Goal: Connect with others: Connect with others

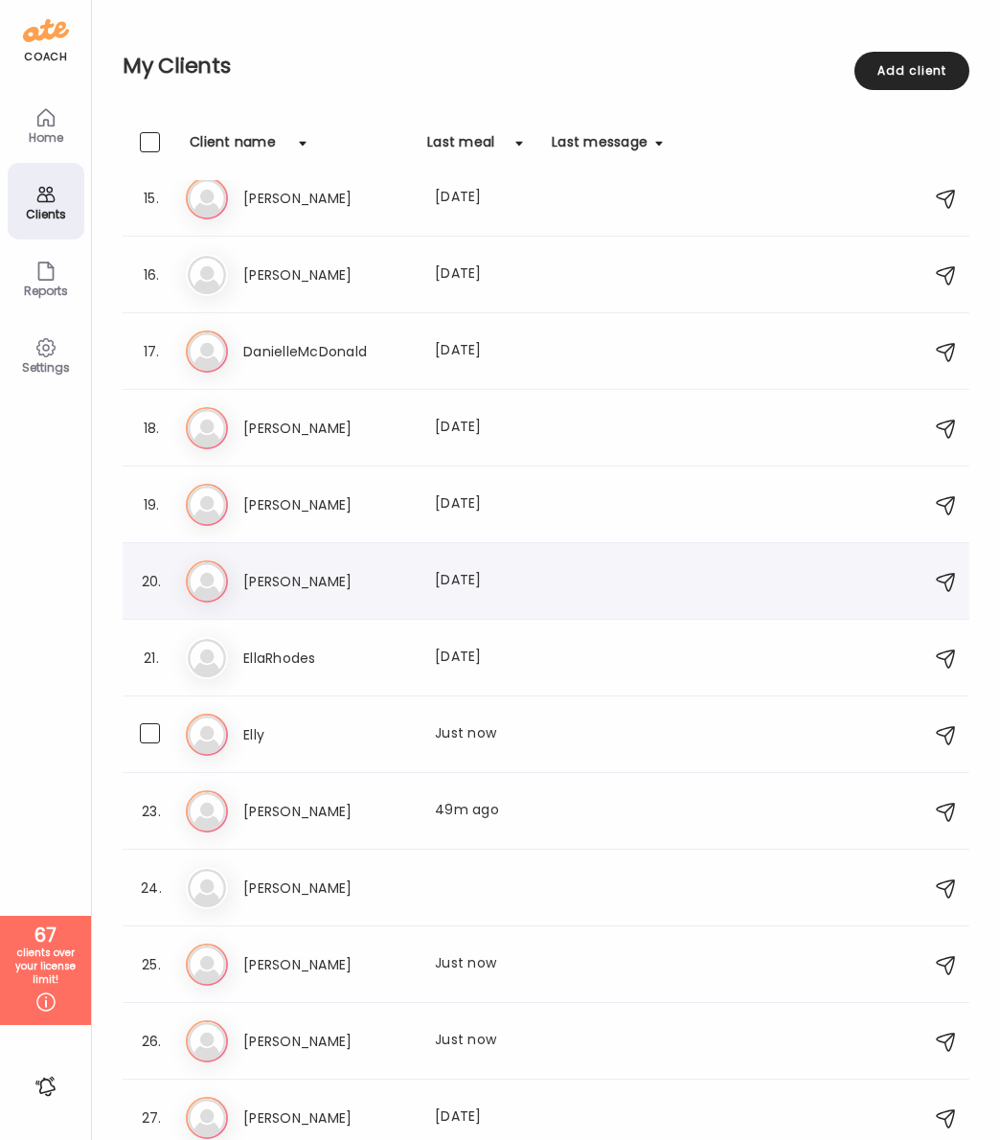
scroll to position [1090, 0]
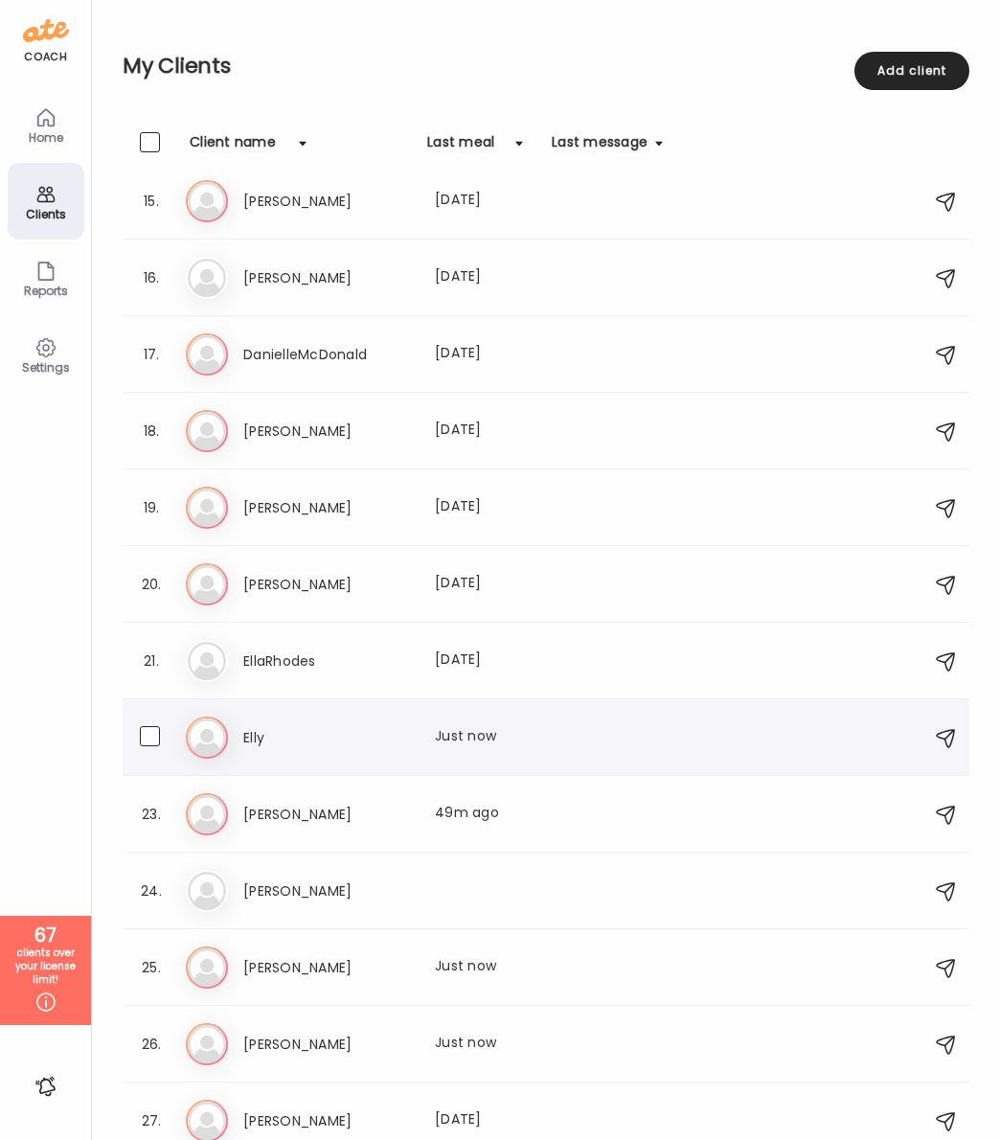
click at [247, 747] on h3 "Elly" at bounding box center [327, 737] width 169 height 23
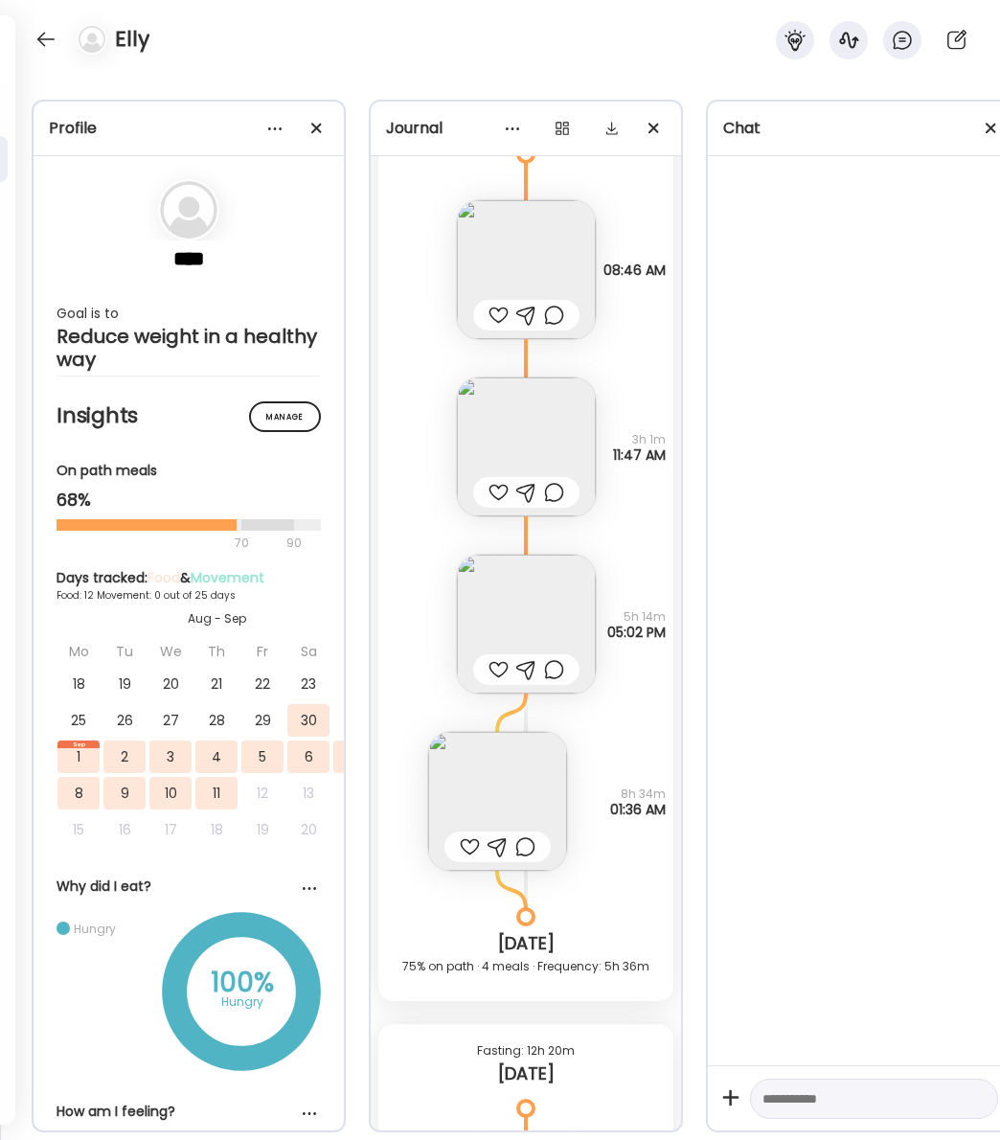
scroll to position [12738, 0]
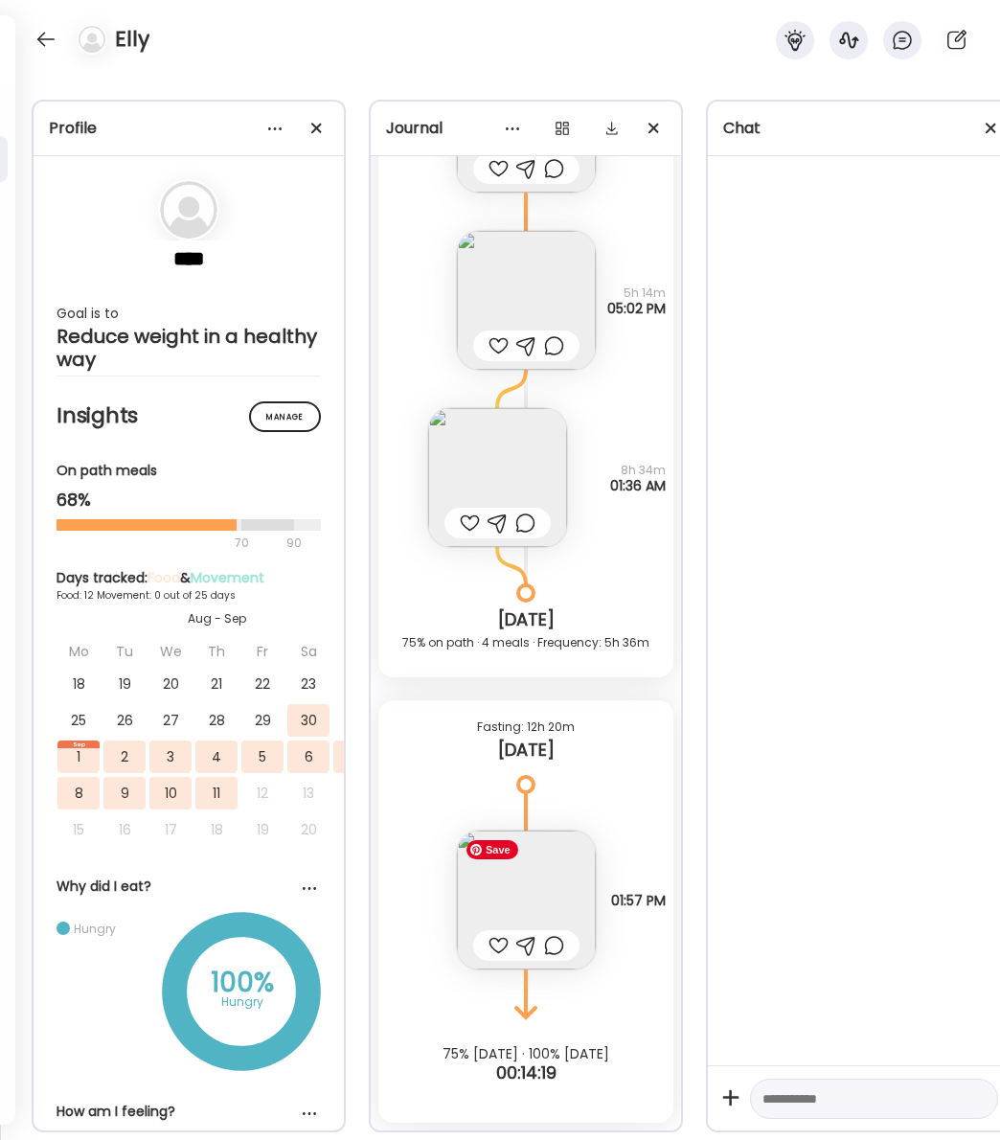
click at [531, 888] on img at bounding box center [526, 899] width 139 height 139
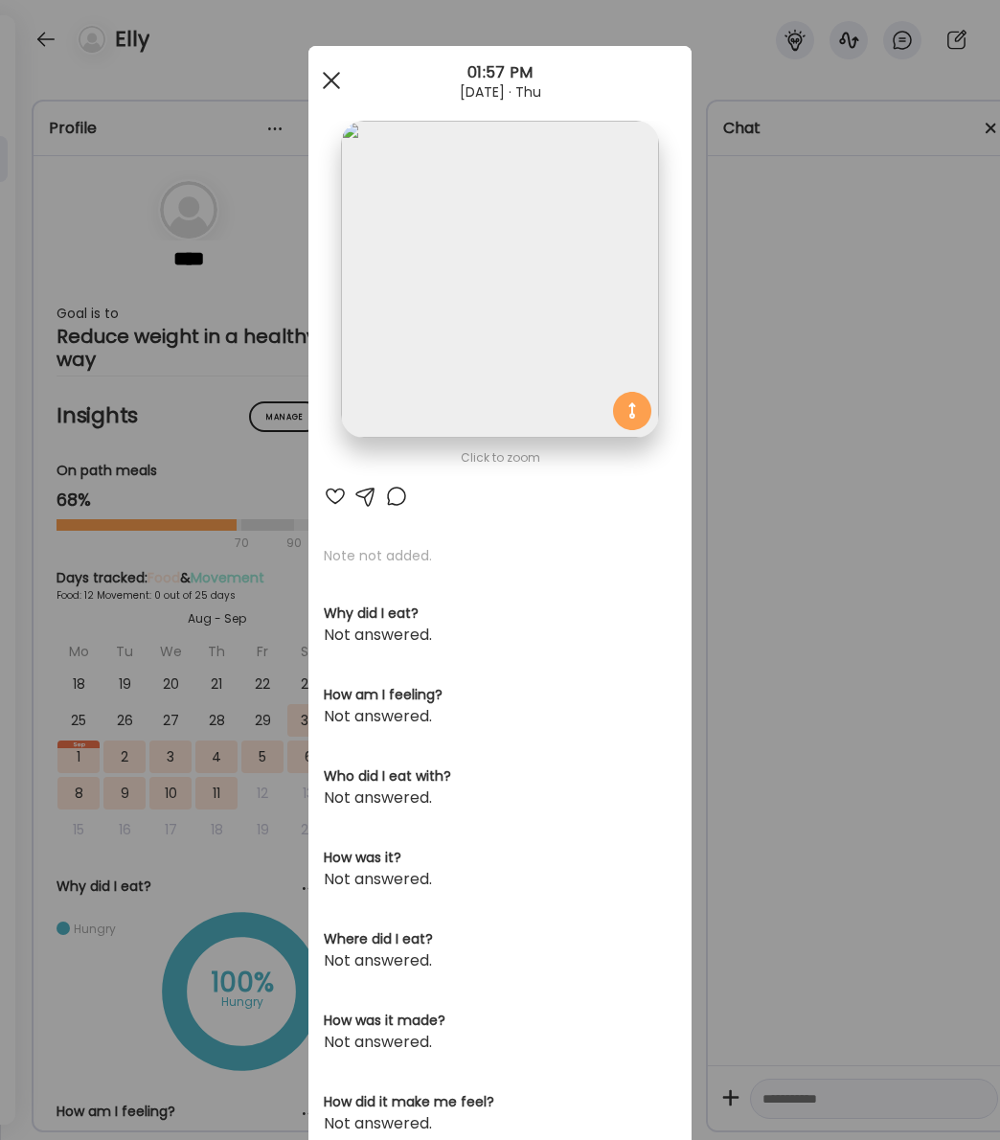
click at [337, 79] on div at bounding box center [331, 80] width 38 height 38
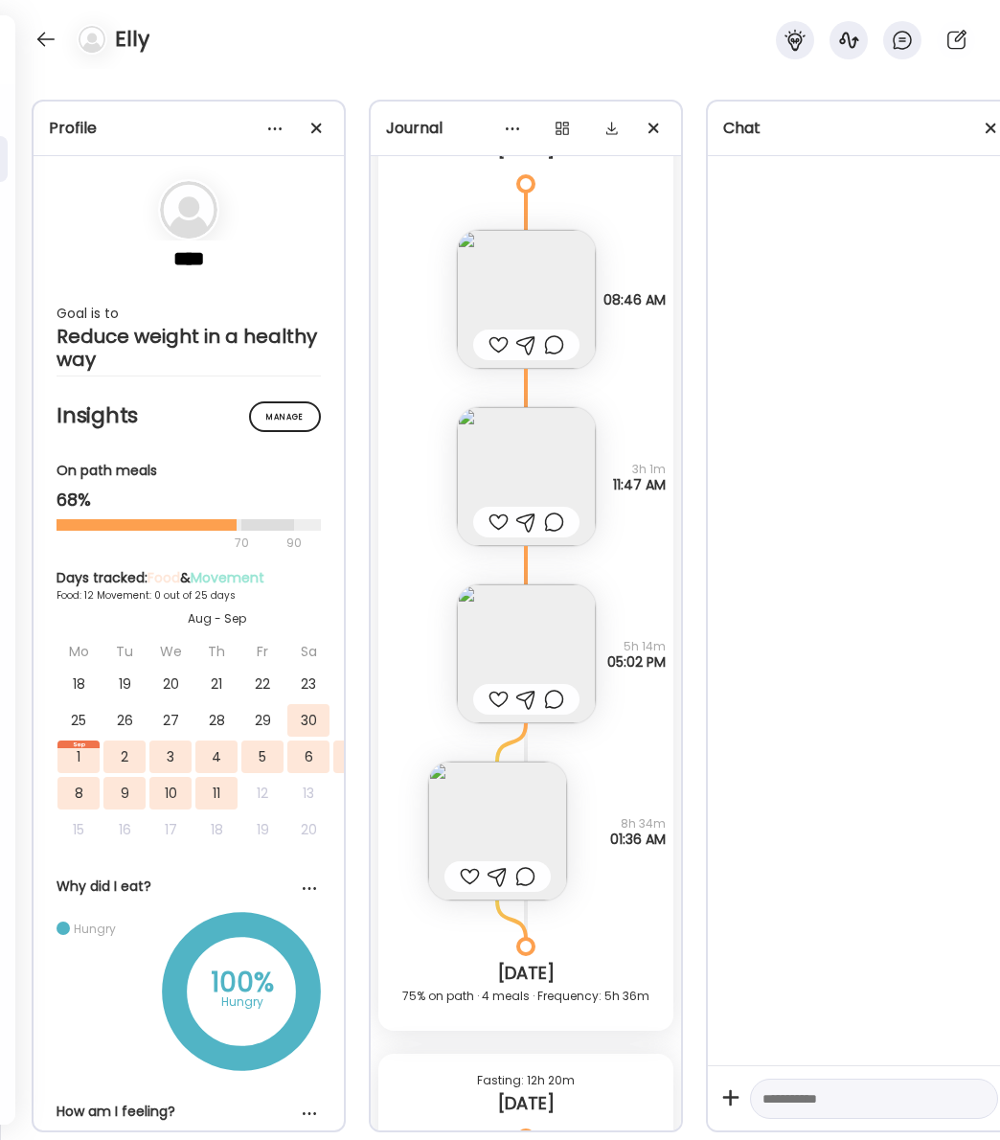
scroll to position [12355, 0]
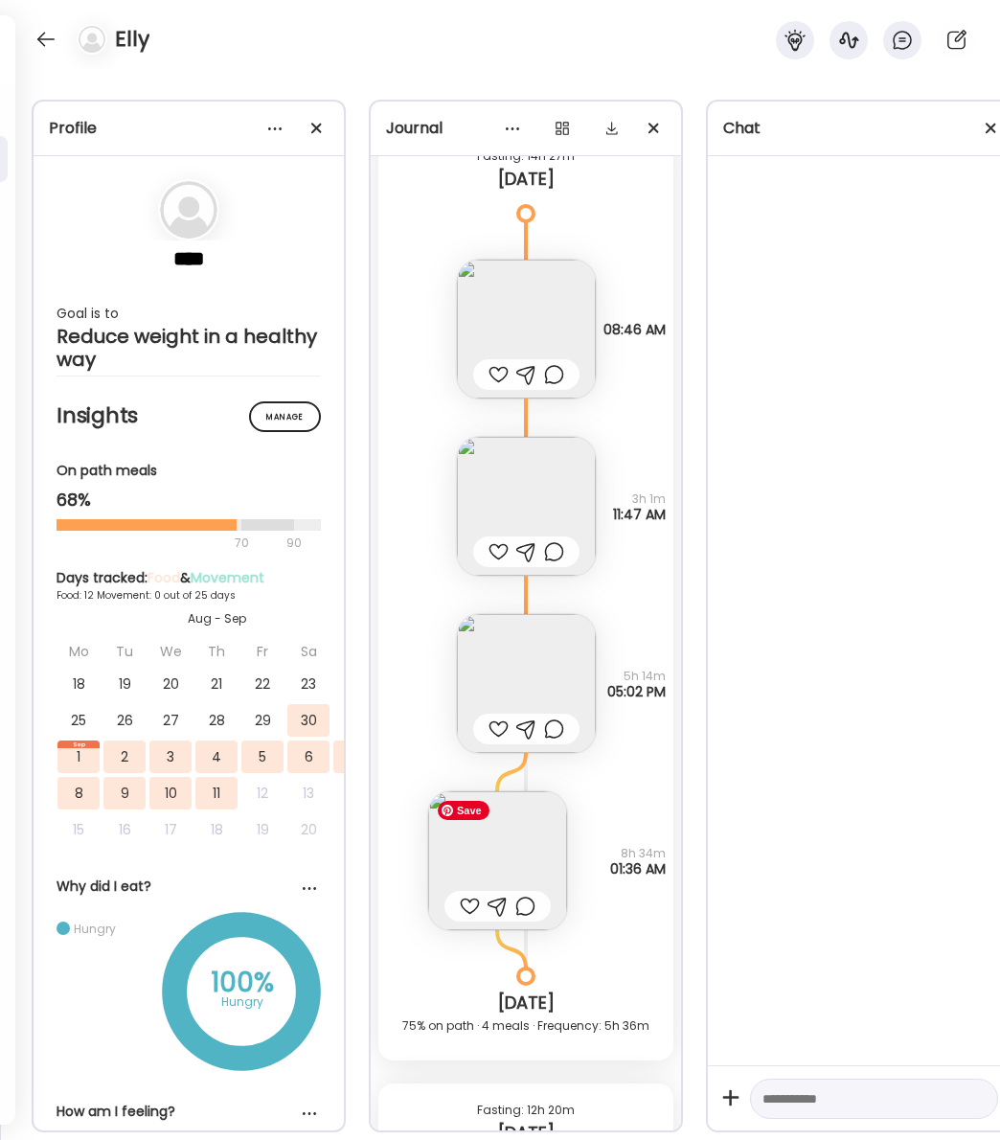
click at [515, 861] on img at bounding box center [497, 860] width 139 height 139
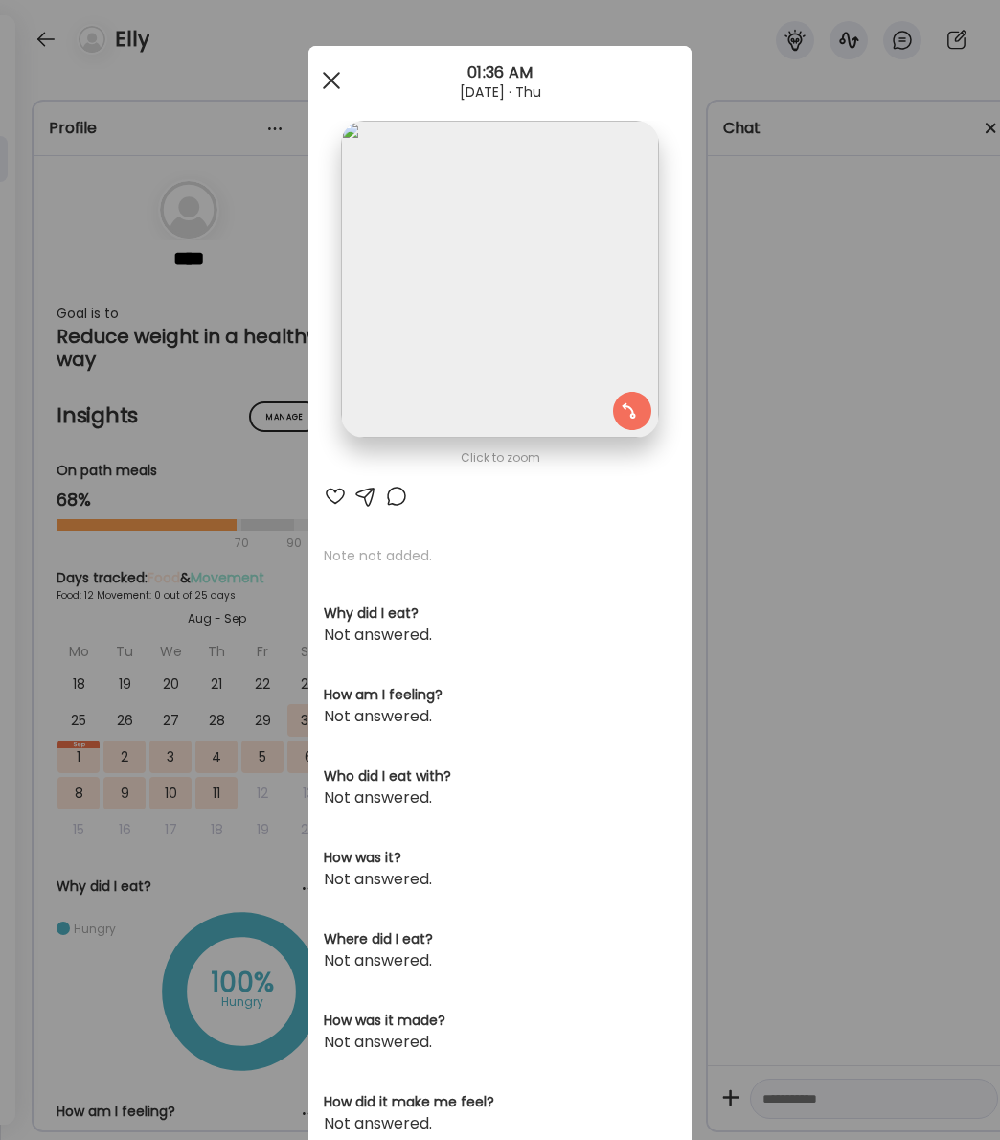
click at [324, 78] on div at bounding box center [331, 80] width 38 height 38
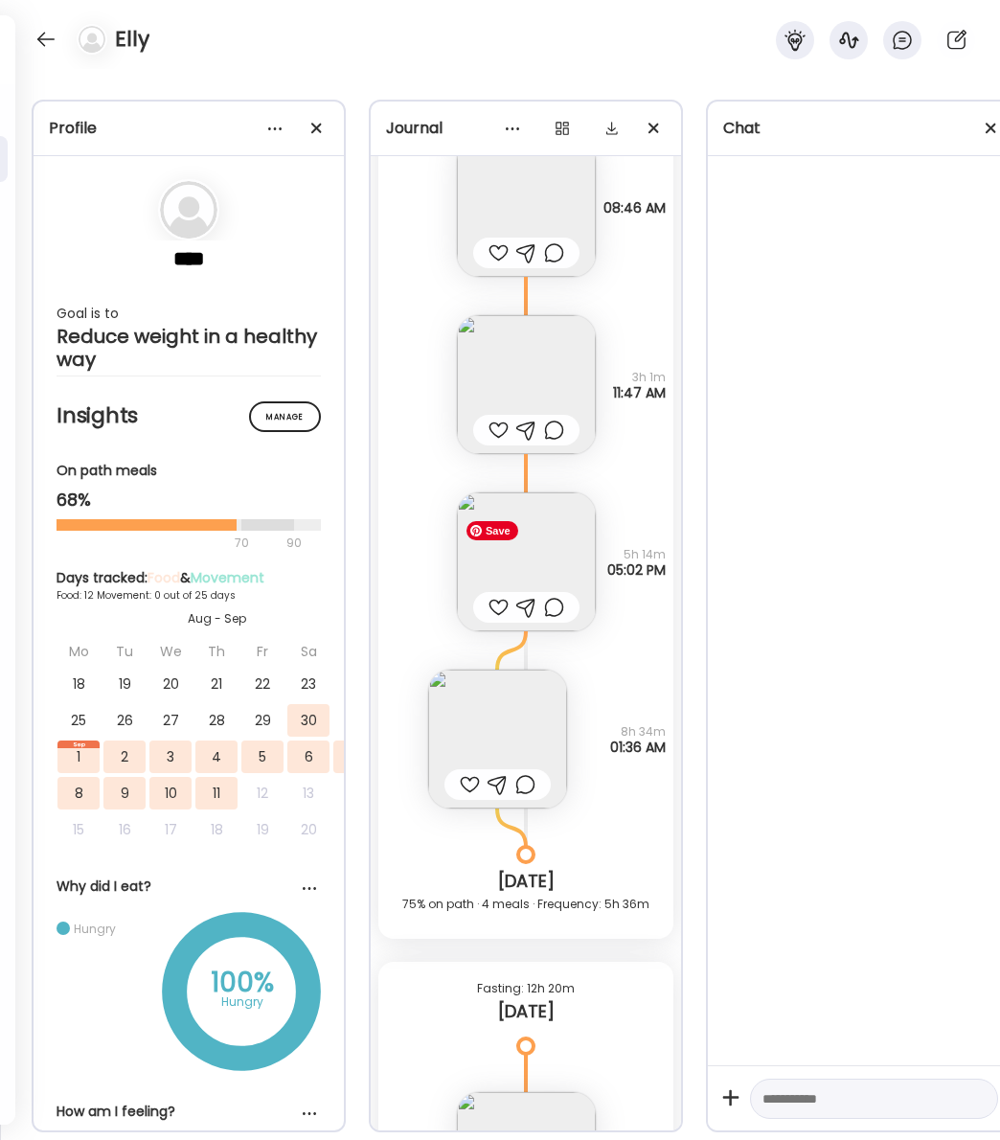
scroll to position [12439, 0]
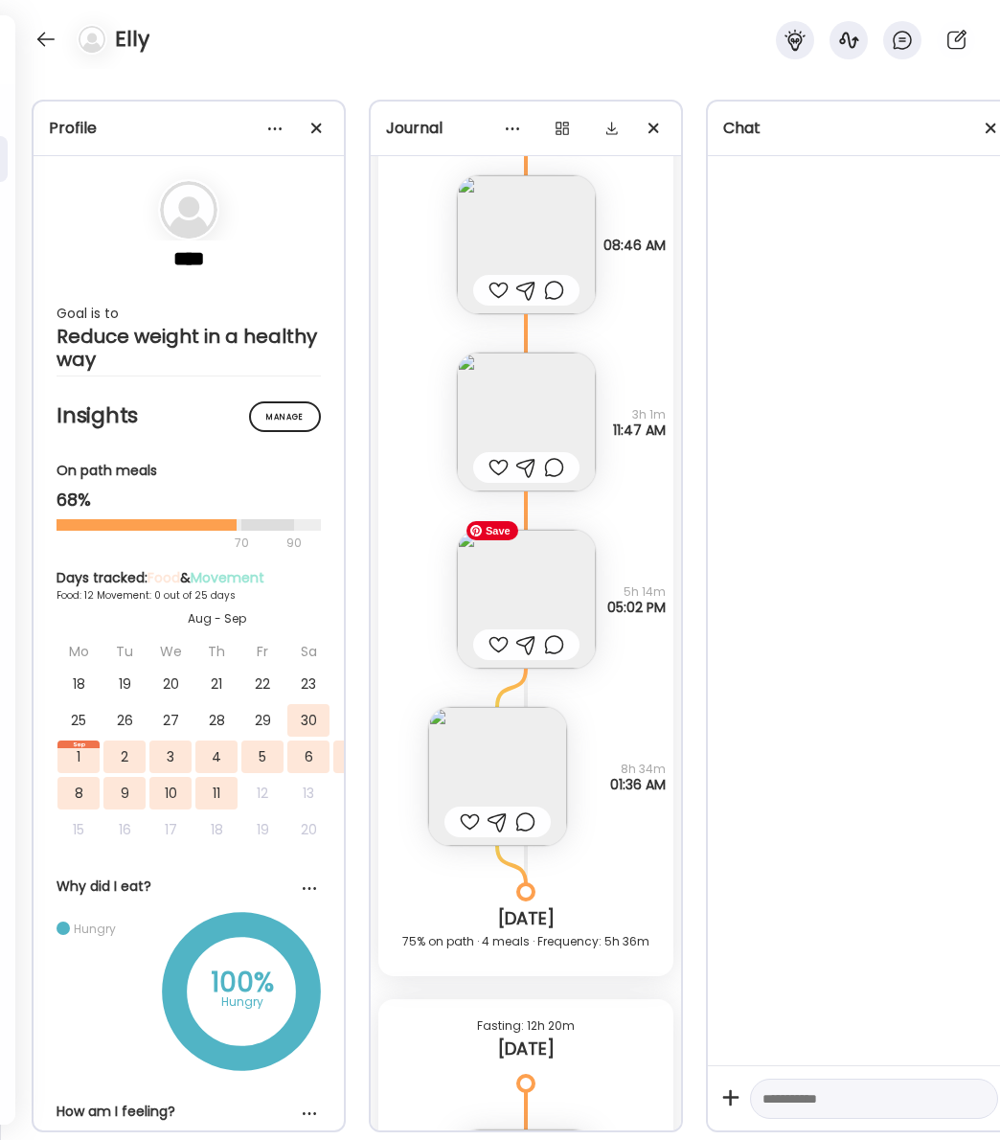
click at [554, 567] on img at bounding box center [526, 599] width 139 height 139
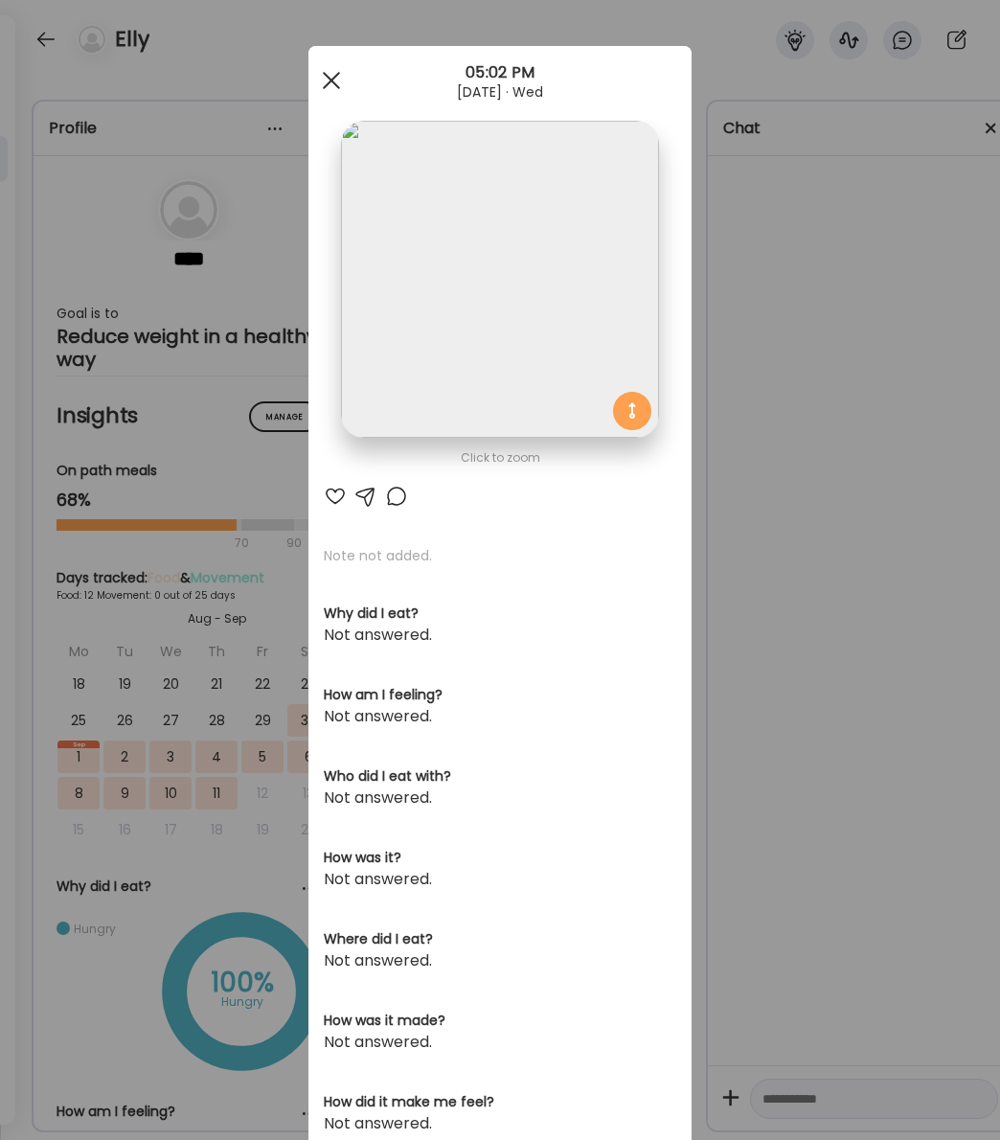
click at [332, 70] on div at bounding box center [331, 80] width 38 height 38
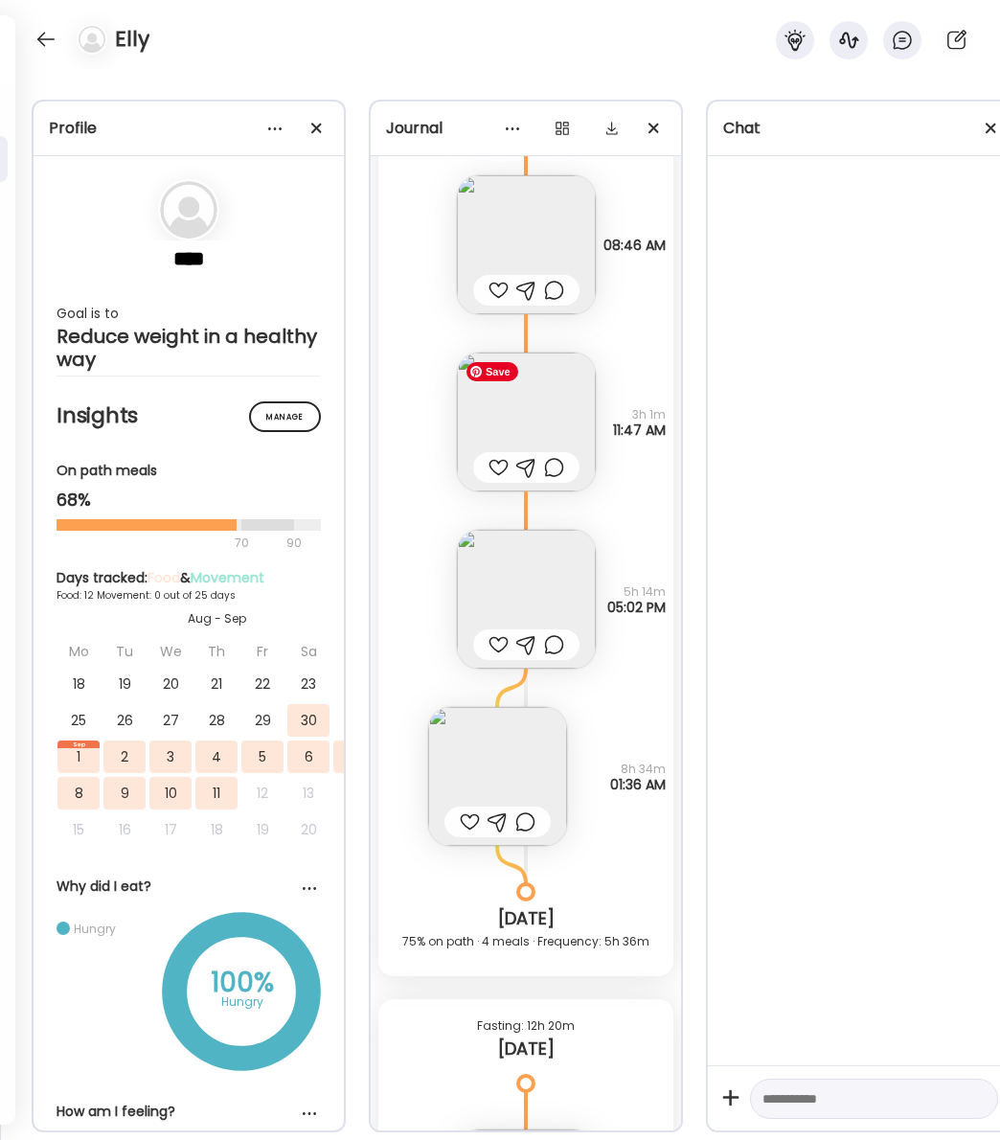
click at [535, 420] on img at bounding box center [526, 421] width 139 height 139
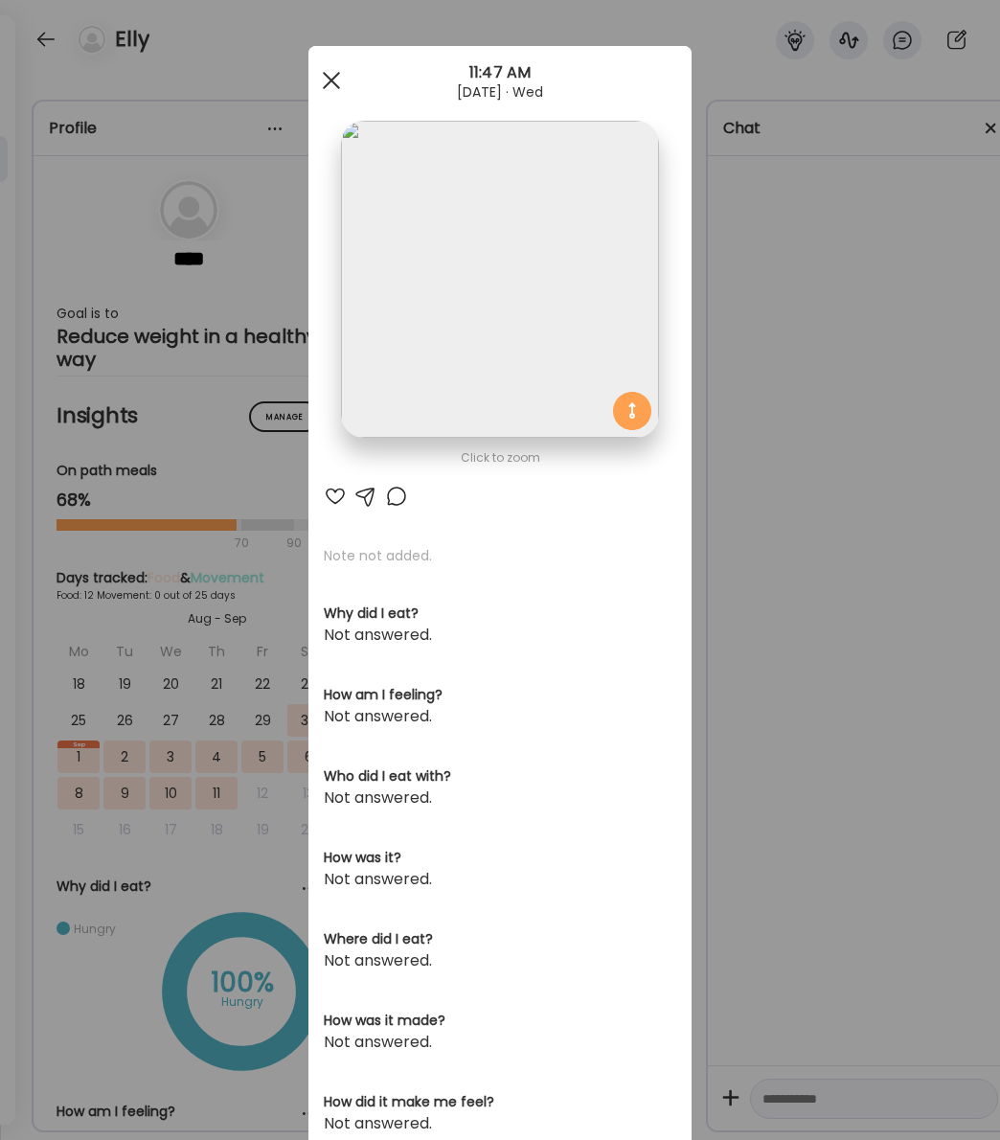
click at [328, 80] on div at bounding box center [331, 80] width 38 height 38
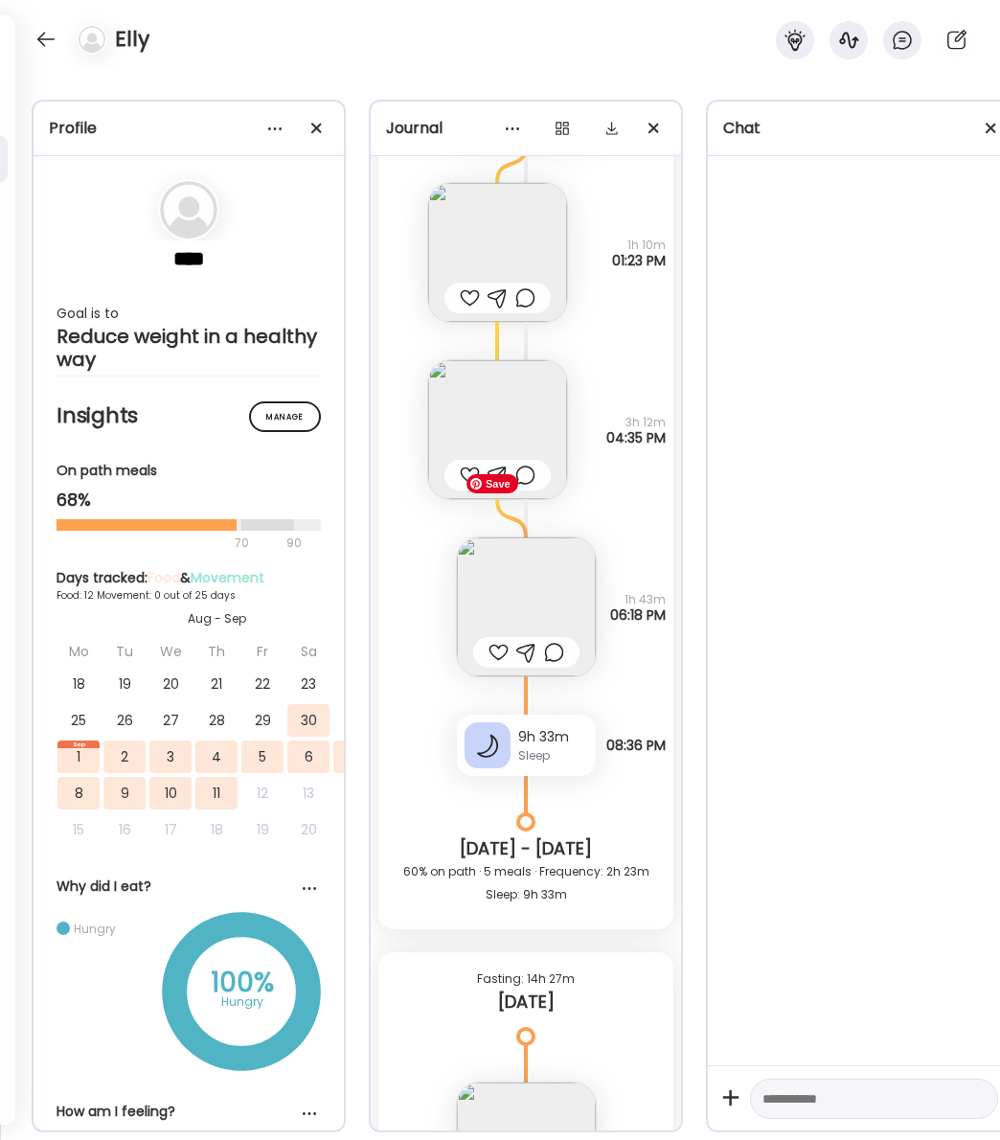
scroll to position [11515, 0]
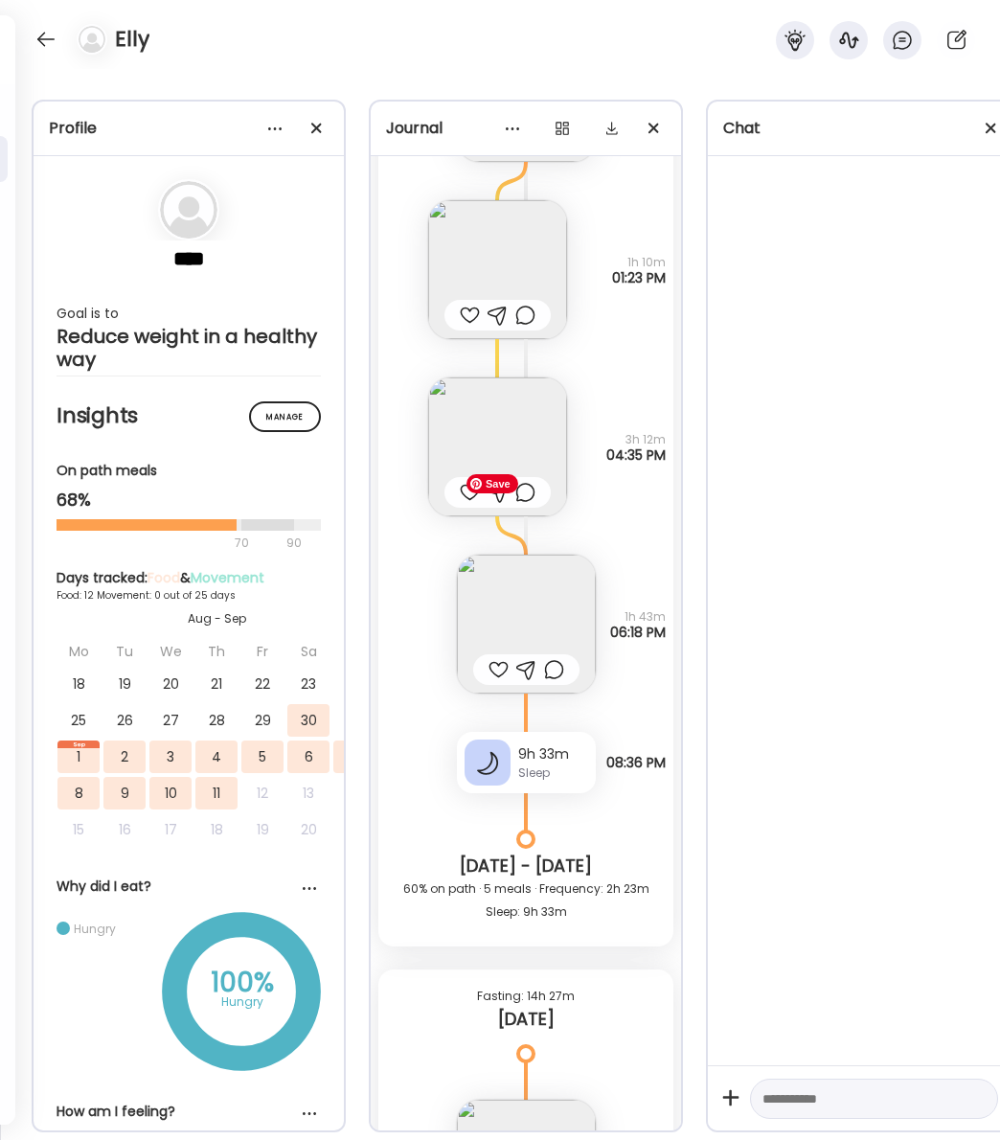
click at [545, 603] on img at bounding box center [526, 623] width 139 height 139
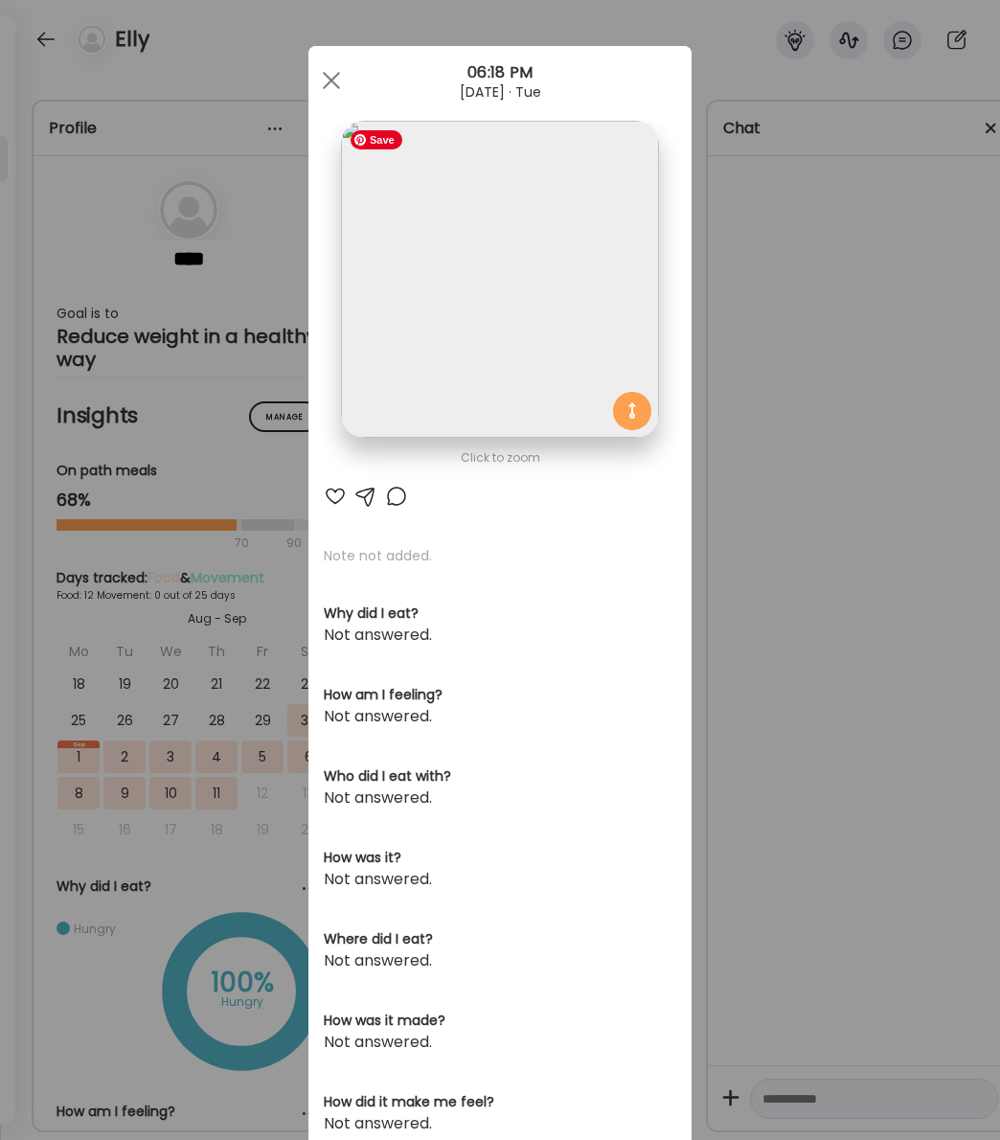
click at [504, 200] on img at bounding box center [499, 279] width 317 height 317
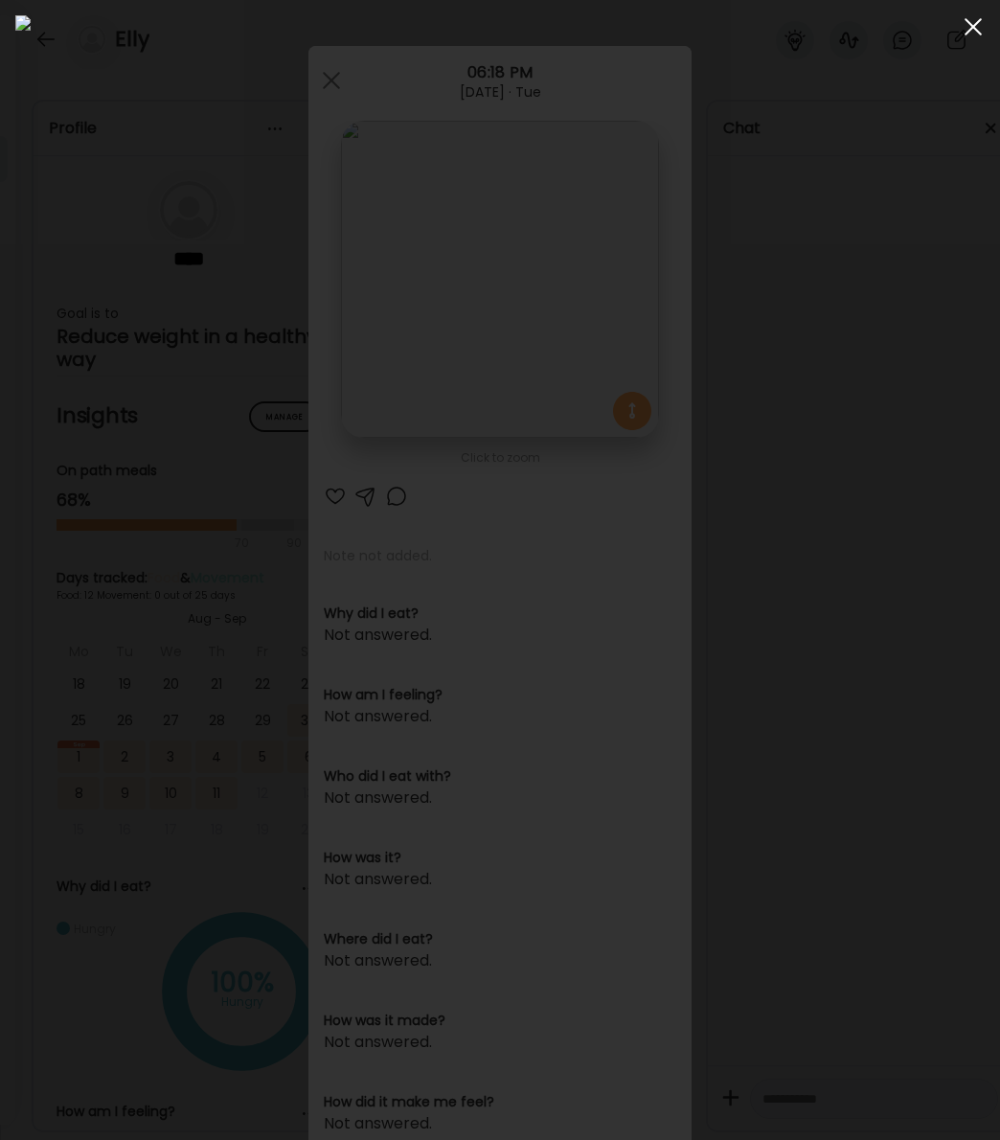
click at [972, 28] on span at bounding box center [972, 26] width 17 height 17
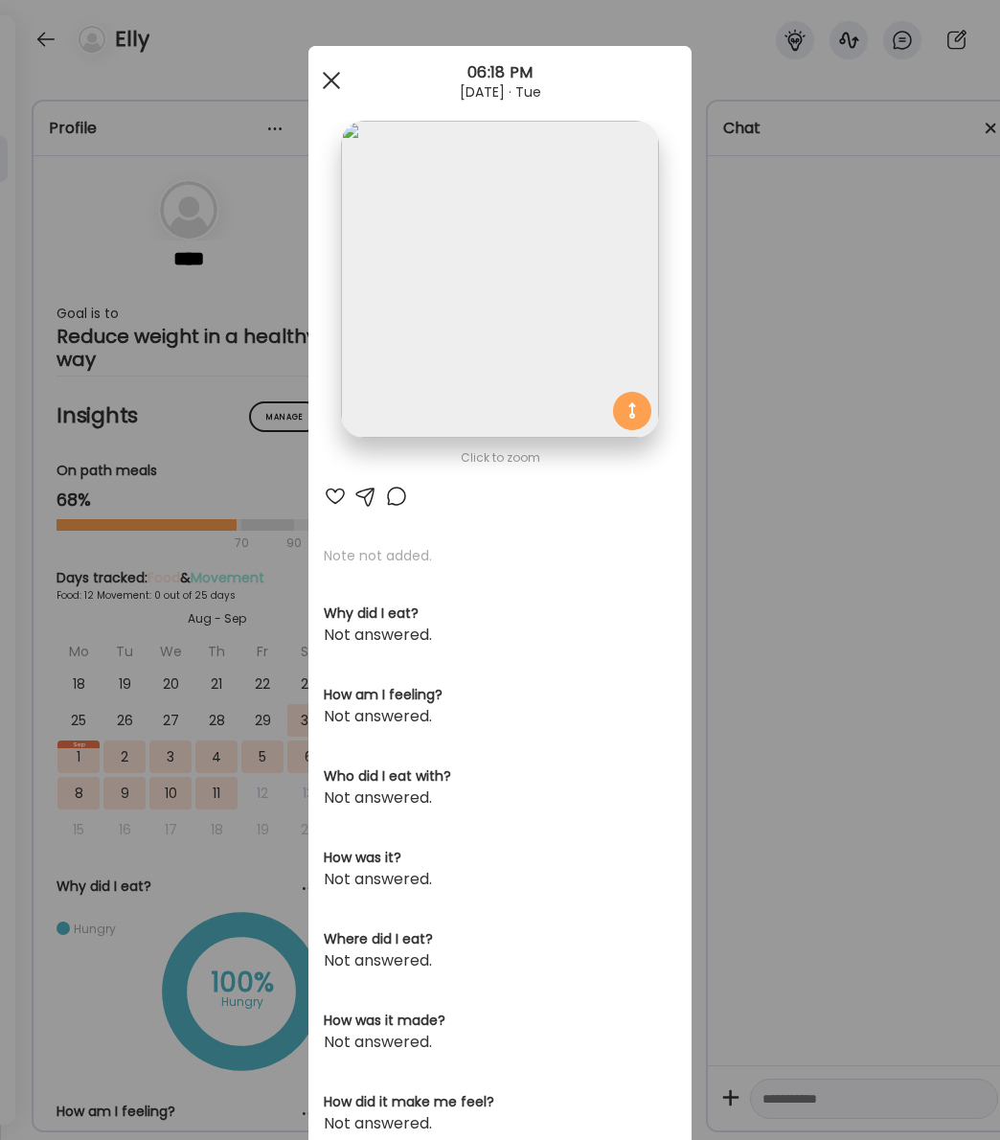
click at [333, 76] on span at bounding box center [331, 80] width 17 height 17
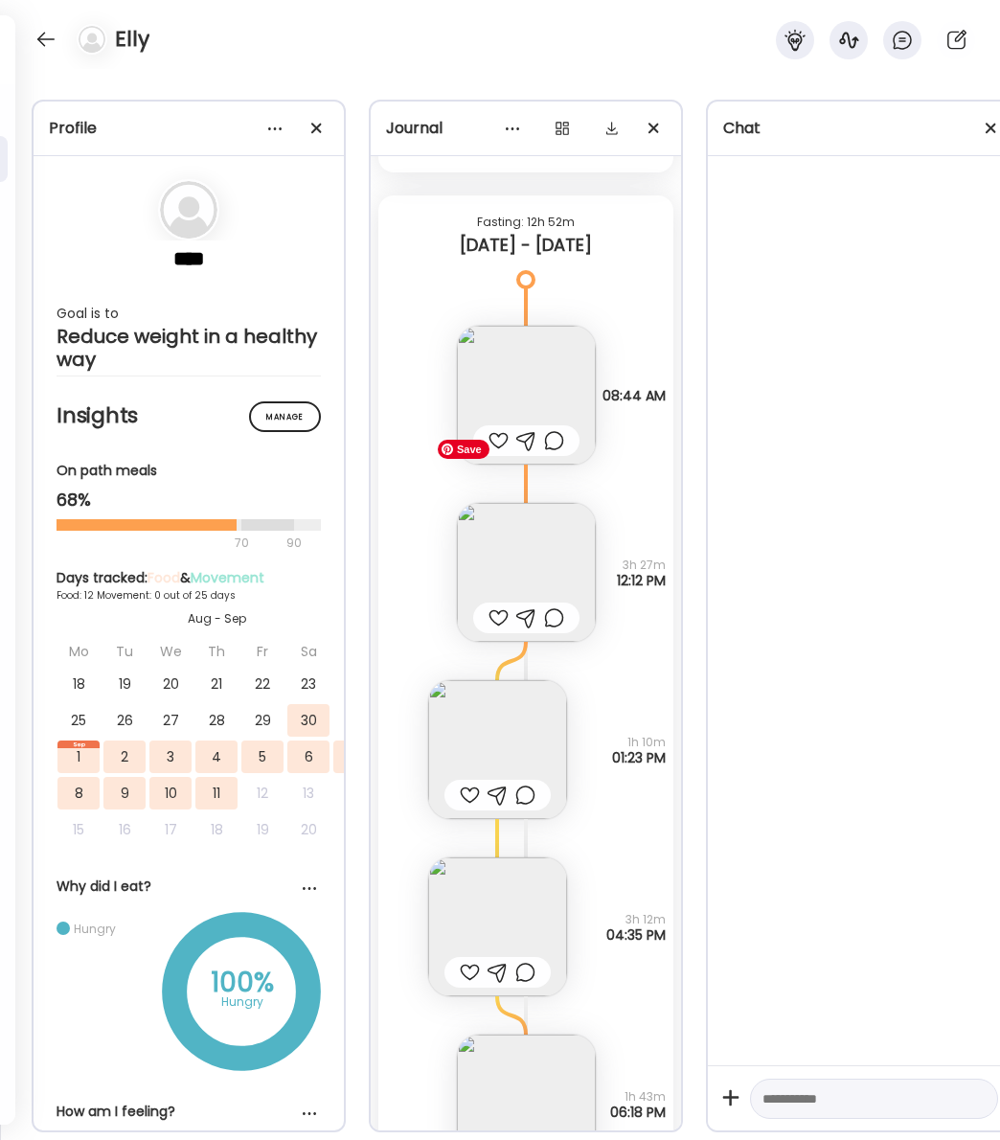
scroll to position [11033, 0]
click at [514, 581] on img at bounding box center [526, 574] width 139 height 139
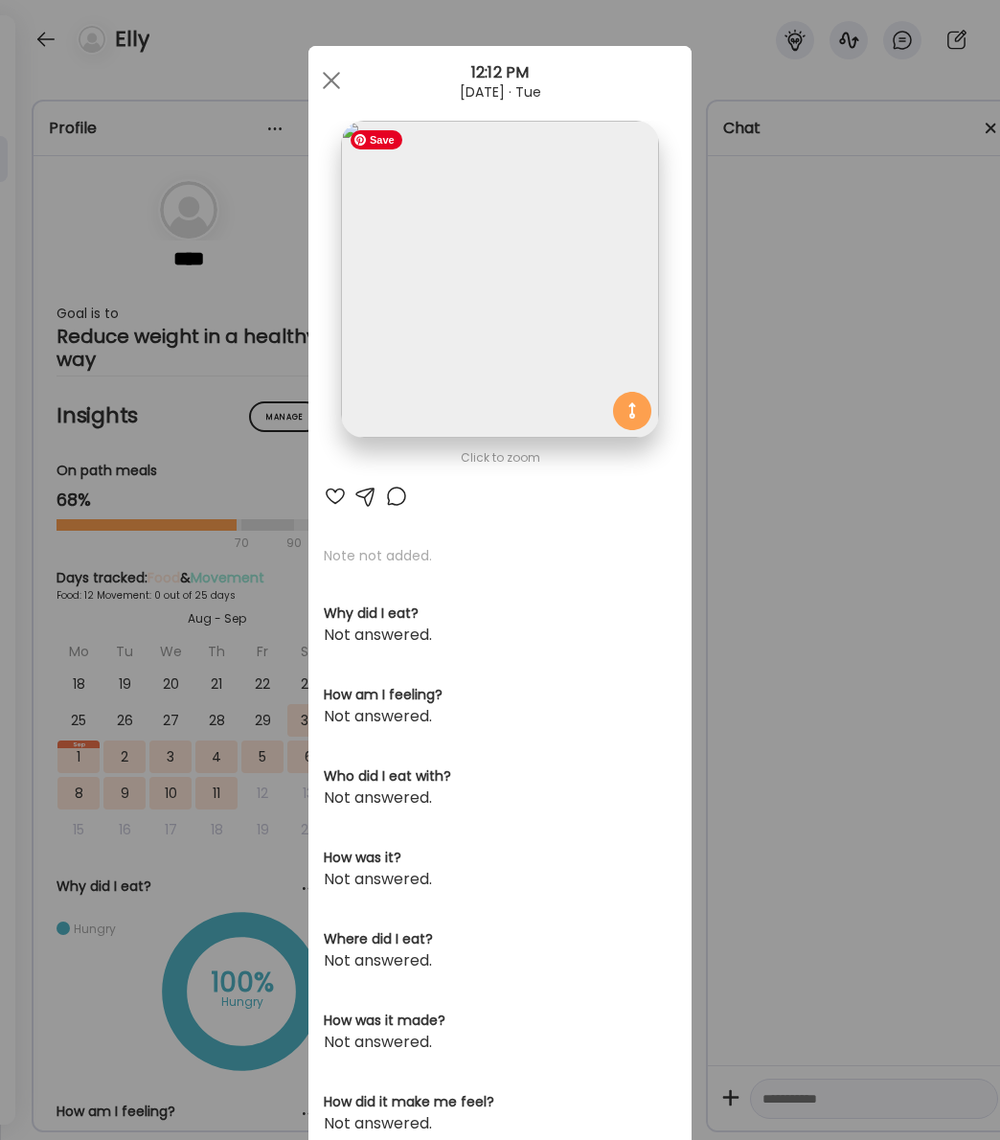
click at [509, 386] on img at bounding box center [499, 279] width 317 height 317
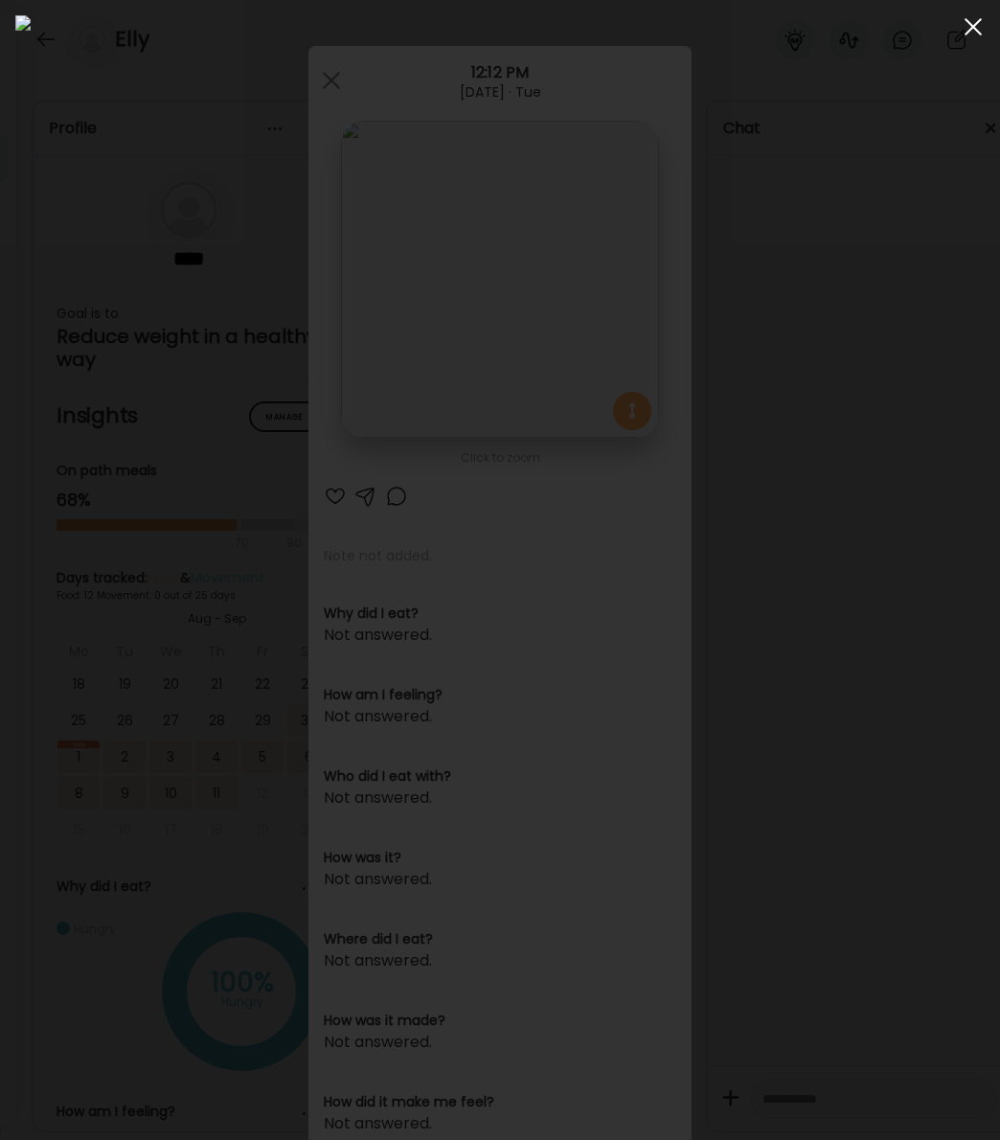
click at [969, 29] on span at bounding box center [972, 26] width 17 height 17
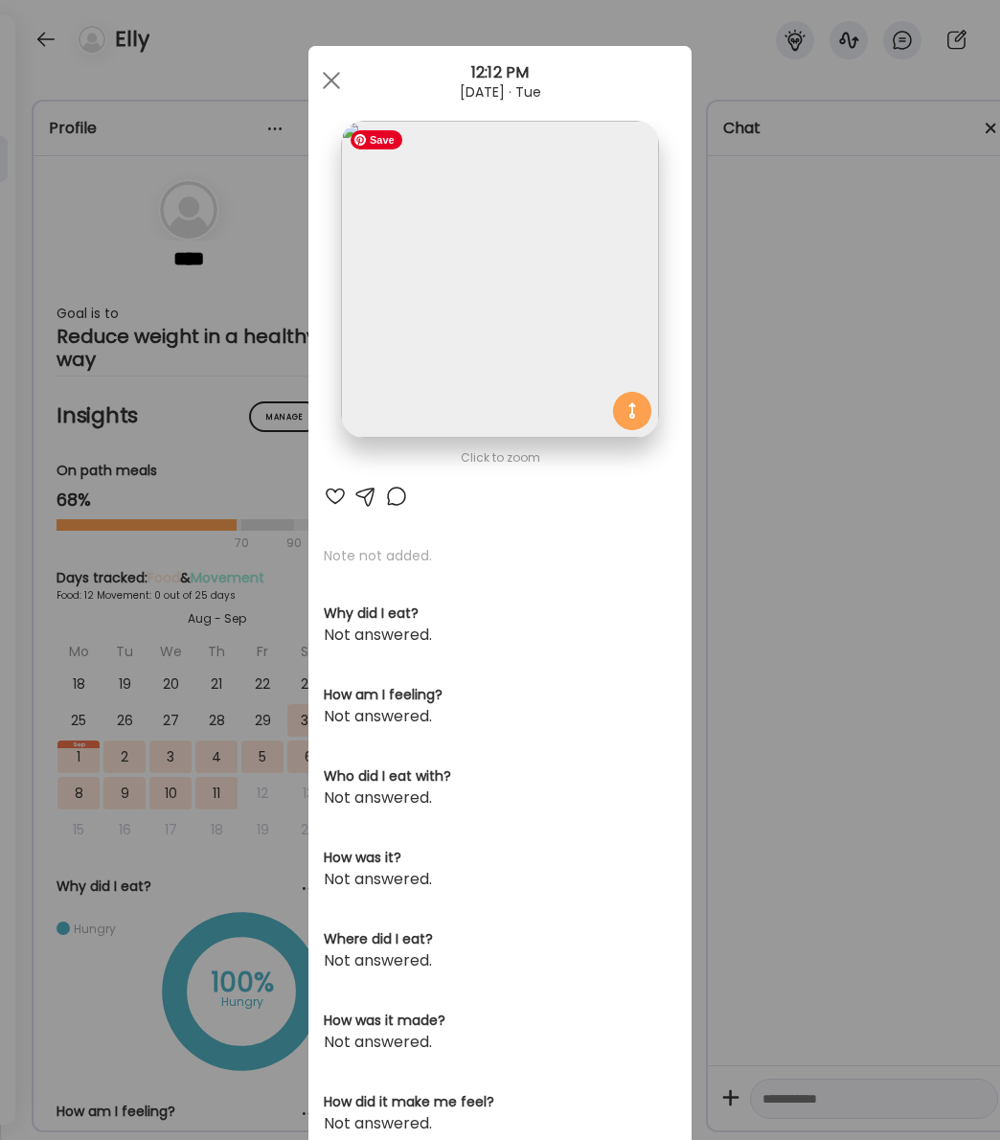
click at [331, 82] on div at bounding box center [331, 80] width 38 height 38
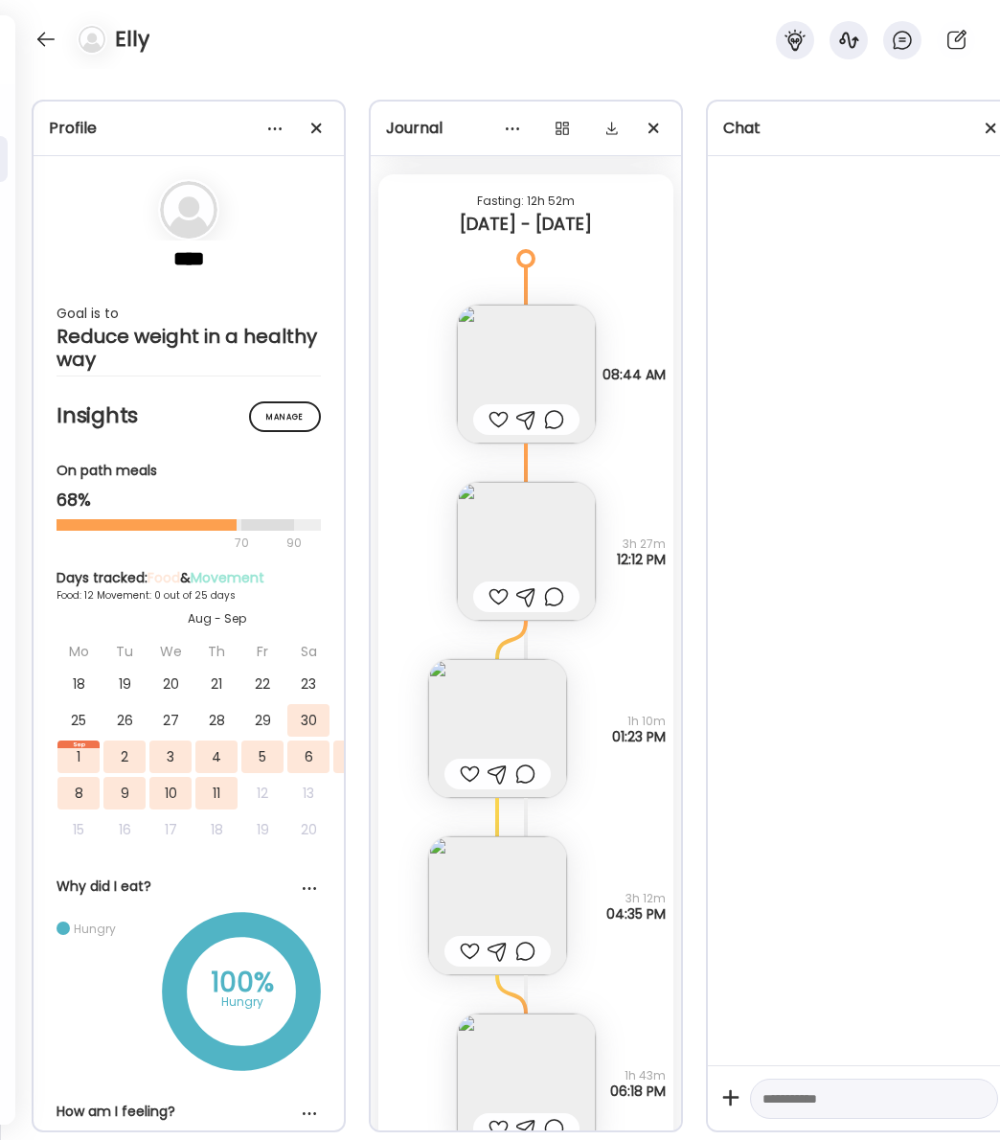
scroll to position [11057, 0]
click at [537, 658] on img at bounding box center [497, 727] width 139 height 139
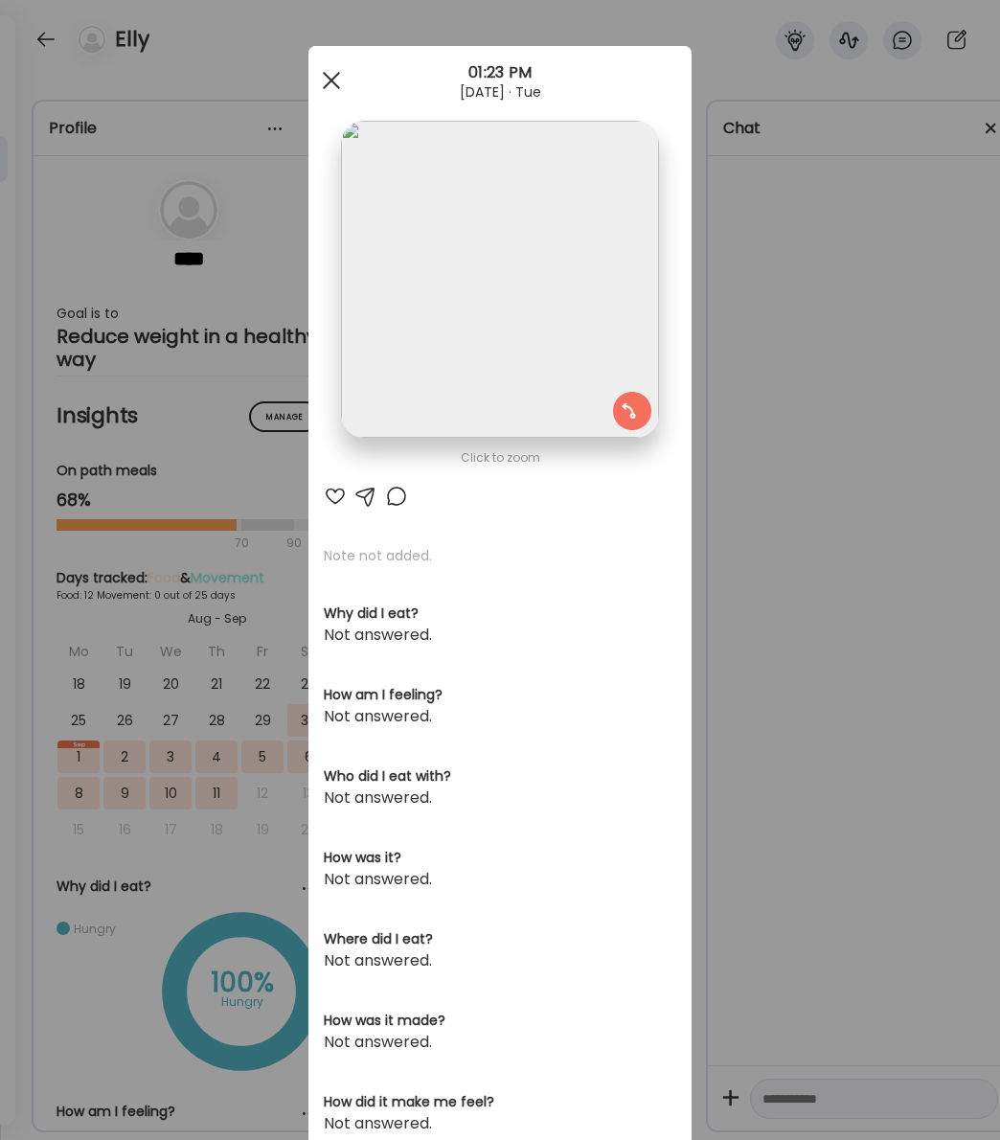
click at [334, 79] on div at bounding box center [331, 80] width 38 height 38
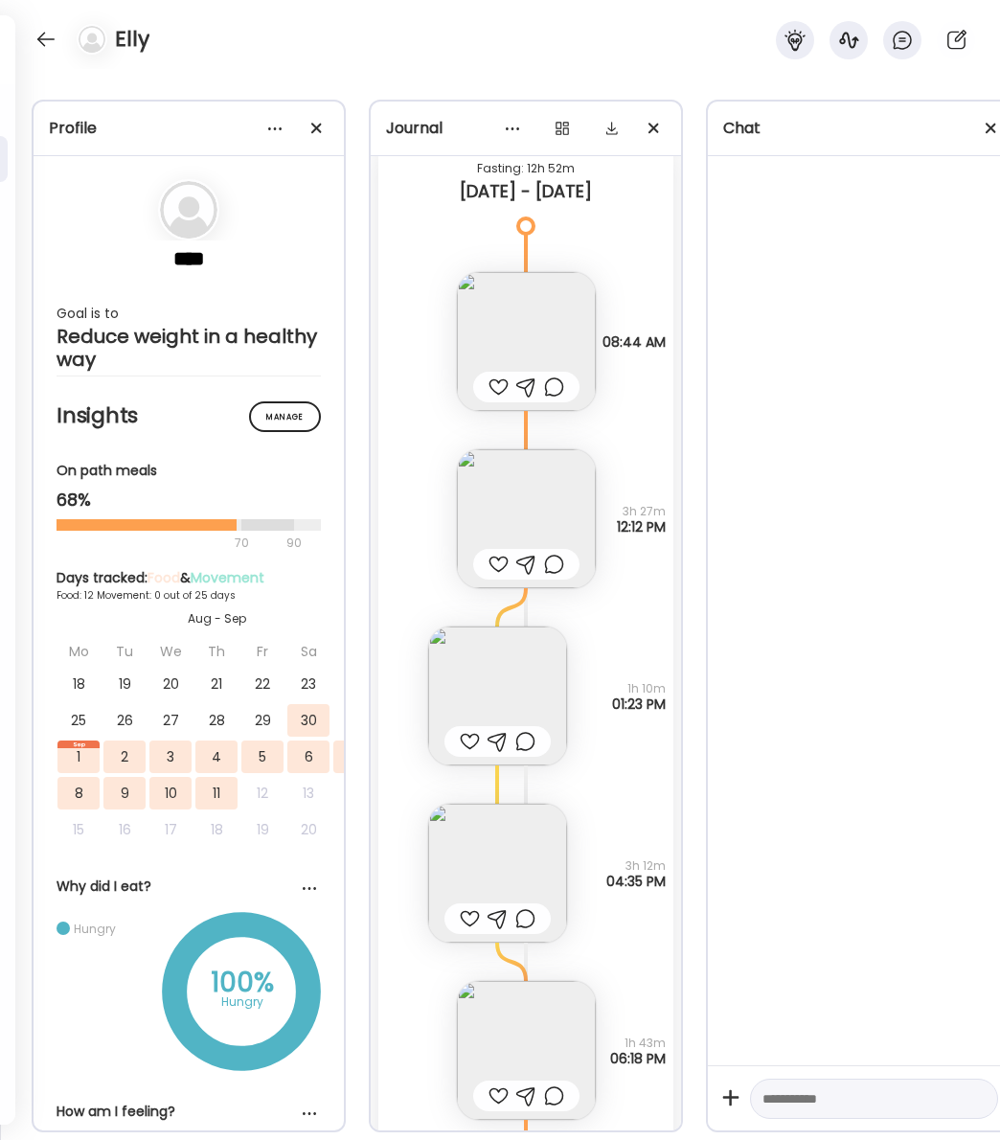
scroll to position [11091, 0]
click at [488, 863] on img at bounding box center [497, 870] width 139 height 139
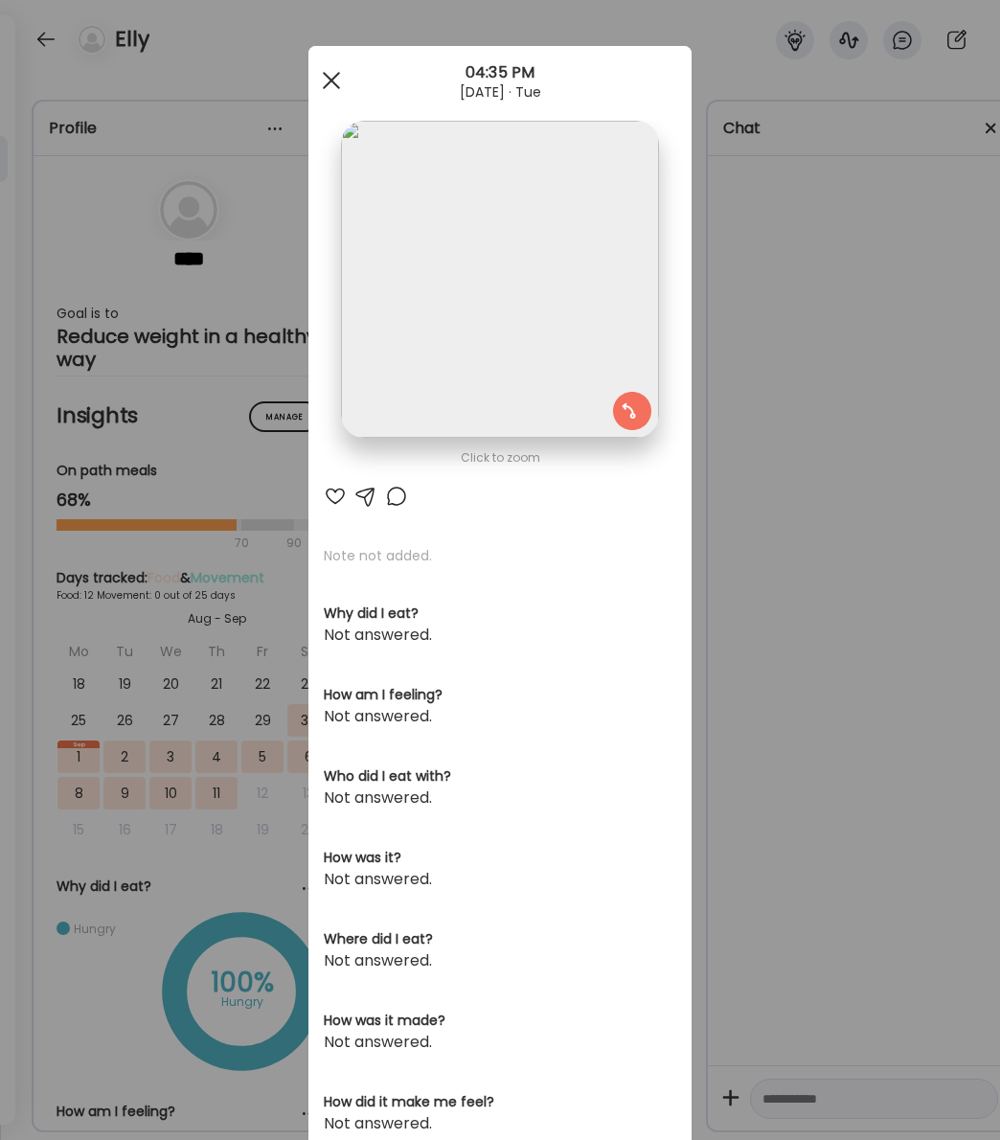
click at [331, 77] on div at bounding box center [331, 80] width 38 height 38
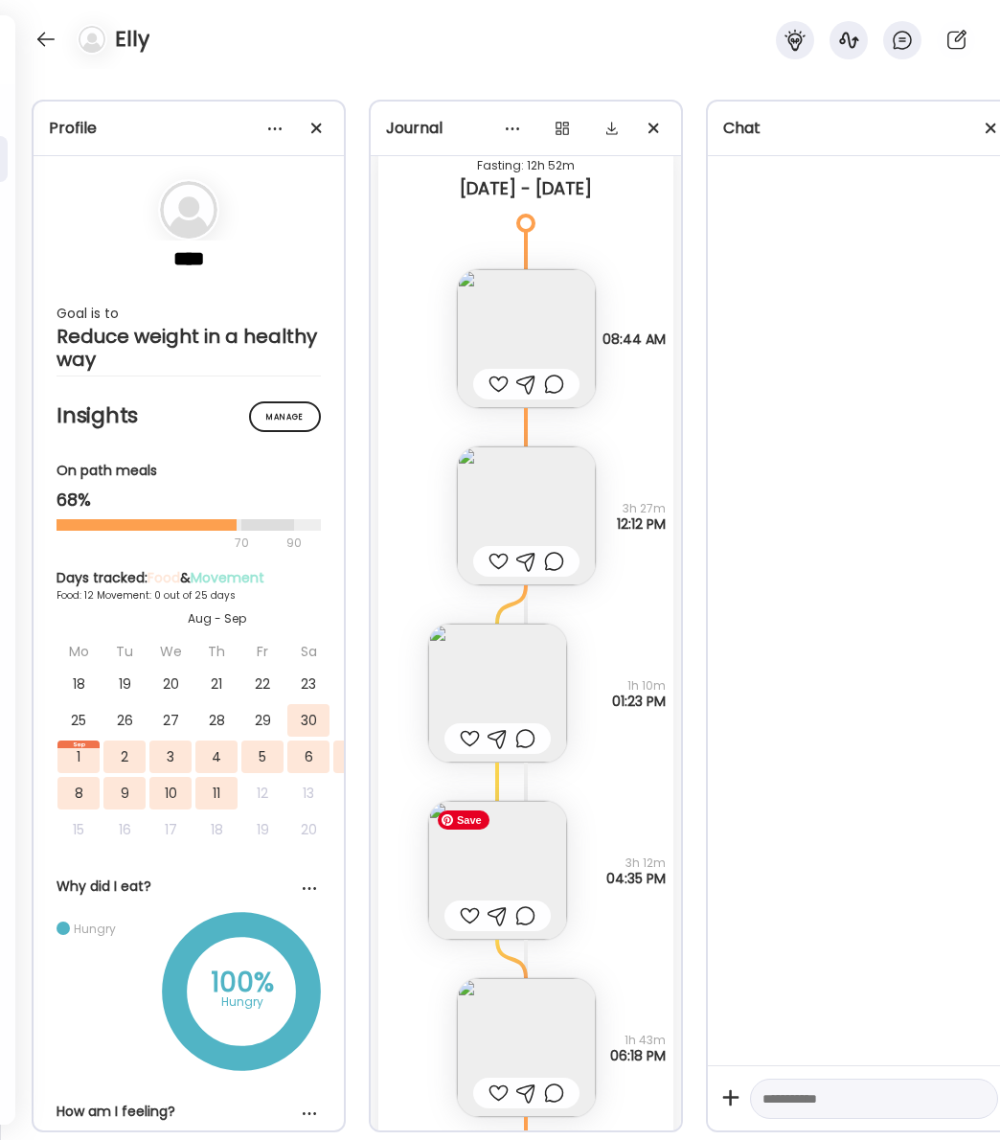
click at [509, 867] on img at bounding box center [497, 870] width 139 height 139
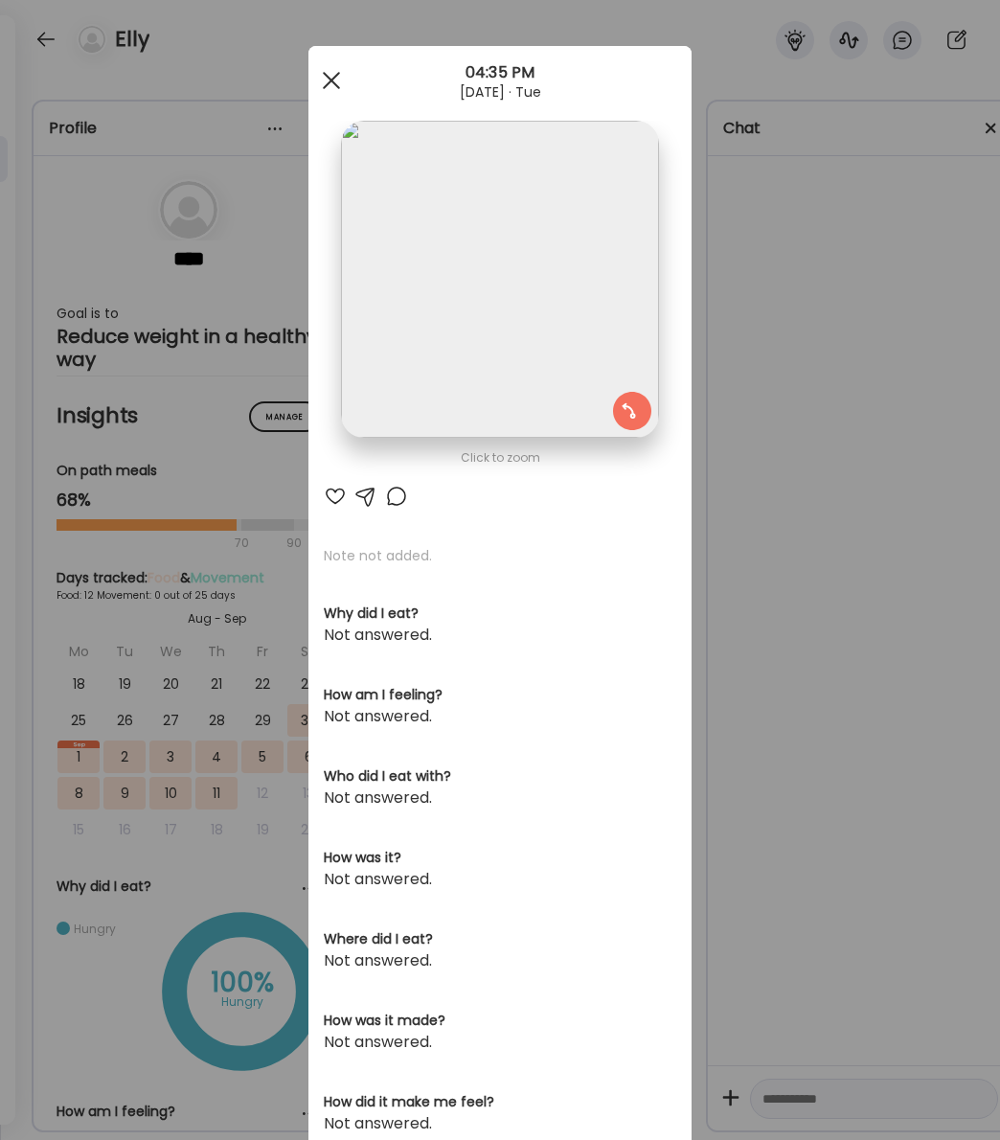
click at [325, 79] on div at bounding box center [331, 80] width 38 height 38
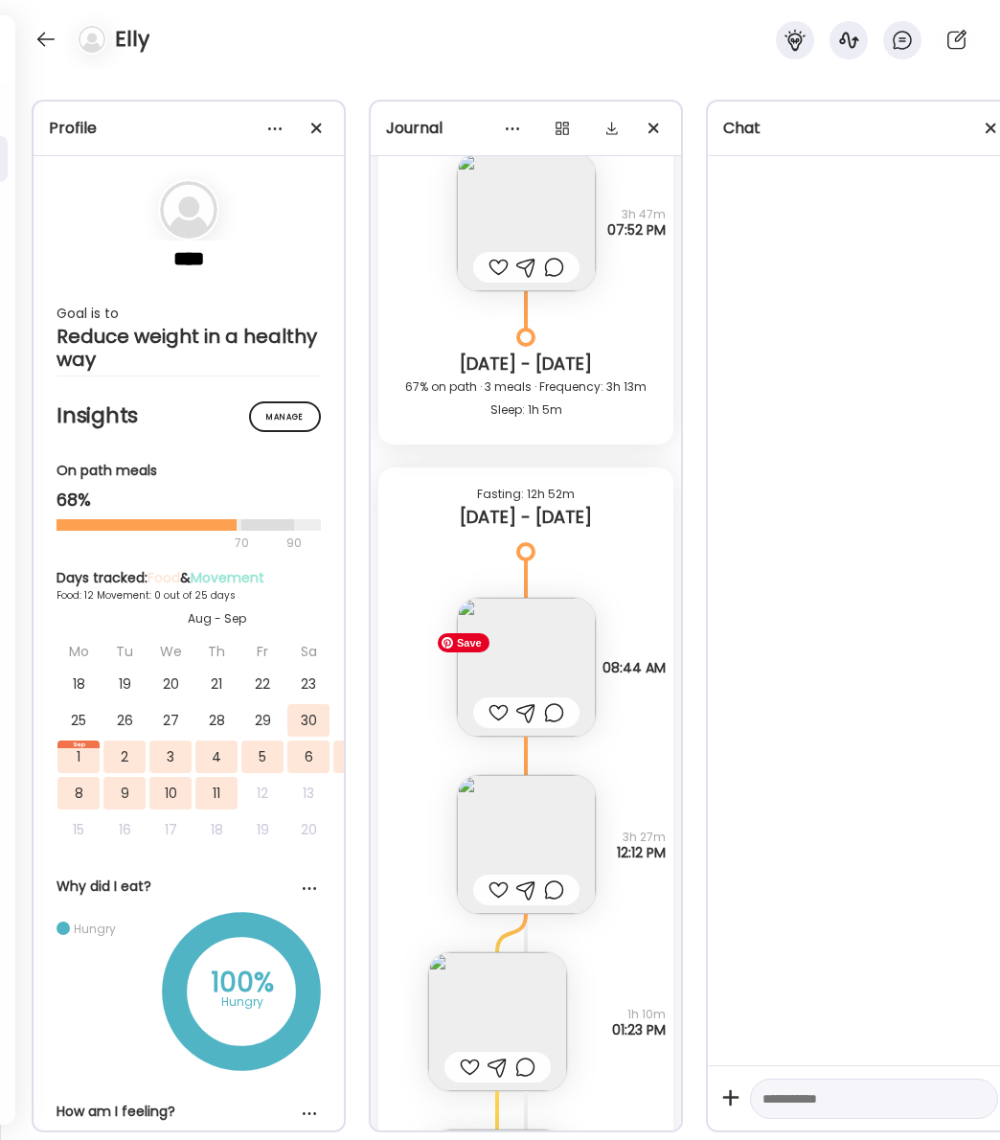
scroll to position [10755, 0]
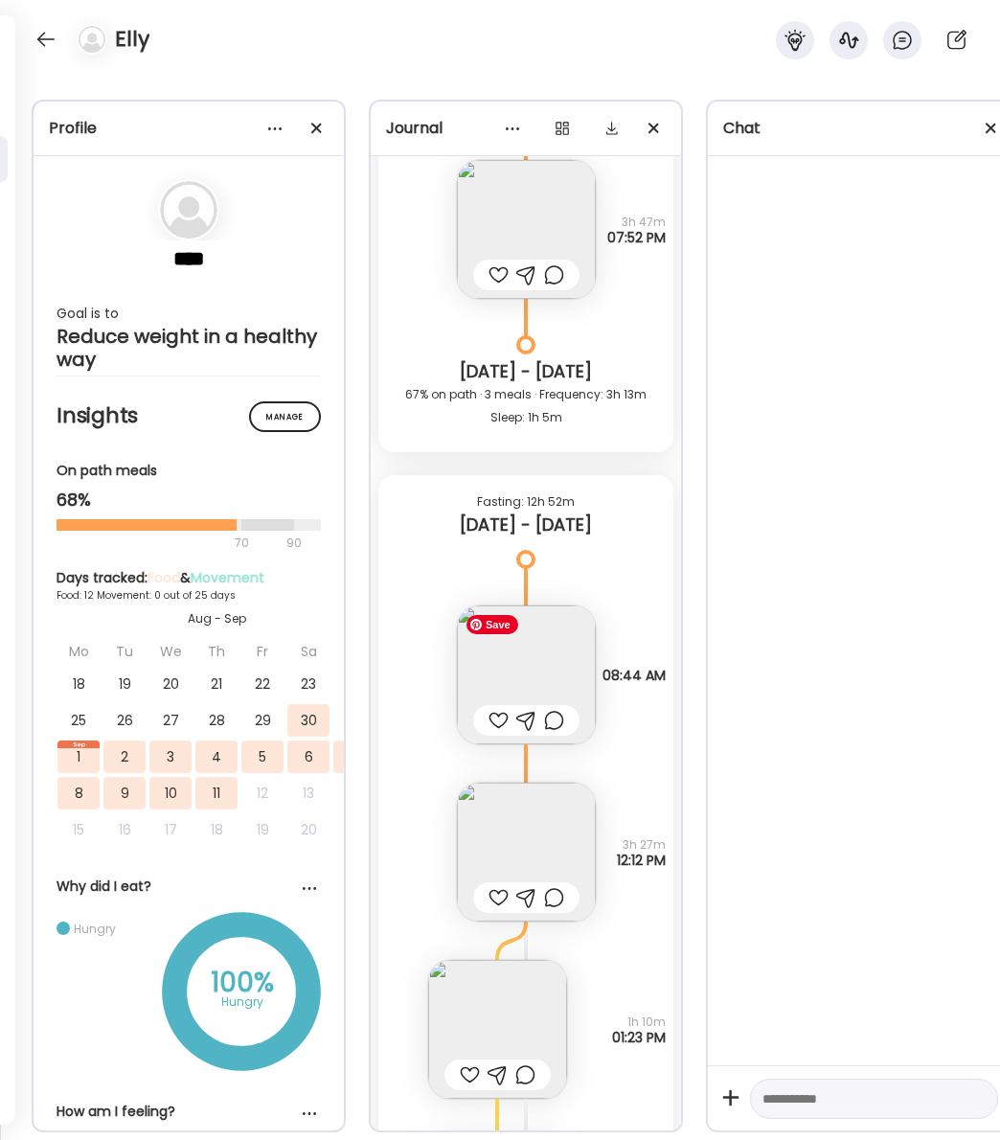
click at [553, 665] on img at bounding box center [526, 674] width 139 height 139
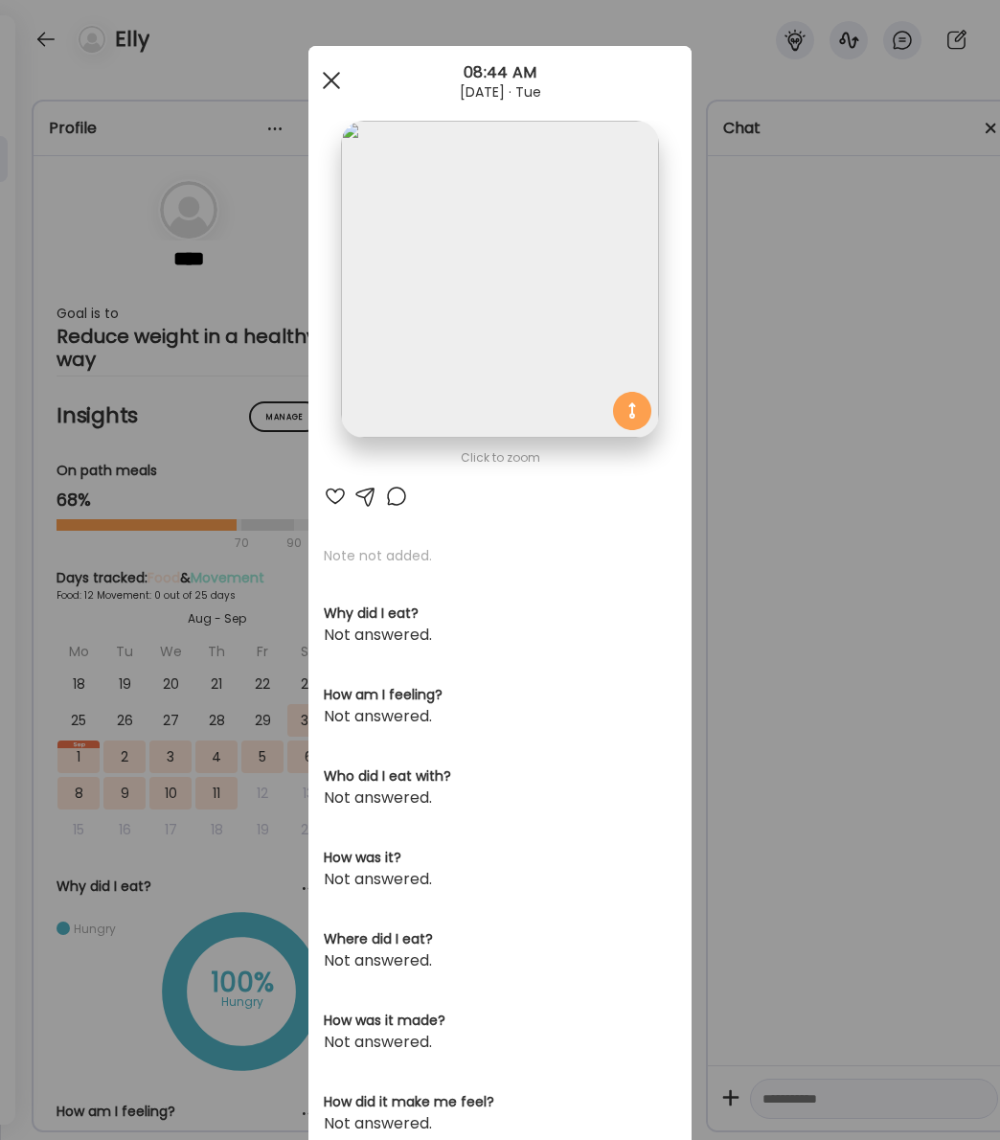
click at [329, 86] on div at bounding box center [331, 80] width 38 height 38
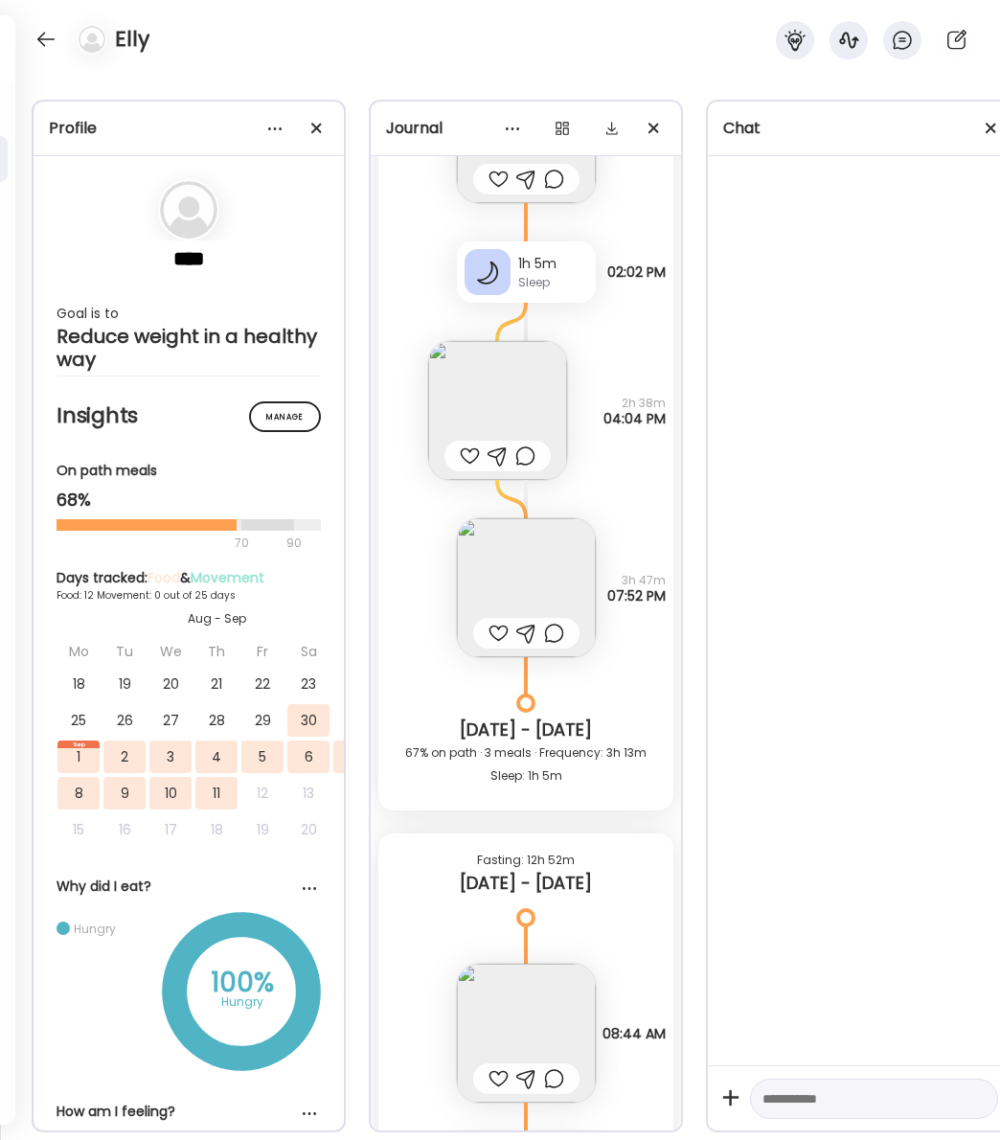
scroll to position [10224, 0]
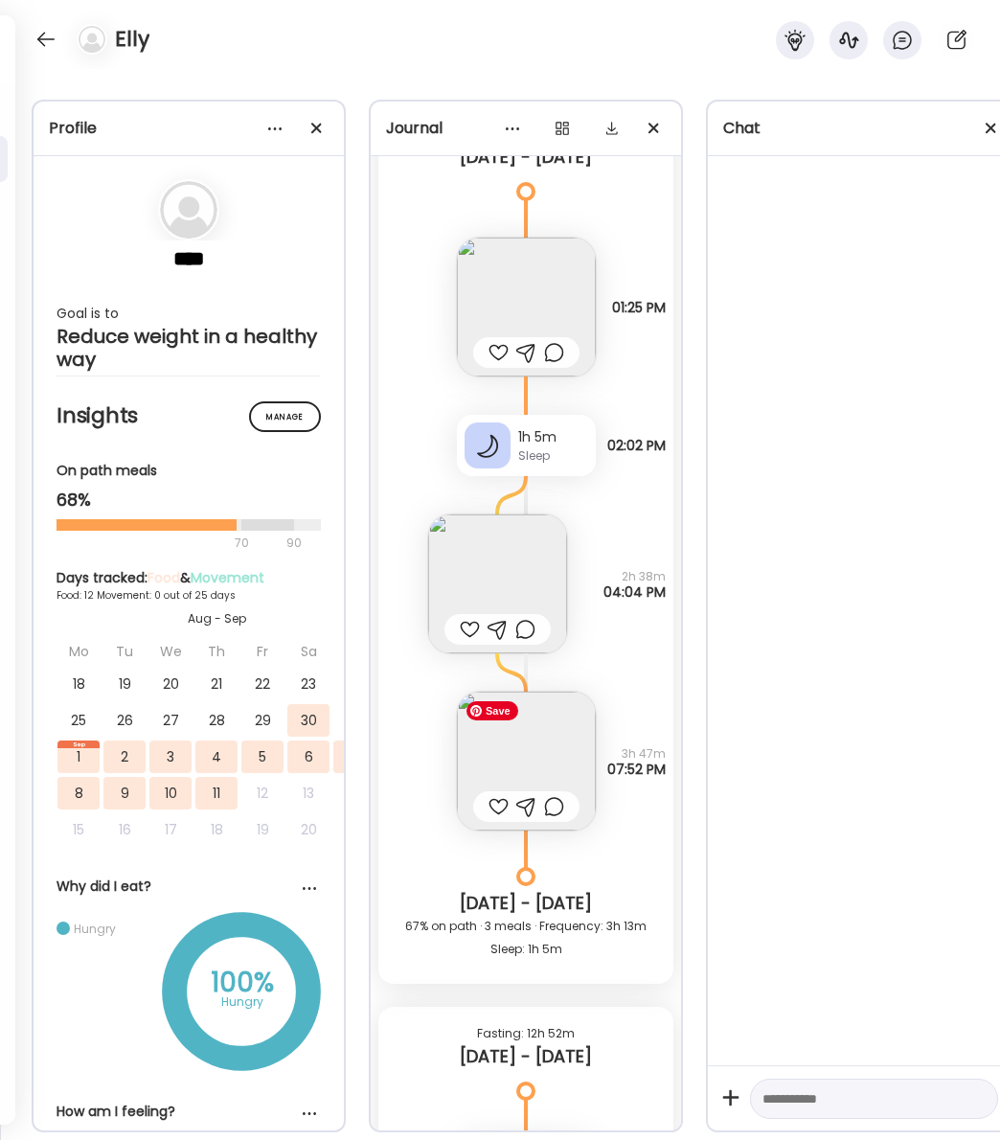
click at [548, 759] on img at bounding box center [526, 760] width 139 height 139
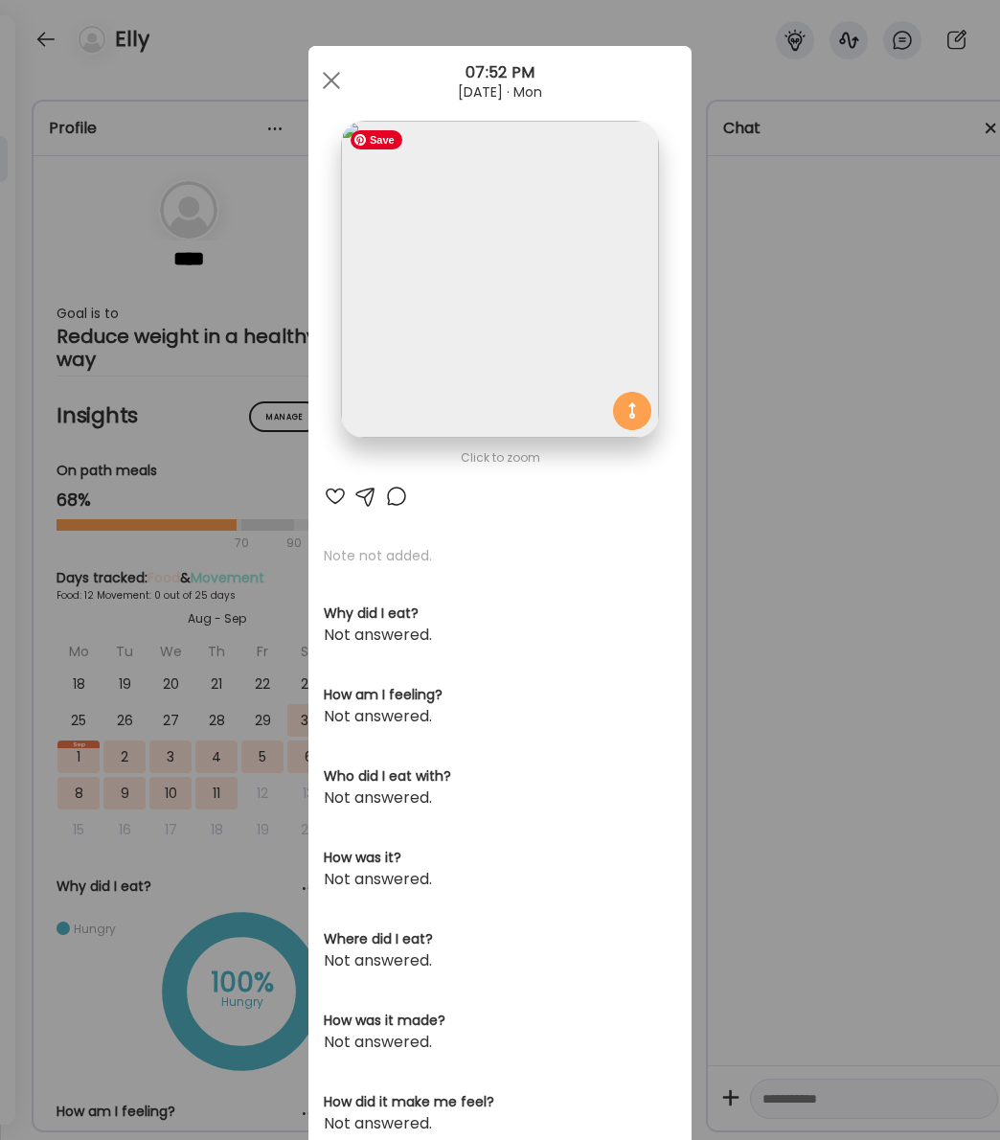
click at [541, 342] on img at bounding box center [499, 279] width 317 height 317
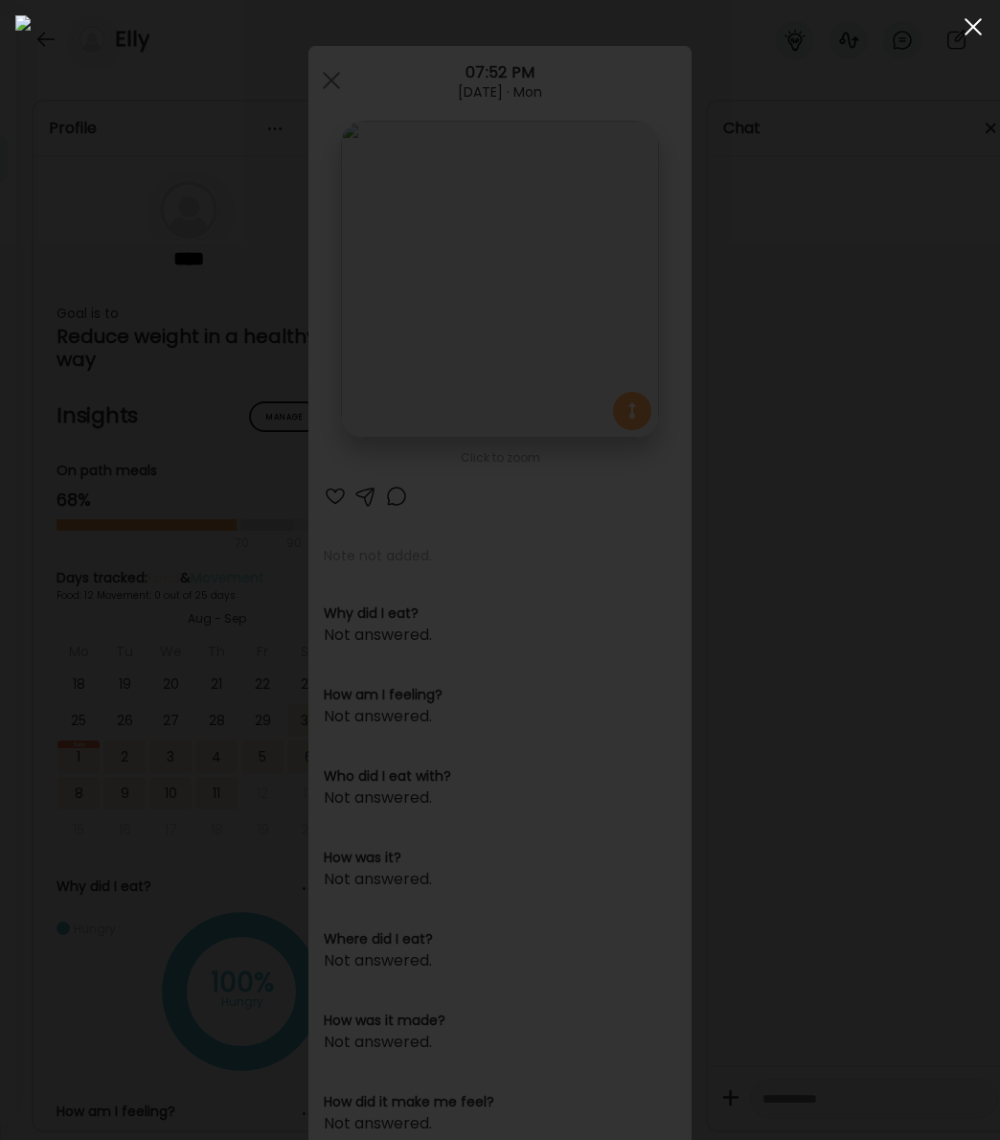
click at [967, 22] on span at bounding box center [972, 26] width 17 height 17
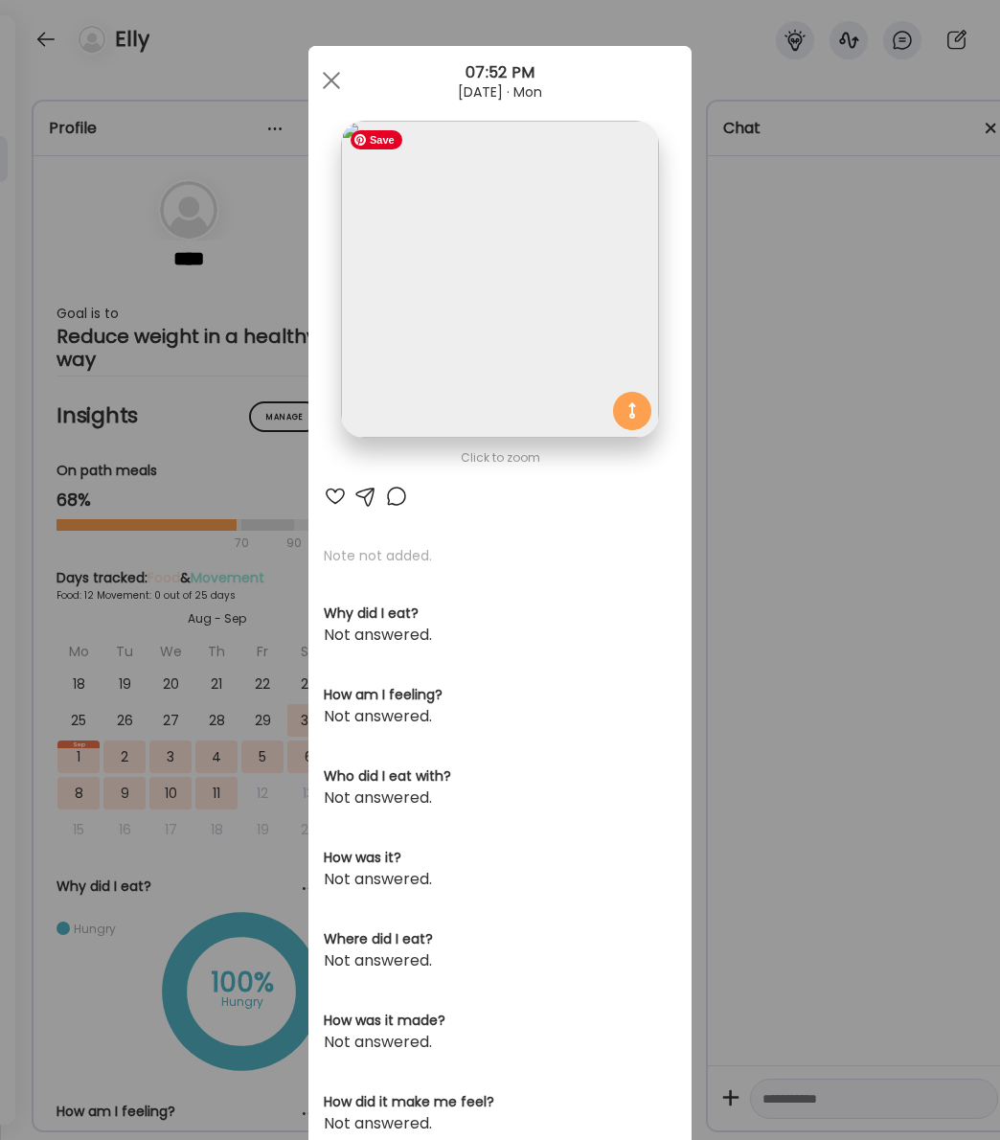
click at [504, 275] on img at bounding box center [499, 279] width 317 height 317
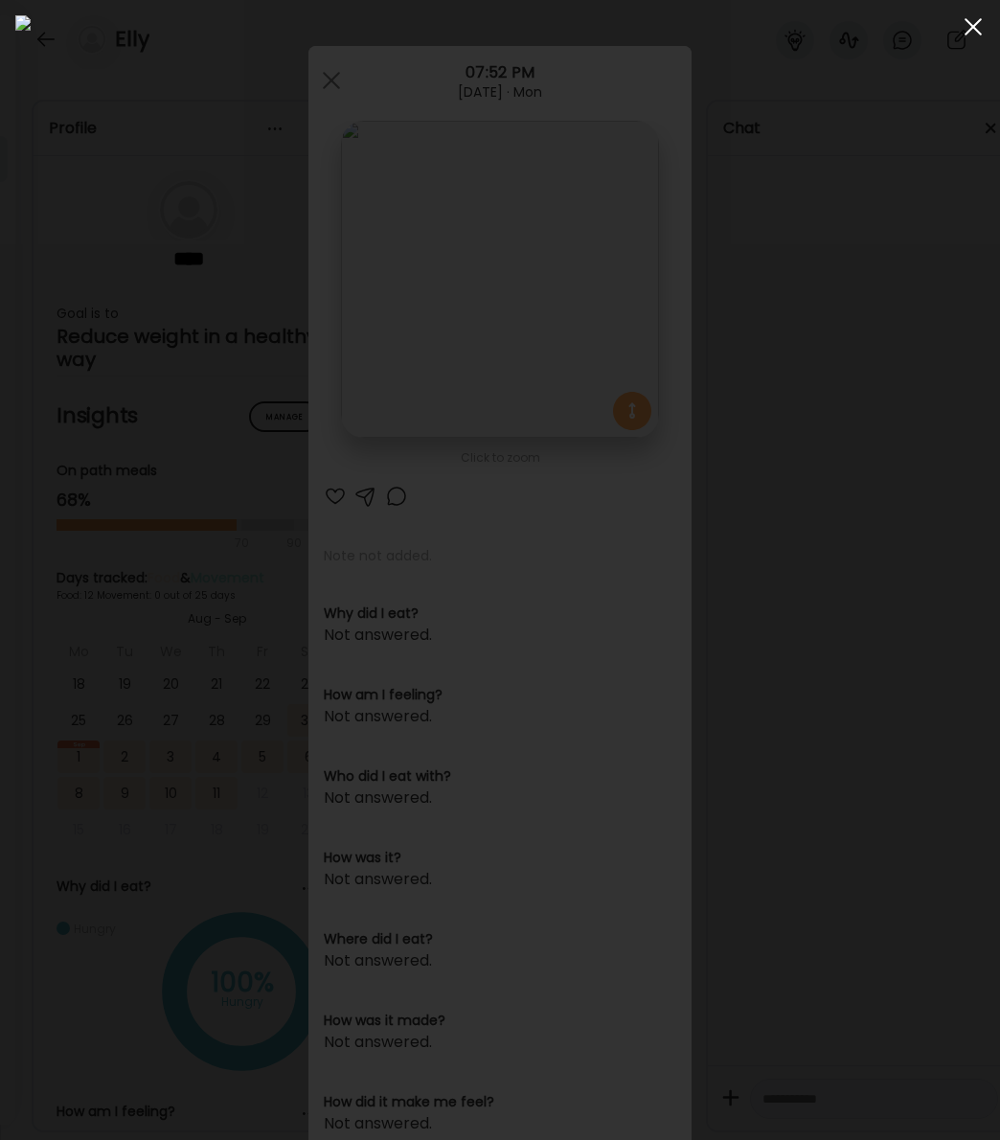
click at [977, 30] on span at bounding box center [972, 26] width 17 height 17
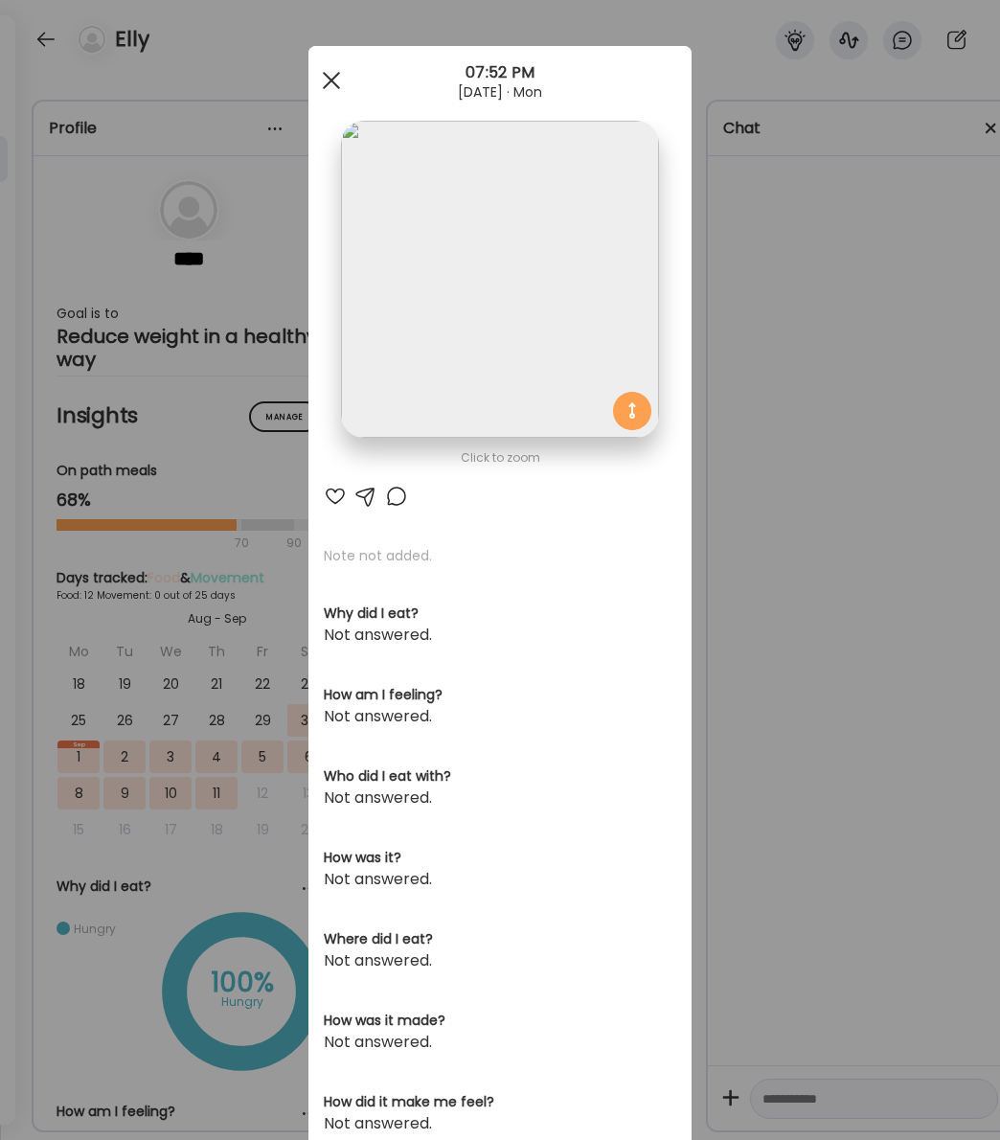
click at [322, 80] on div at bounding box center [331, 80] width 38 height 38
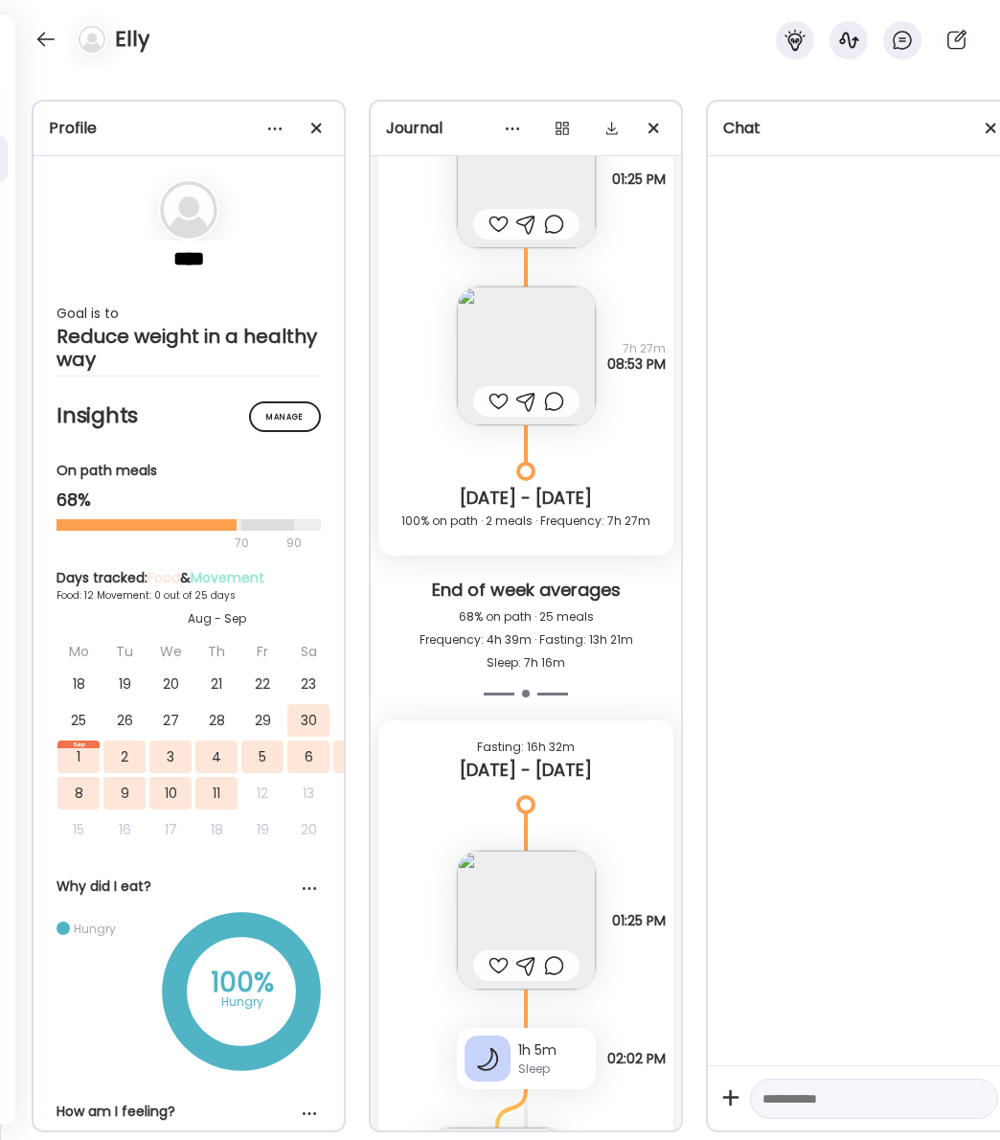
scroll to position [9612, 0]
click at [554, 906] on img at bounding box center [526, 918] width 139 height 139
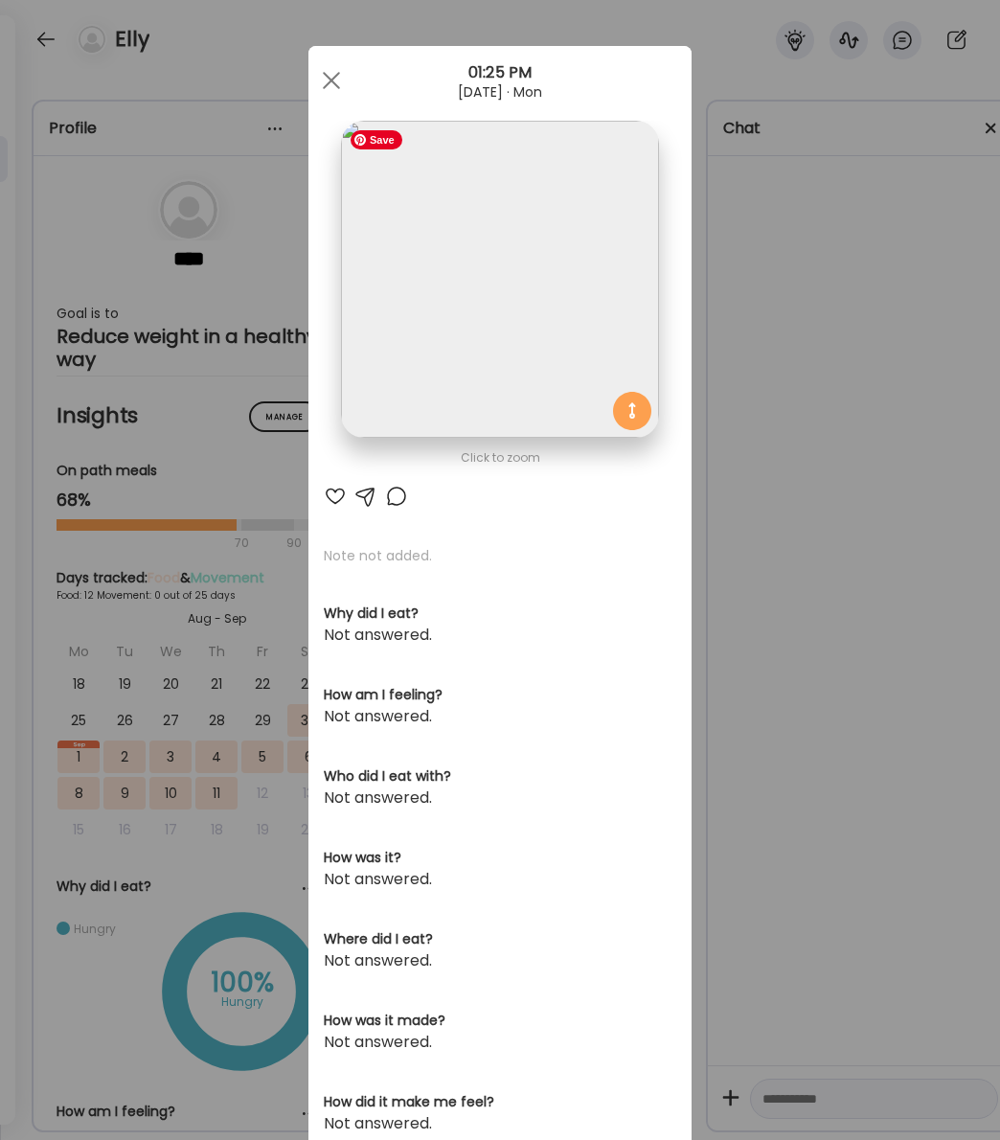
click at [515, 305] on img at bounding box center [499, 279] width 317 height 317
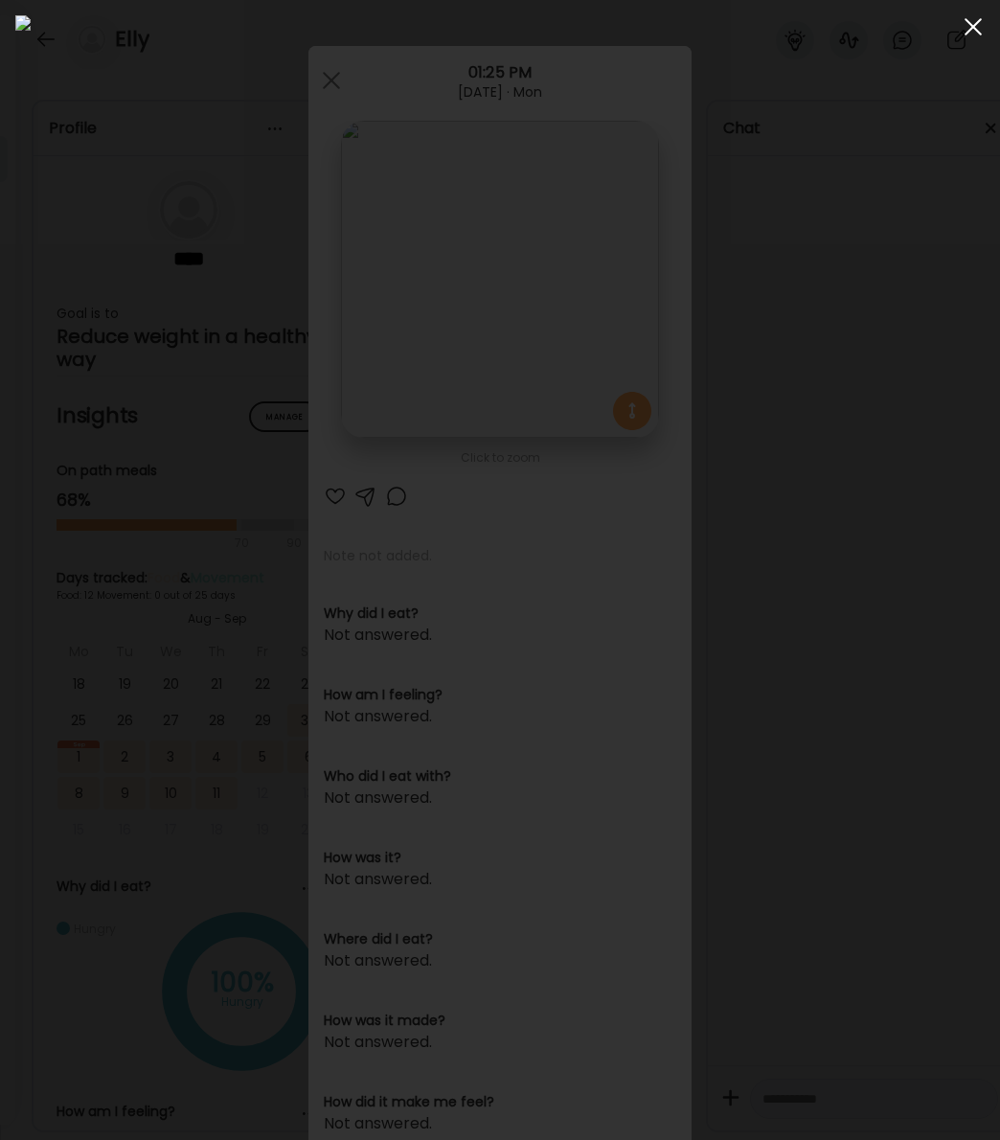
click at [973, 27] on span at bounding box center [972, 26] width 17 height 17
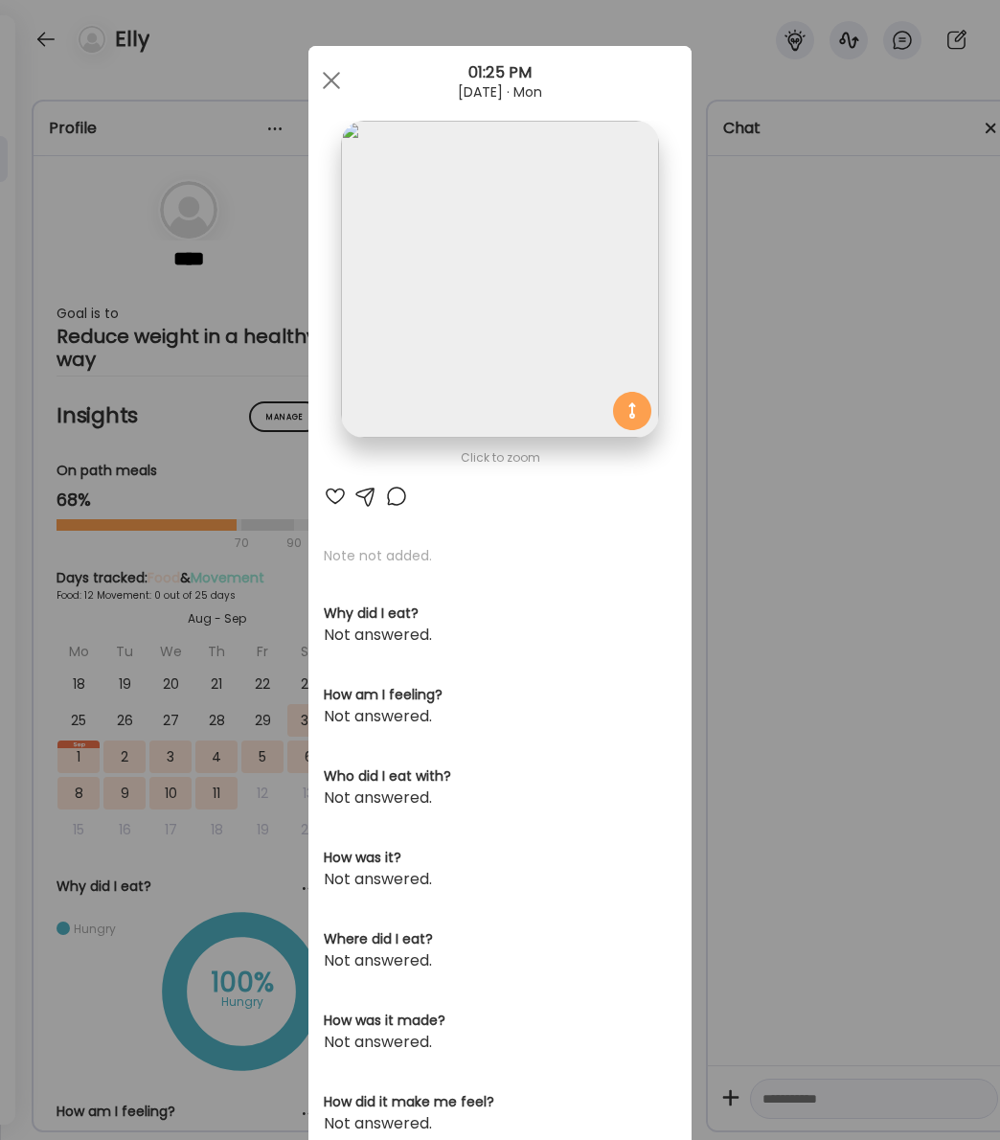
click at [328, 81] on span at bounding box center [331, 80] width 17 height 17
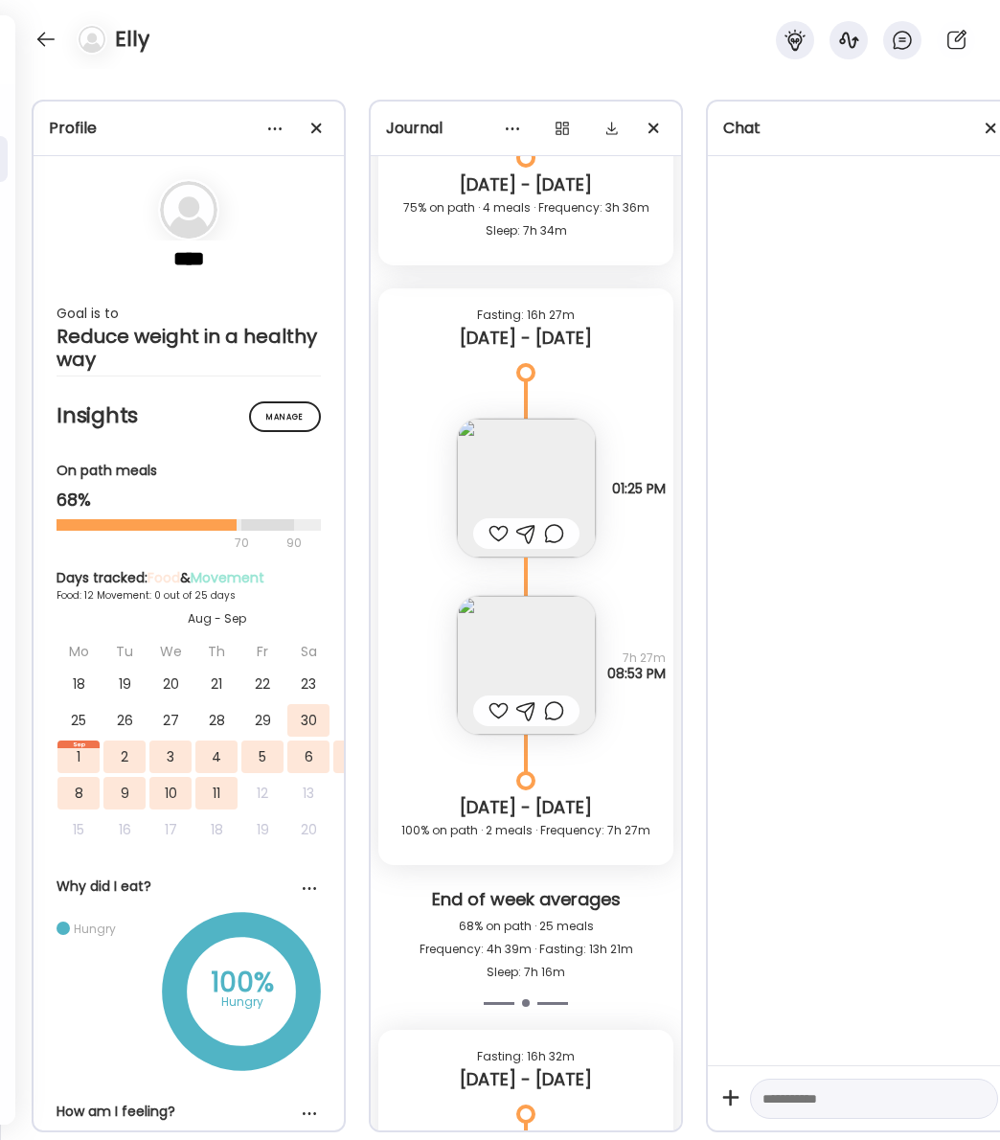
scroll to position [9300, 0]
click at [536, 649] on img at bounding box center [526, 667] width 139 height 139
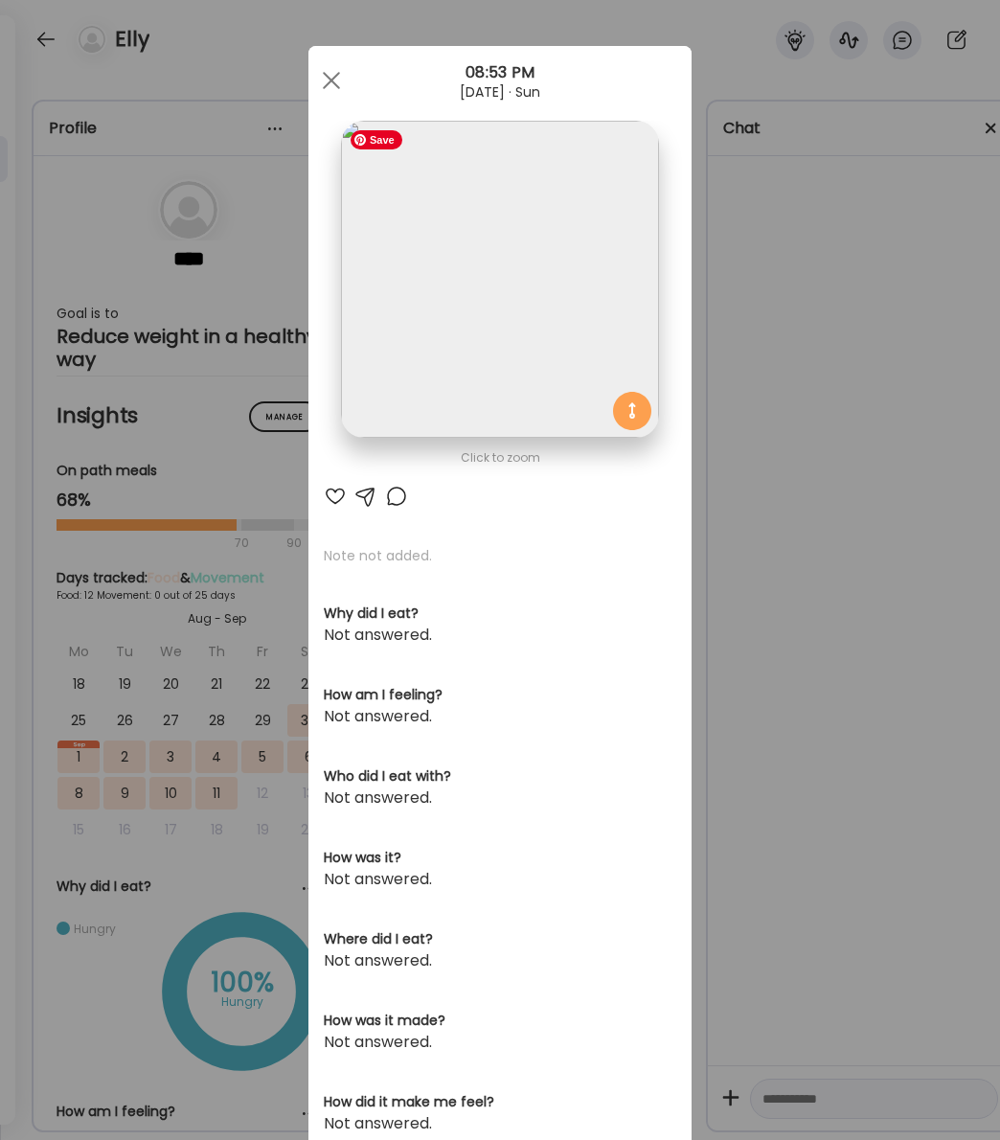
click at [564, 235] on img at bounding box center [499, 279] width 317 height 317
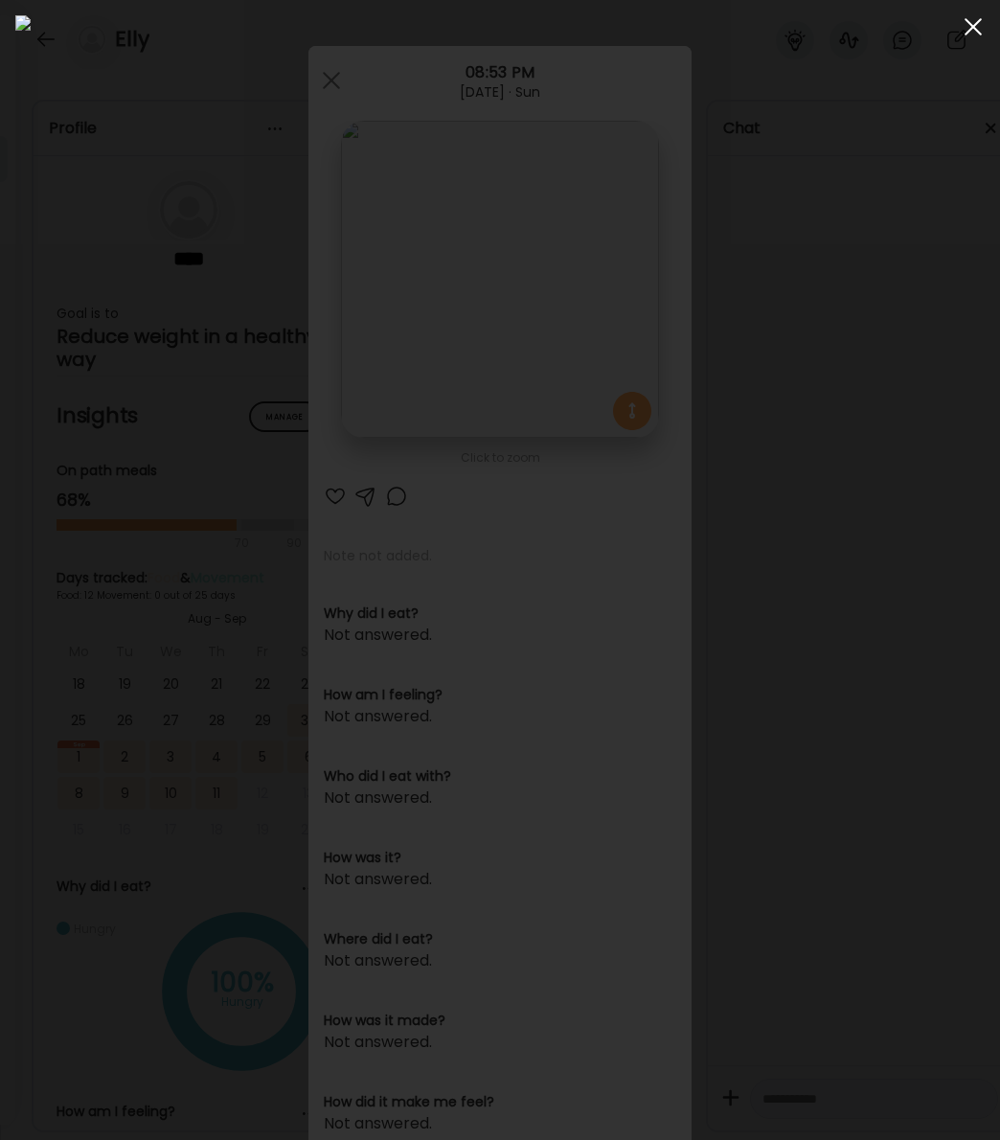
click at [977, 30] on span at bounding box center [972, 26] width 17 height 17
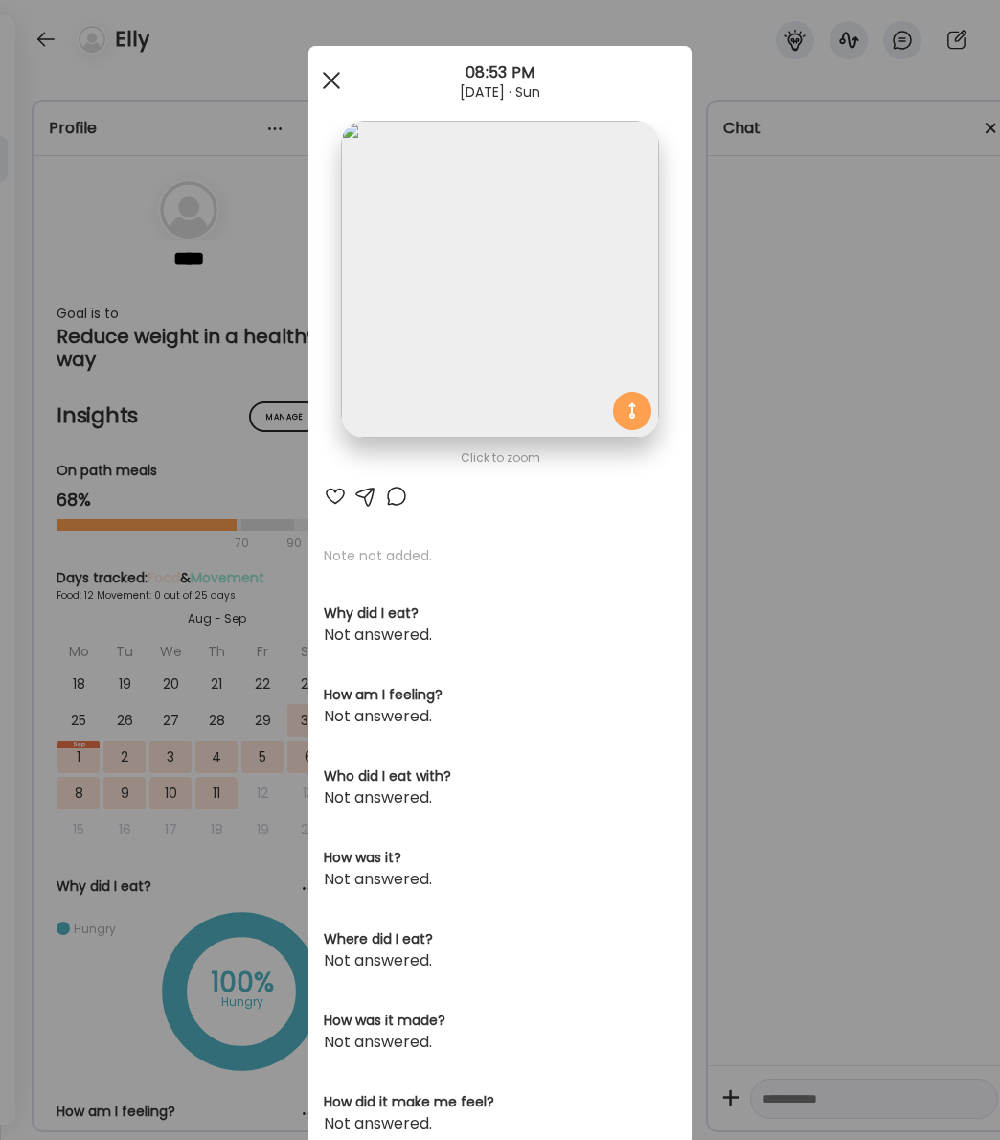
click at [324, 78] on div at bounding box center [331, 80] width 38 height 38
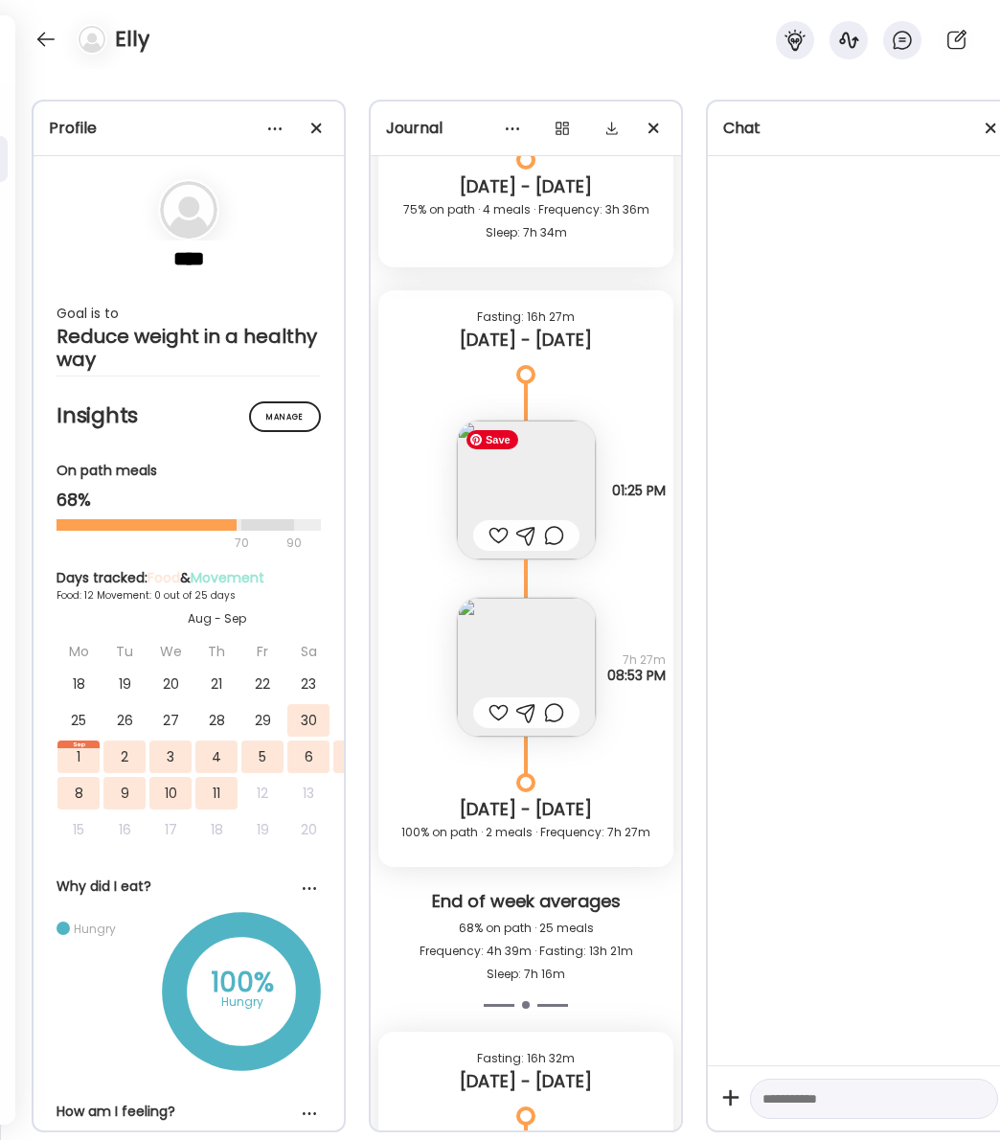
click at [554, 482] on img at bounding box center [526, 489] width 139 height 139
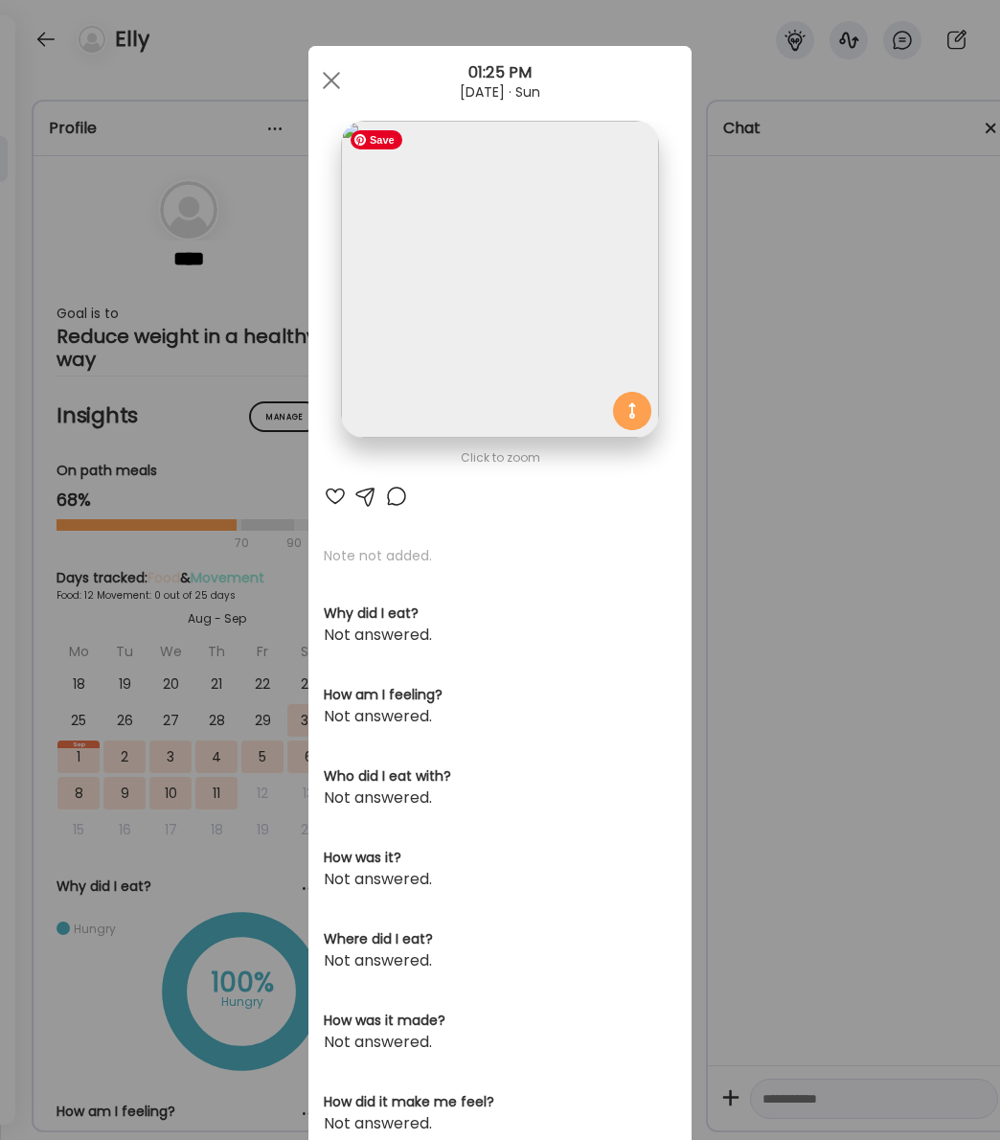
click at [417, 205] on img at bounding box center [499, 279] width 317 height 317
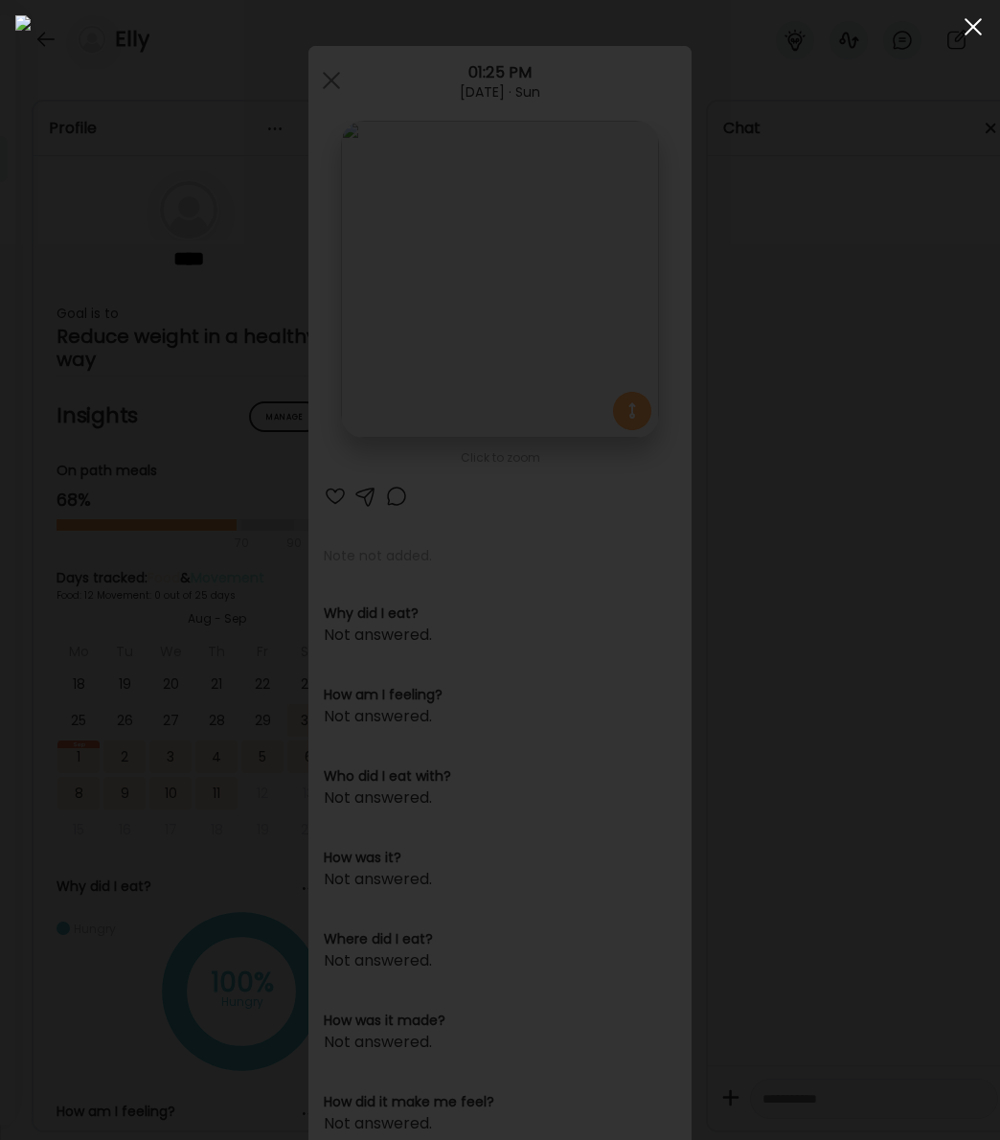
click at [971, 30] on div at bounding box center [973, 27] width 38 height 38
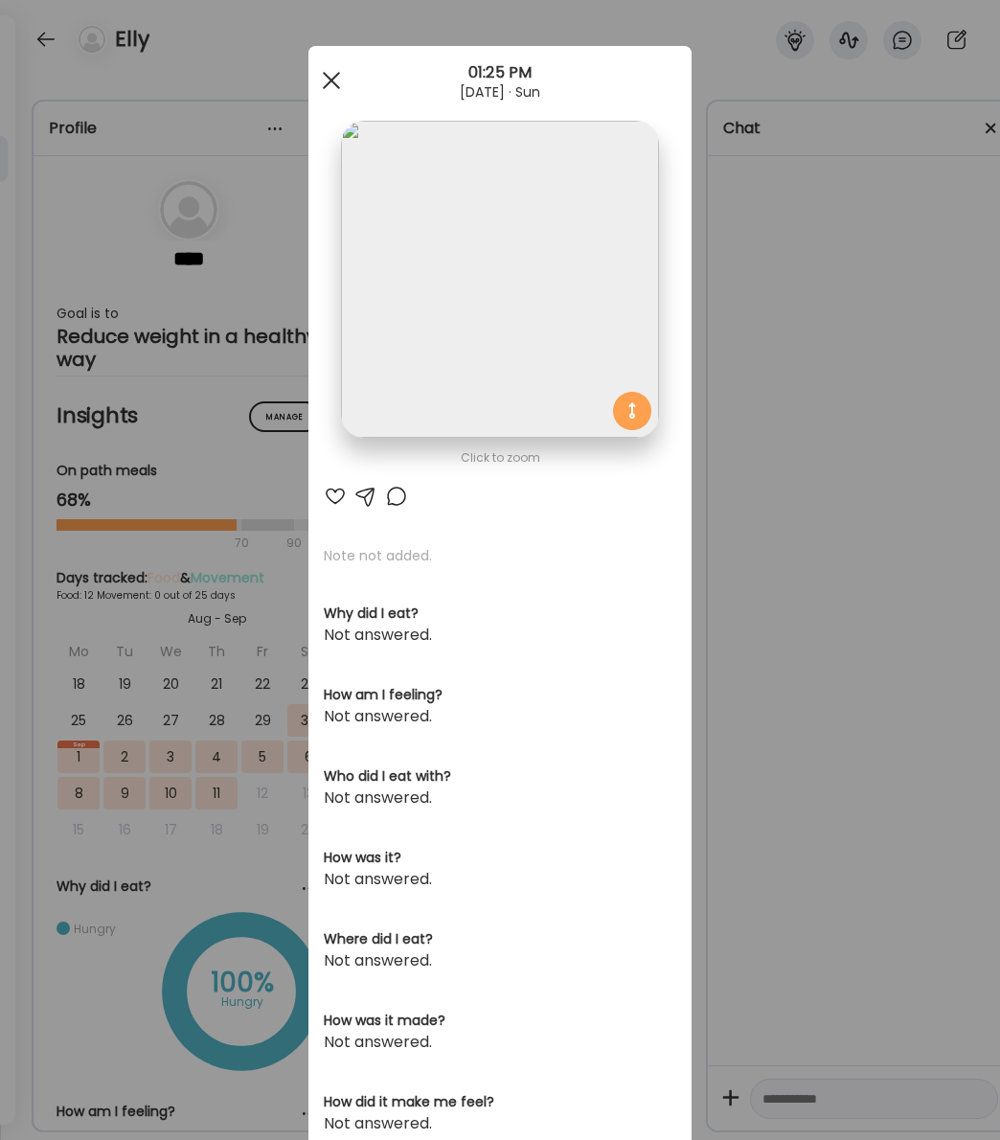
click at [344, 82] on div at bounding box center [331, 80] width 38 height 38
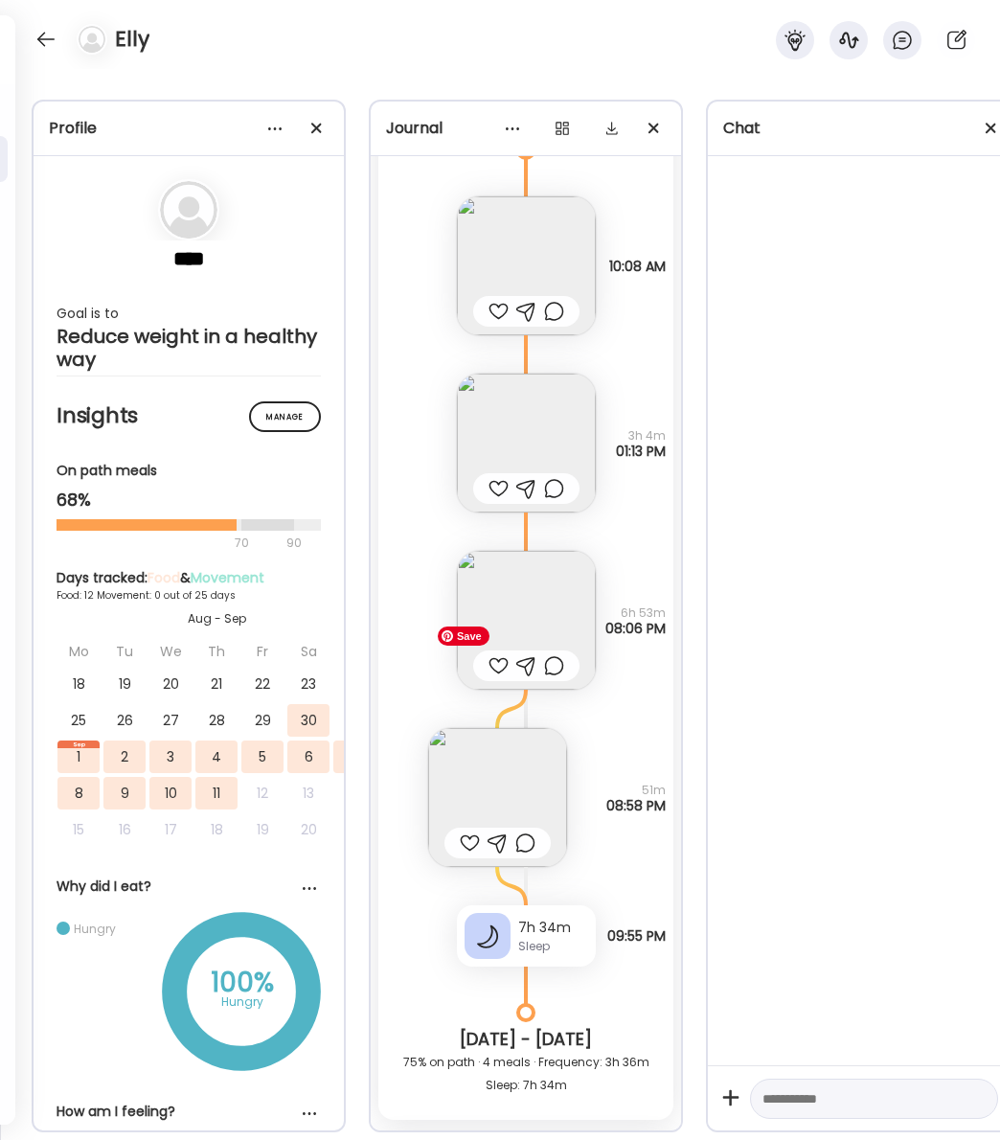
scroll to position [8430, 0]
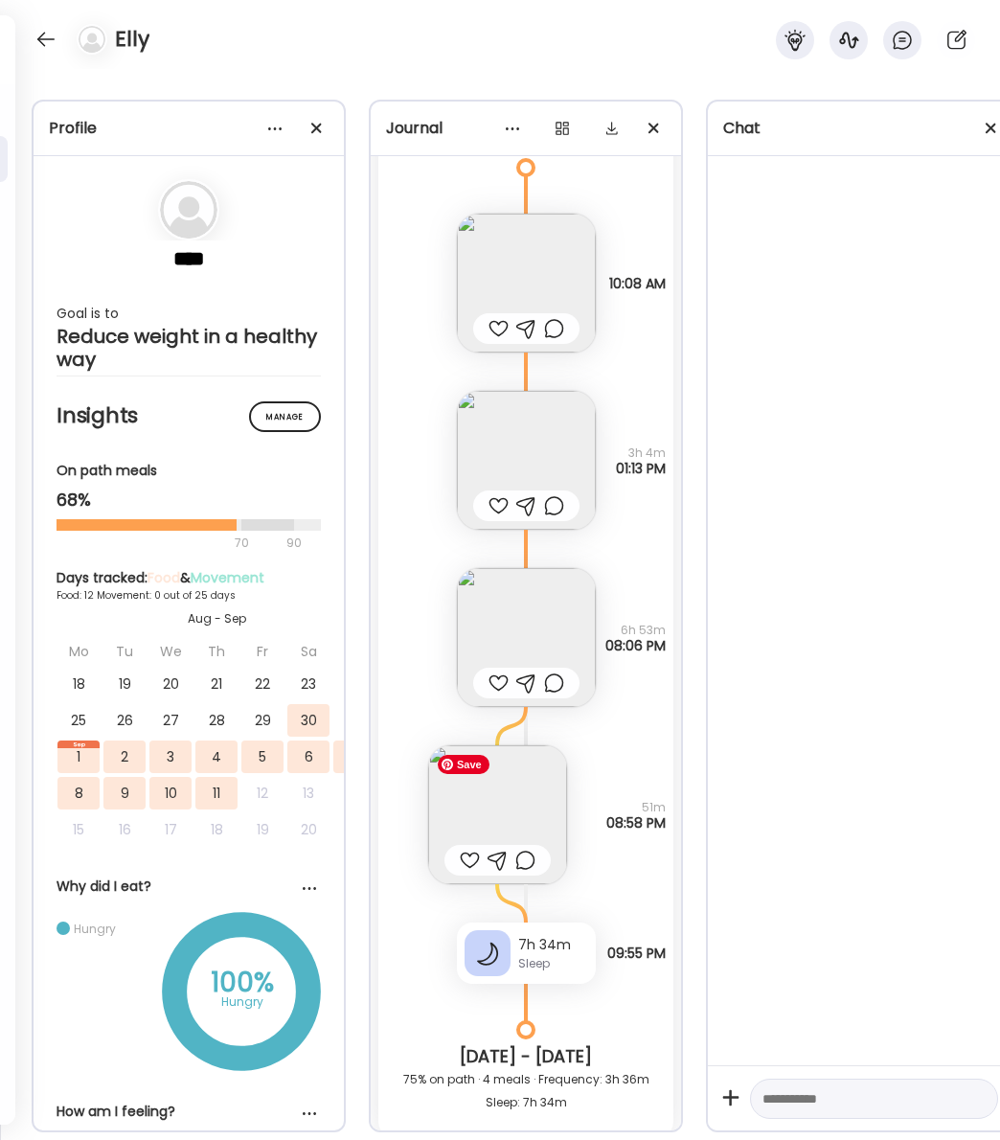
click at [488, 809] on img at bounding box center [497, 814] width 139 height 139
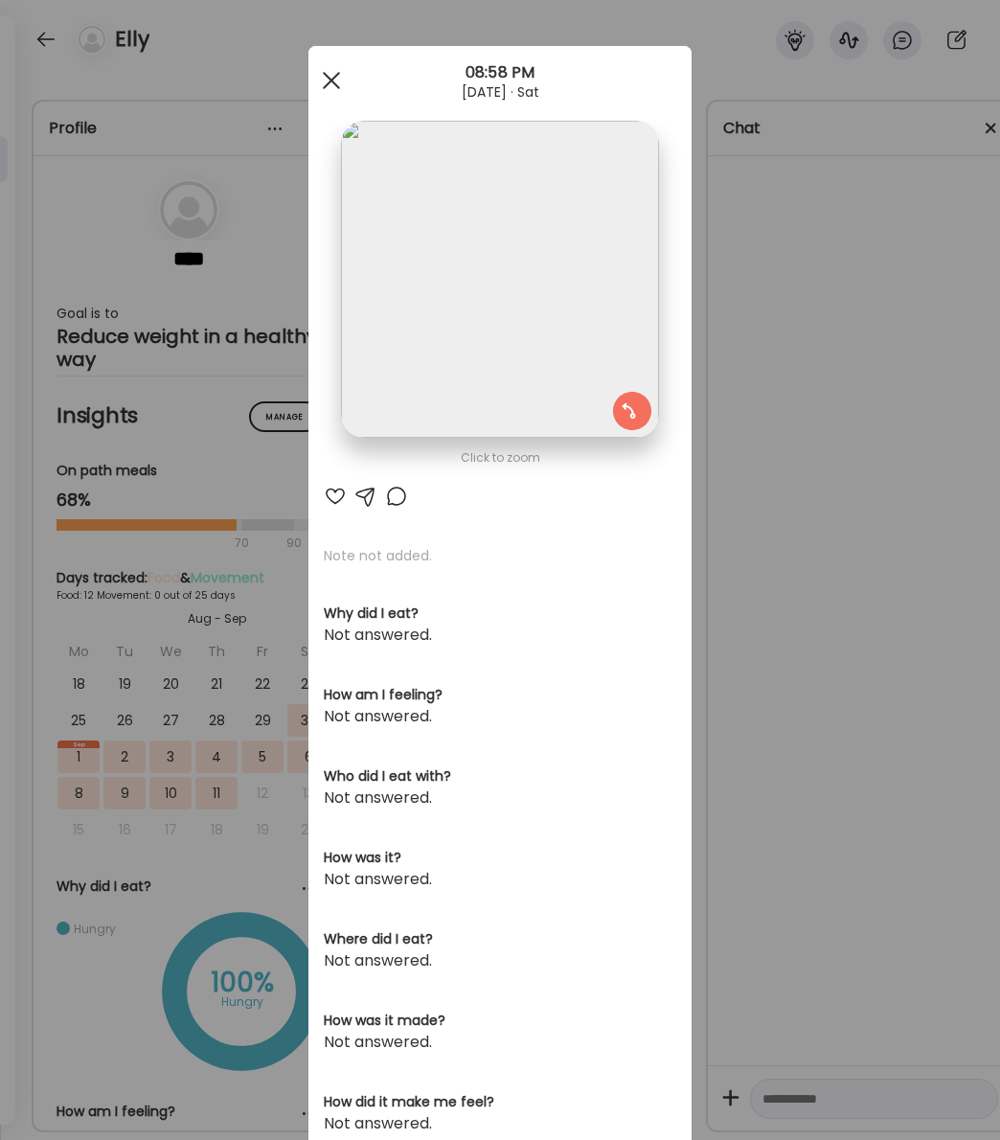
click at [332, 78] on span at bounding box center [331, 80] width 17 height 17
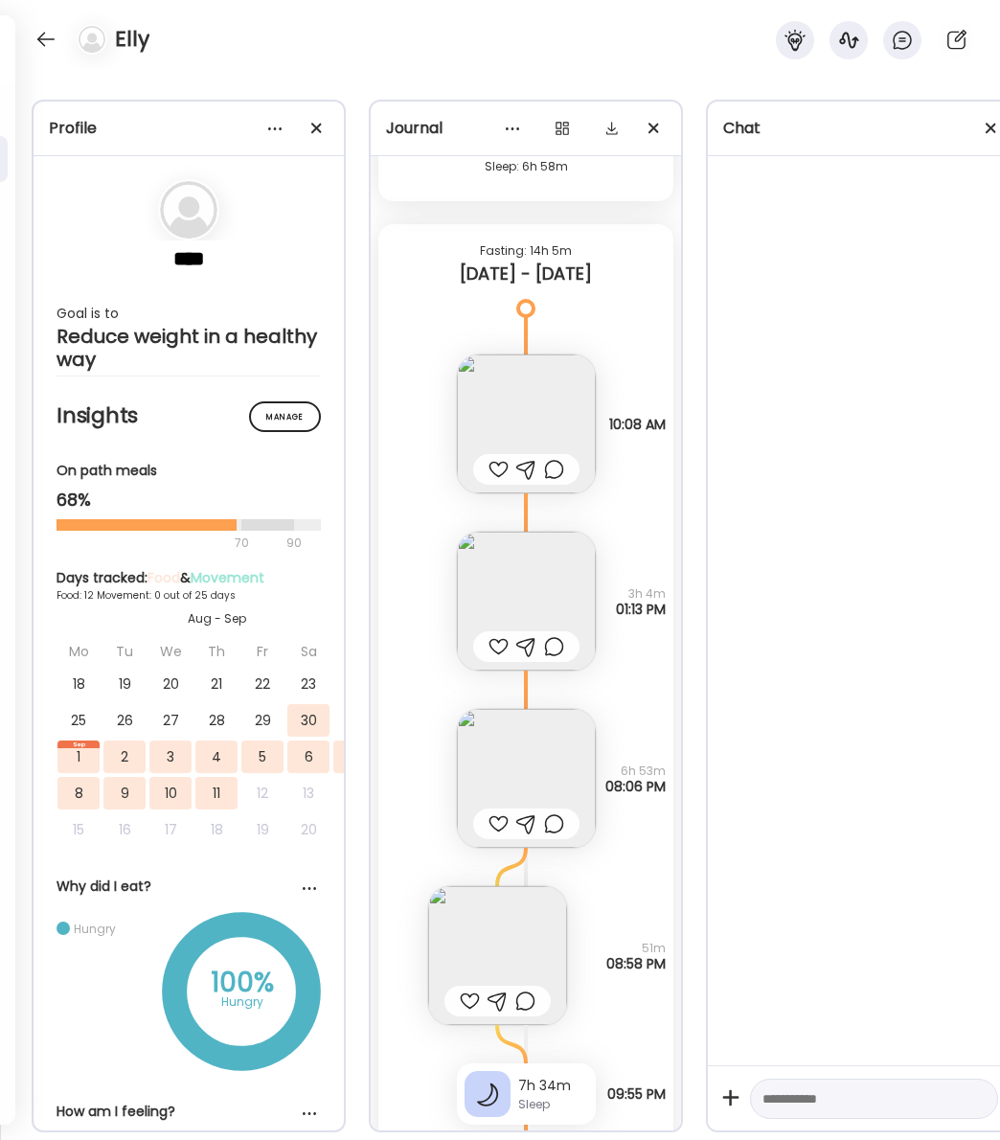
scroll to position [8269, 0]
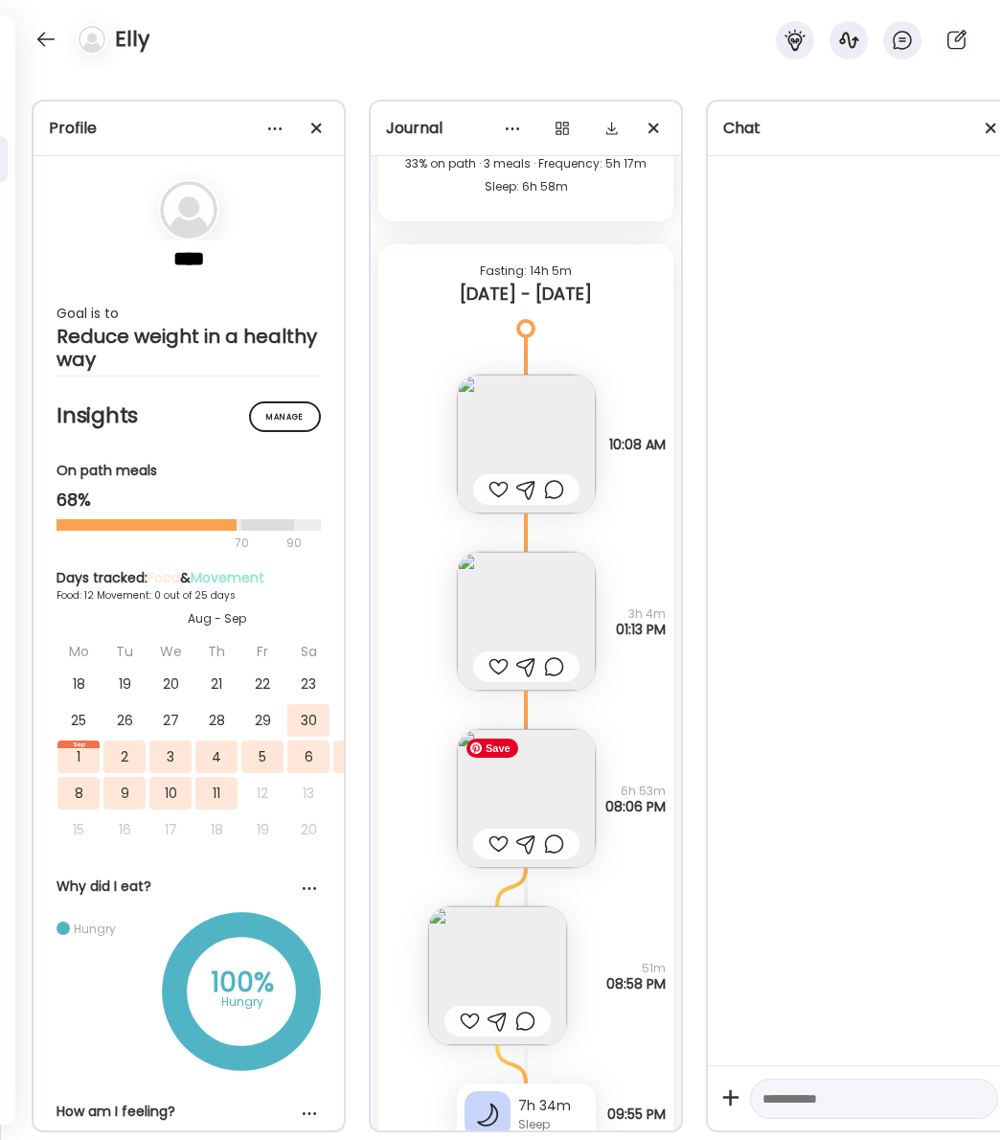
click at [523, 775] on img at bounding box center [526, 798] width 139 height 139
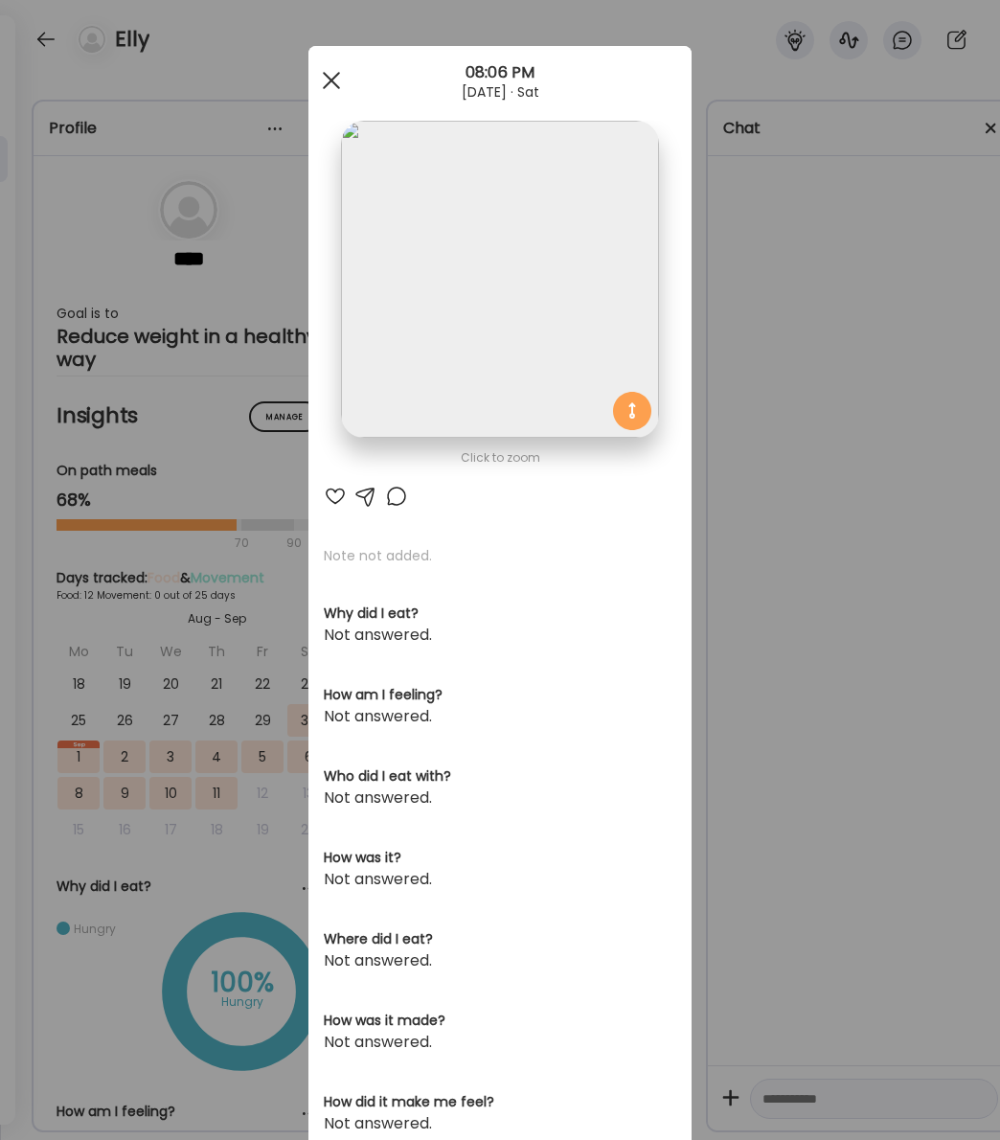
click at [328, 88] on div at bounding box center [331, 80] width 38 height 38
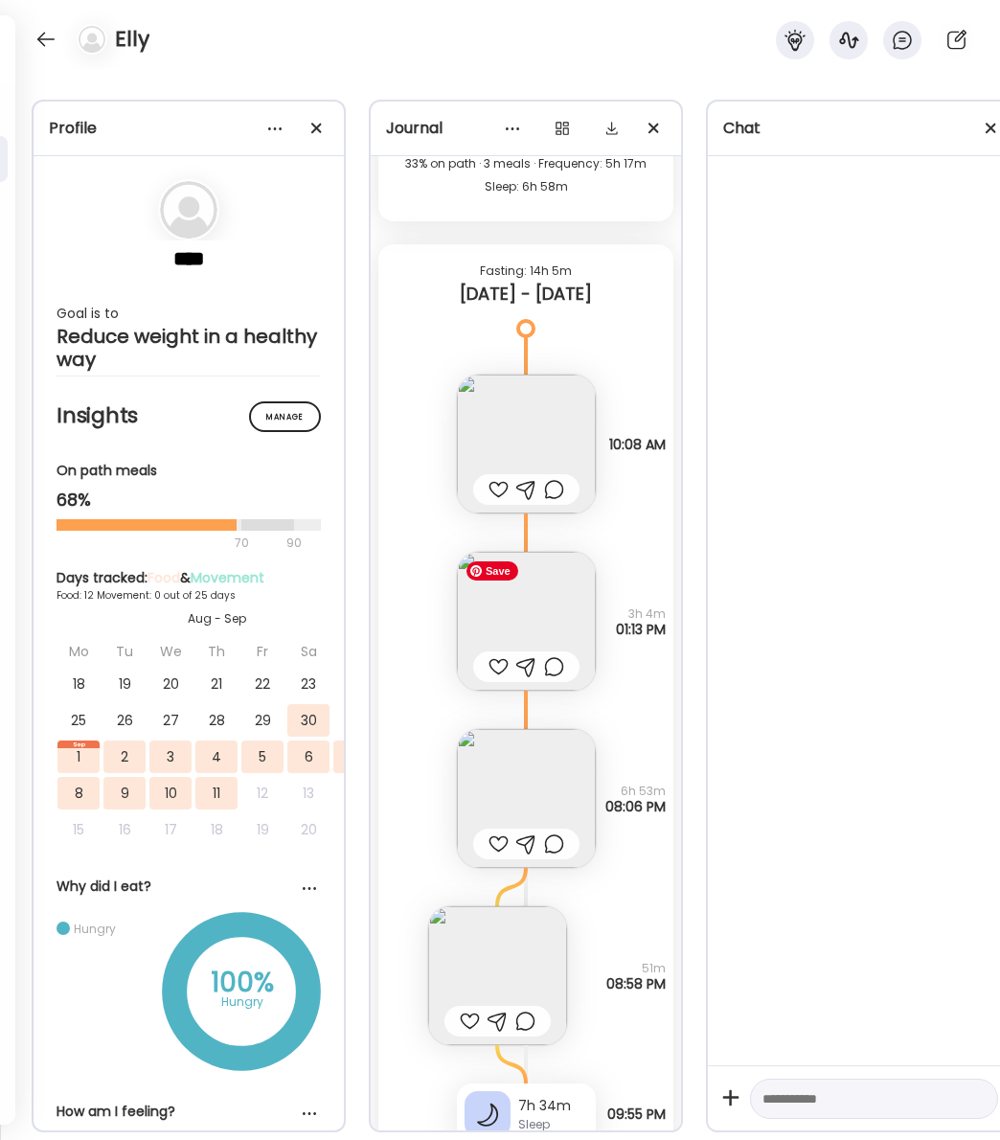
click at [528, 617] on img at bounding box center [526, 621] width 139 height 139
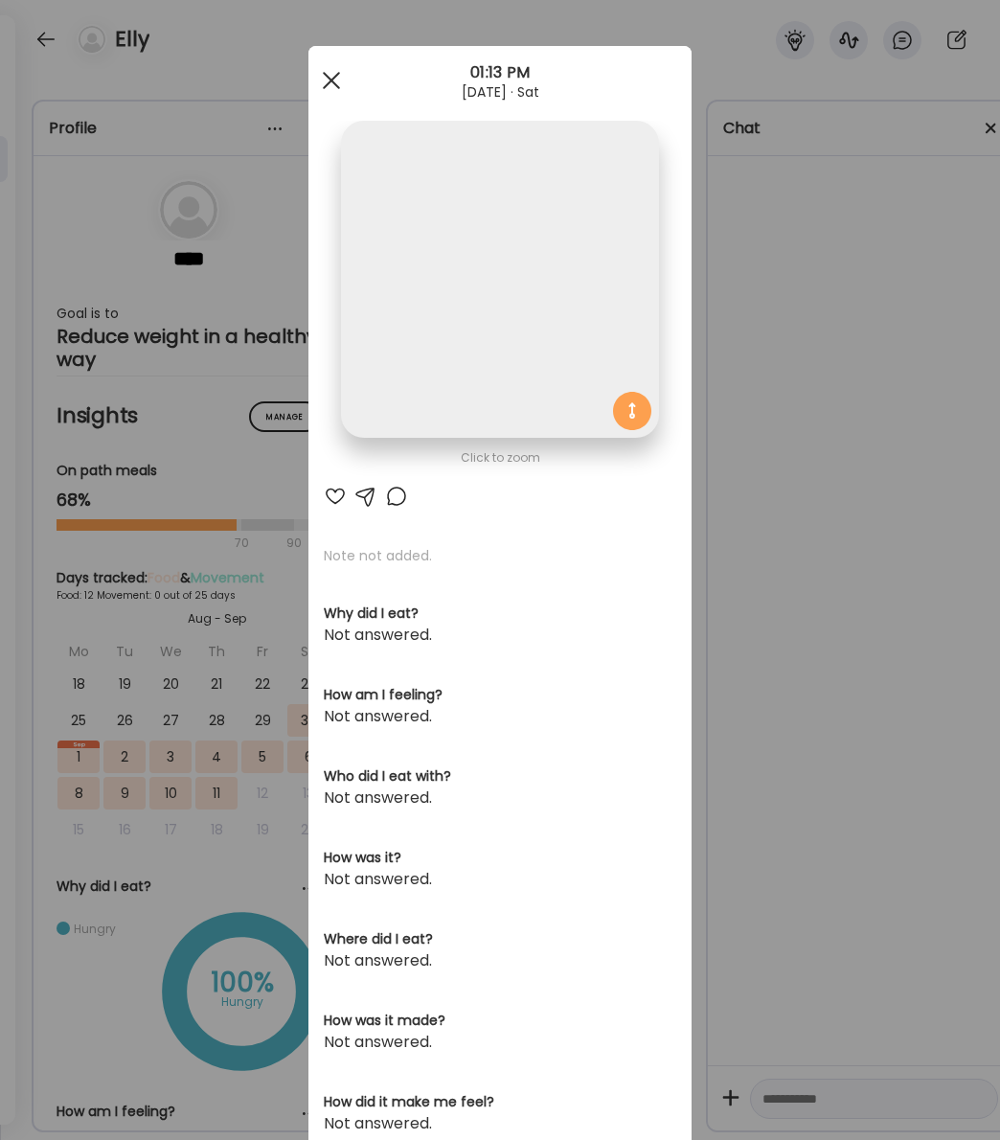
click at [328, 79] on div at bounding box center [331, 80] width 38 height 38
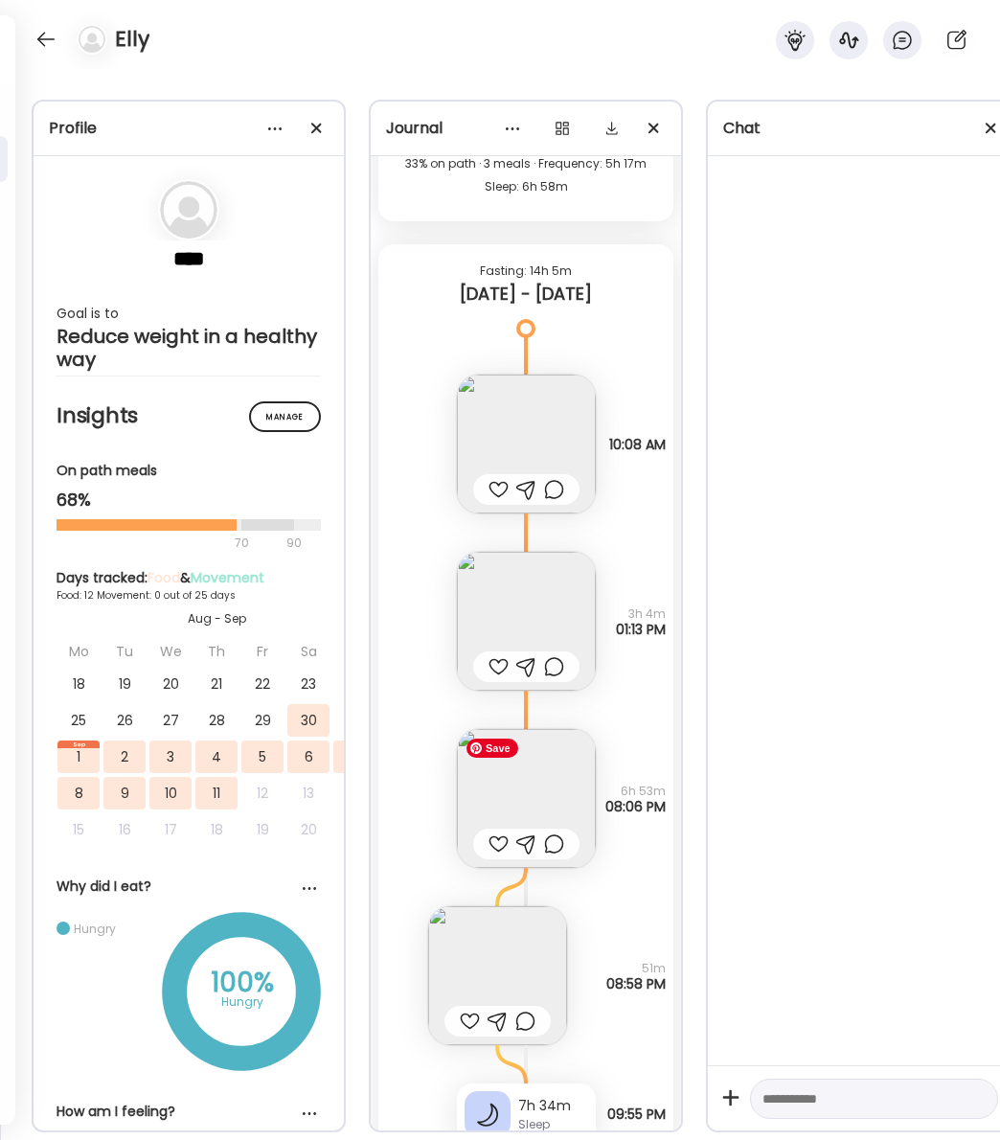
click at [519, 782] on img at bounding box center [526, 798] width 139 height 139
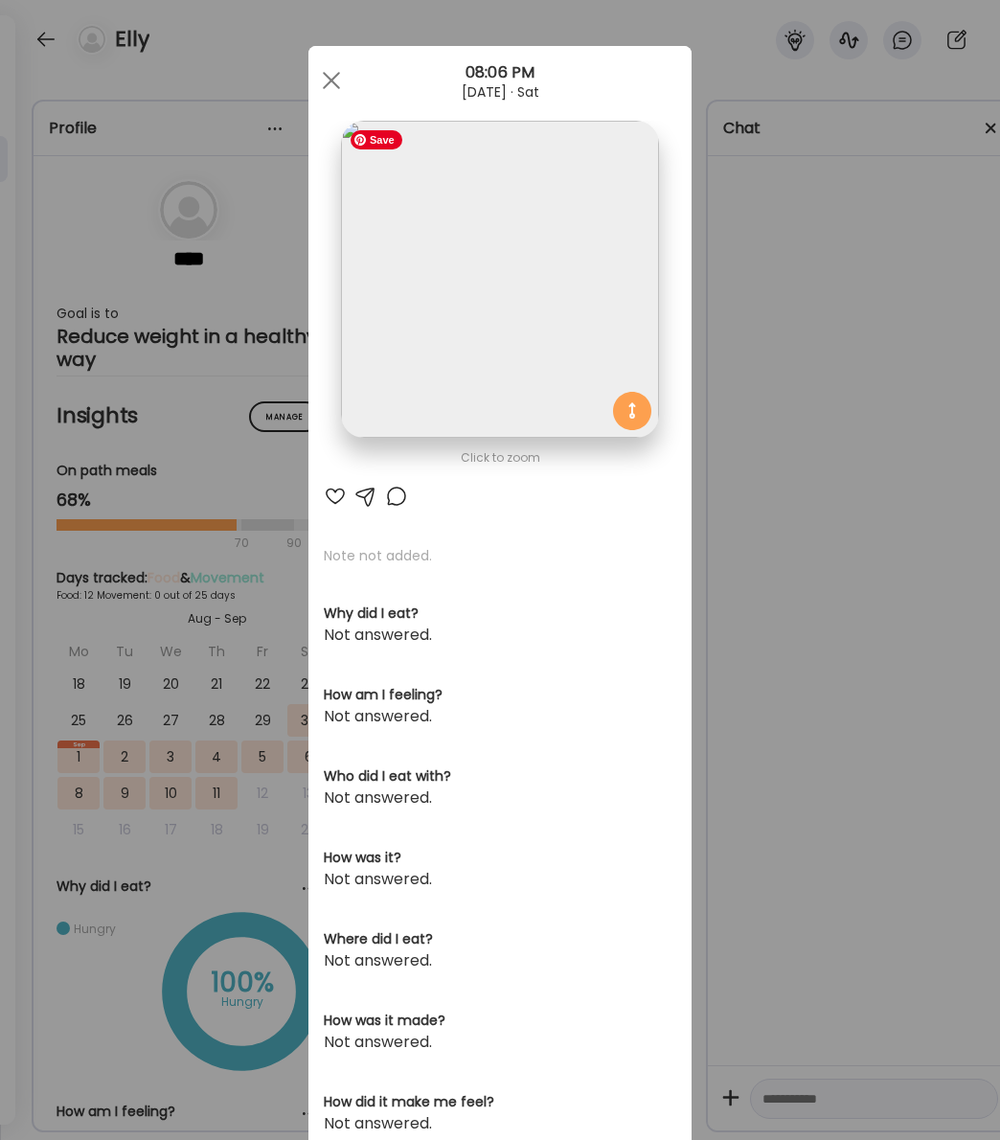
click at [458, 318] on img at bounding box center [499, 279] width 317 height 317
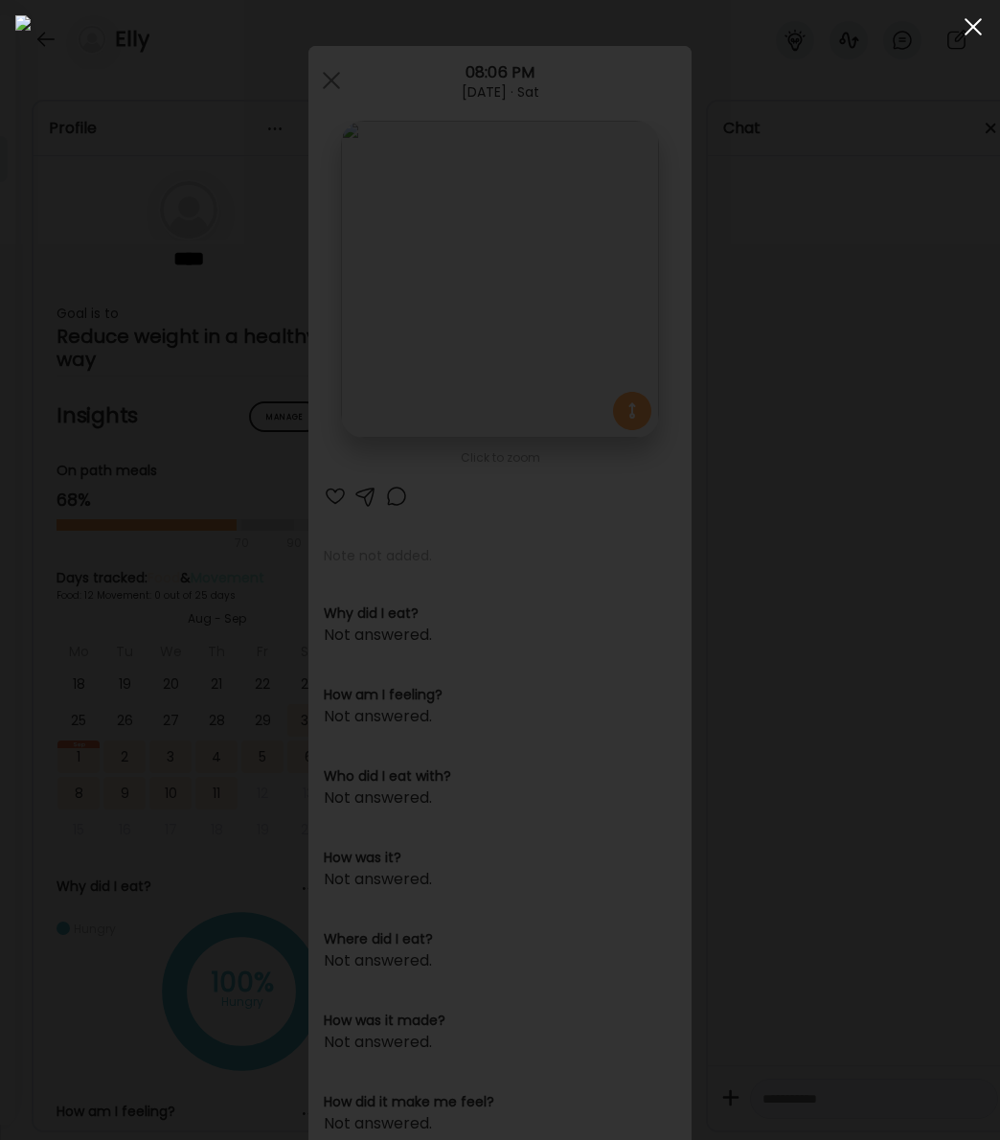
click at [969, 26] on div at bounding box center [973, 27] width 38 height 38
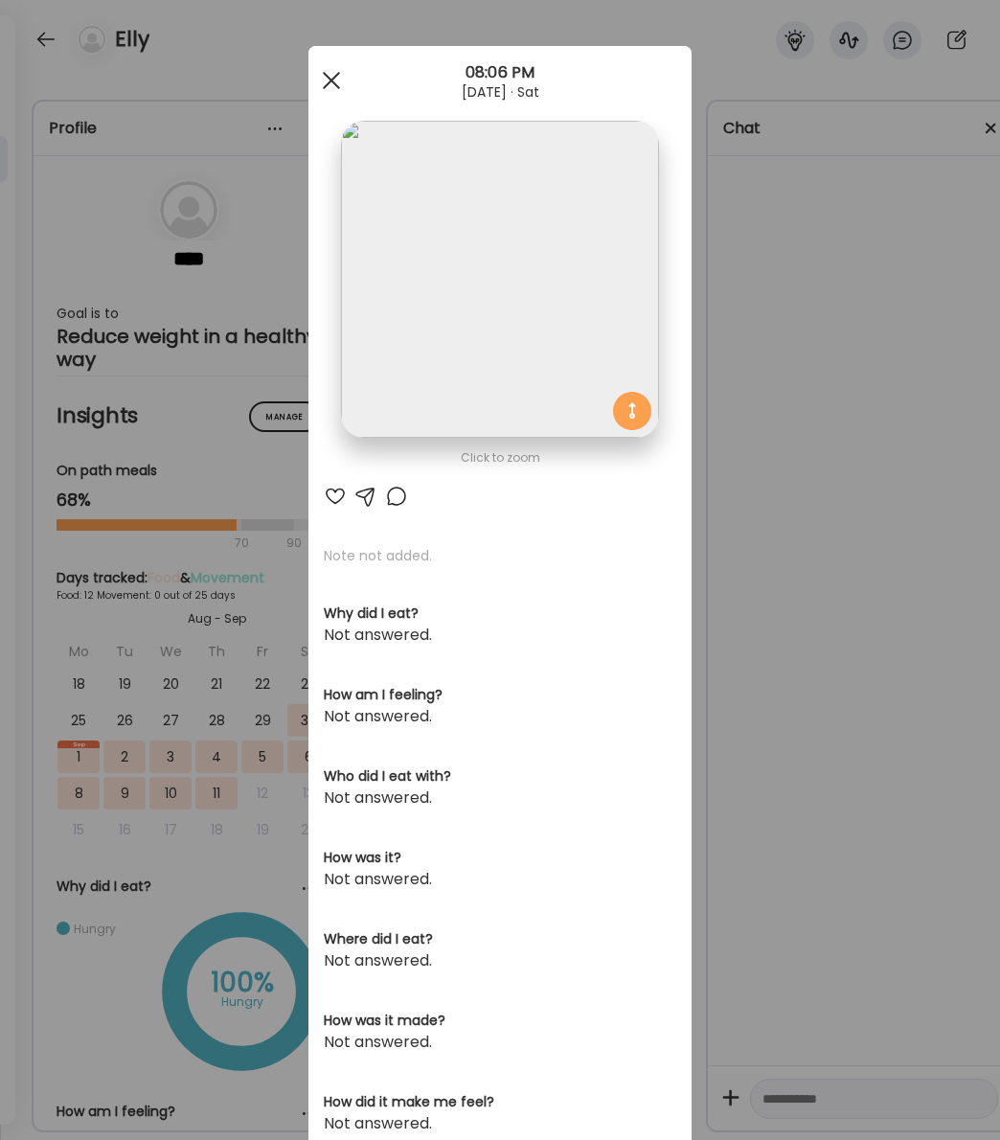
click at [325, 74] on span at bounding box center [331, 80] width 17 height 17
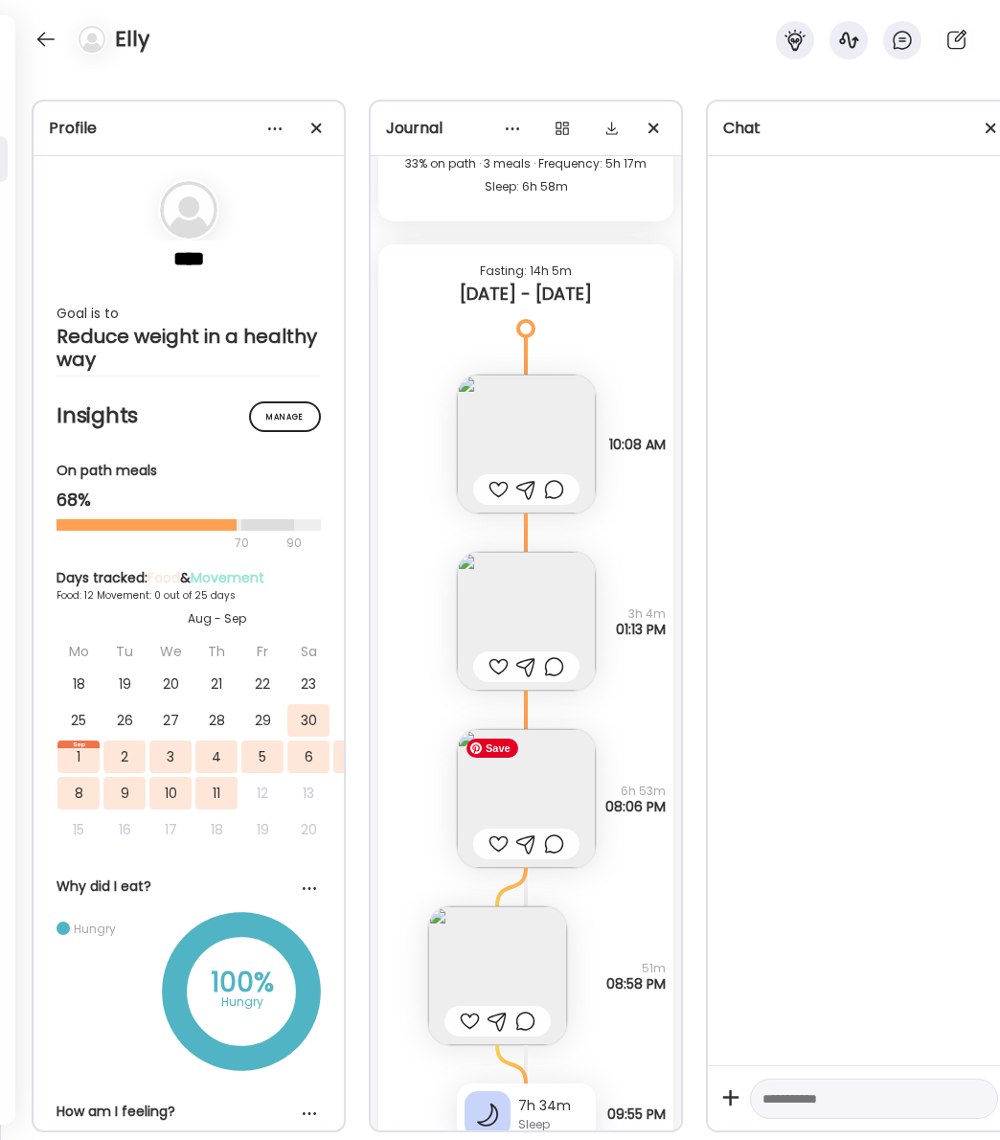
click at [509, 802] on img at bounding box center [526, 798] width 139 height 139
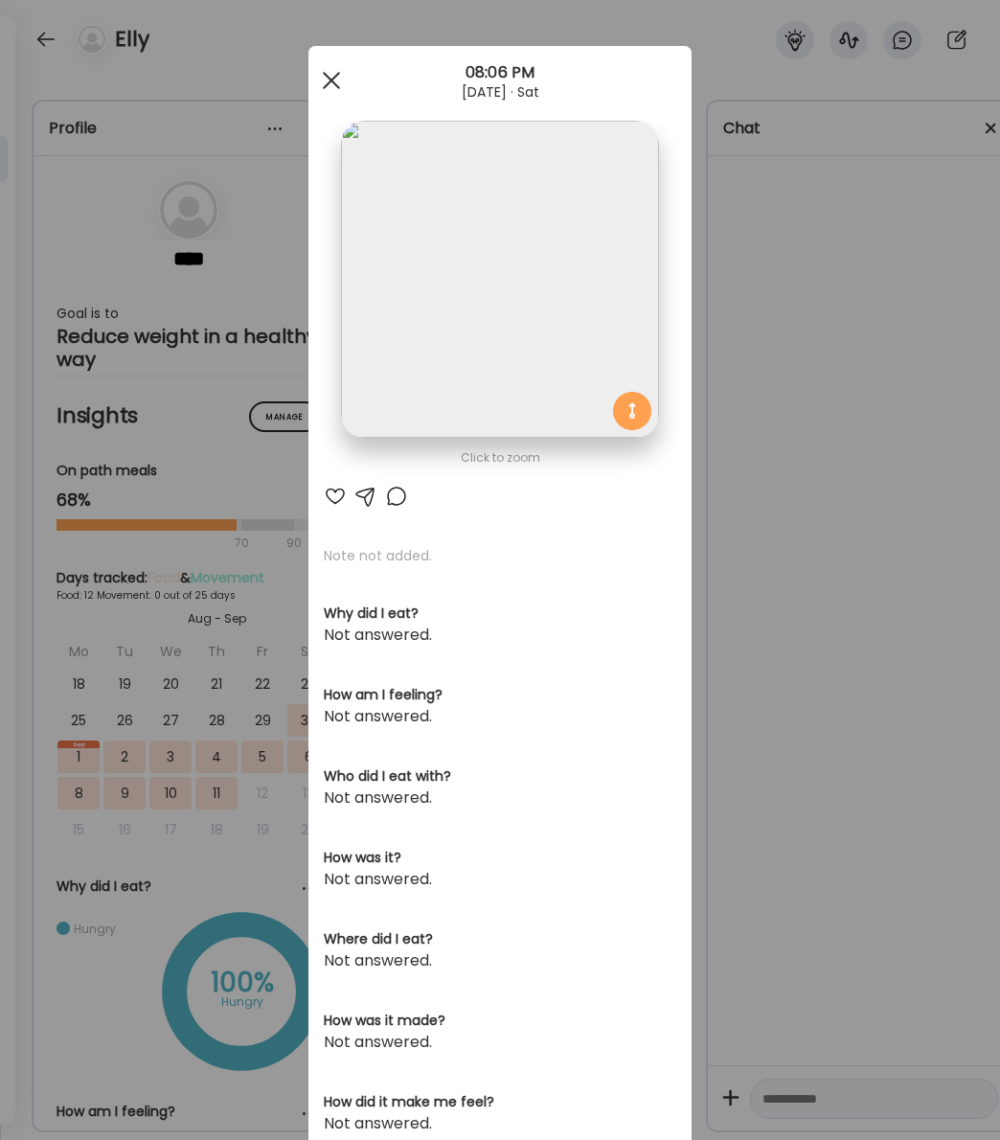
click at [329, 75] on div at bounding box center [331, 80] width 38 height 38
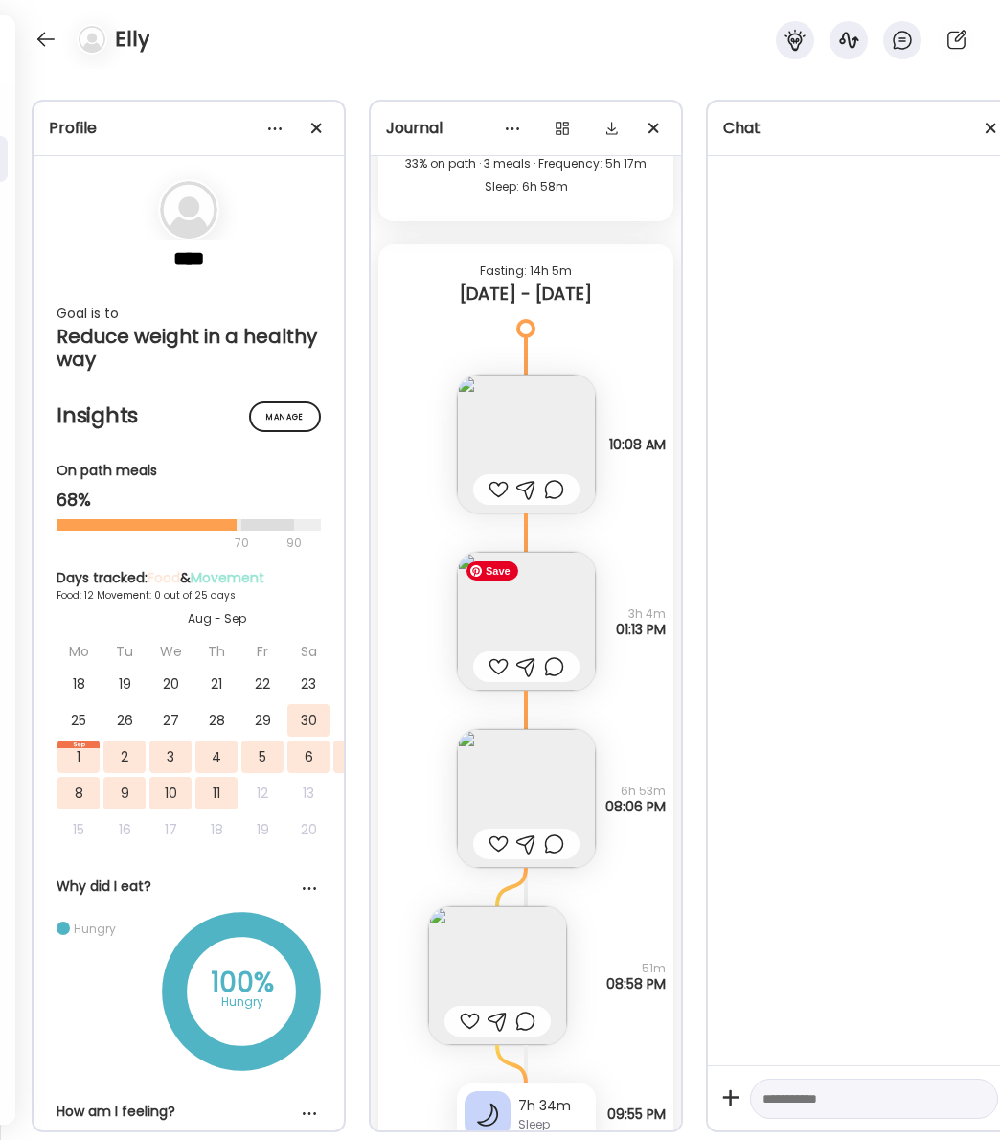
click at [524, 638] on img at bounding box center [526, 621] width 139 height 139
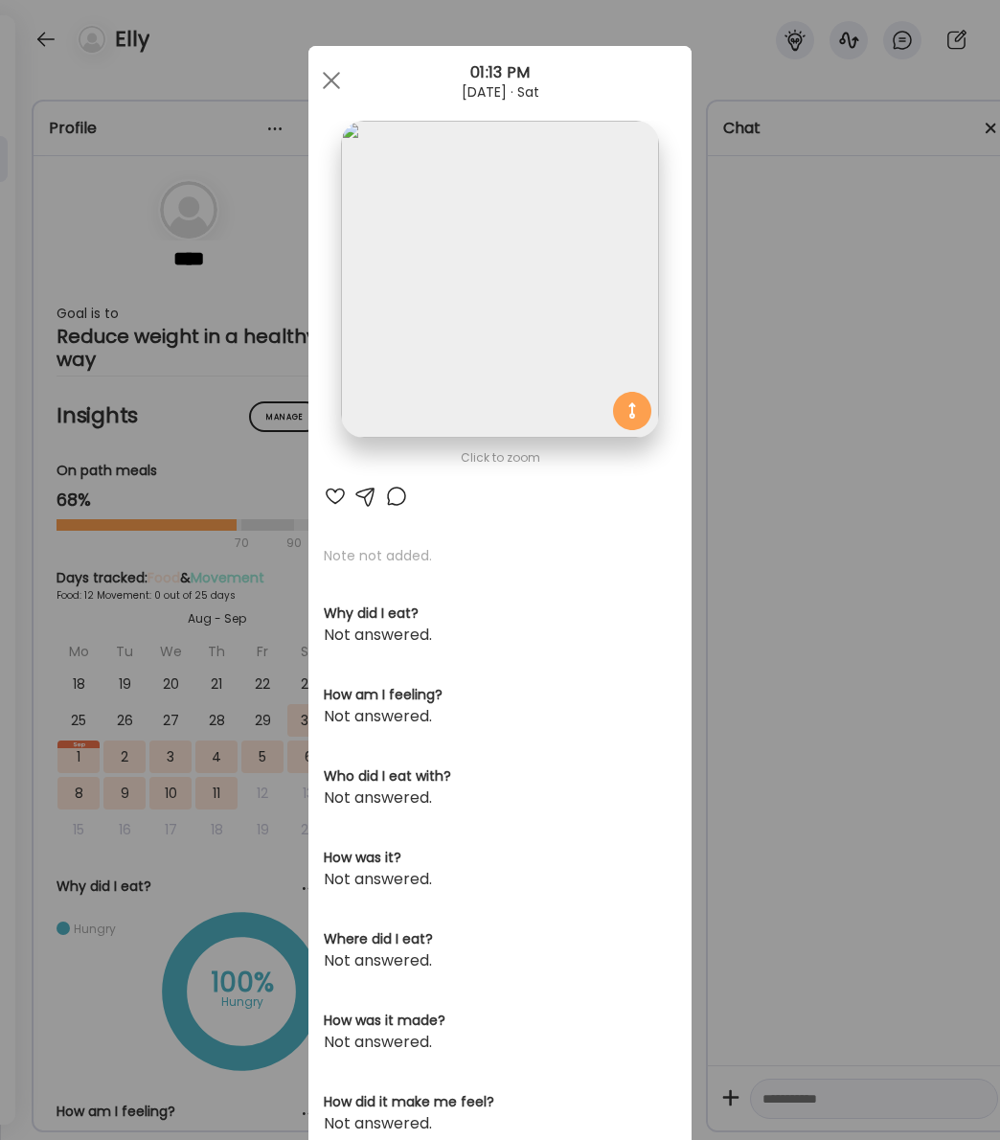
click at [325, 87] on span at bounding box center [331, 80] width 17 height 17
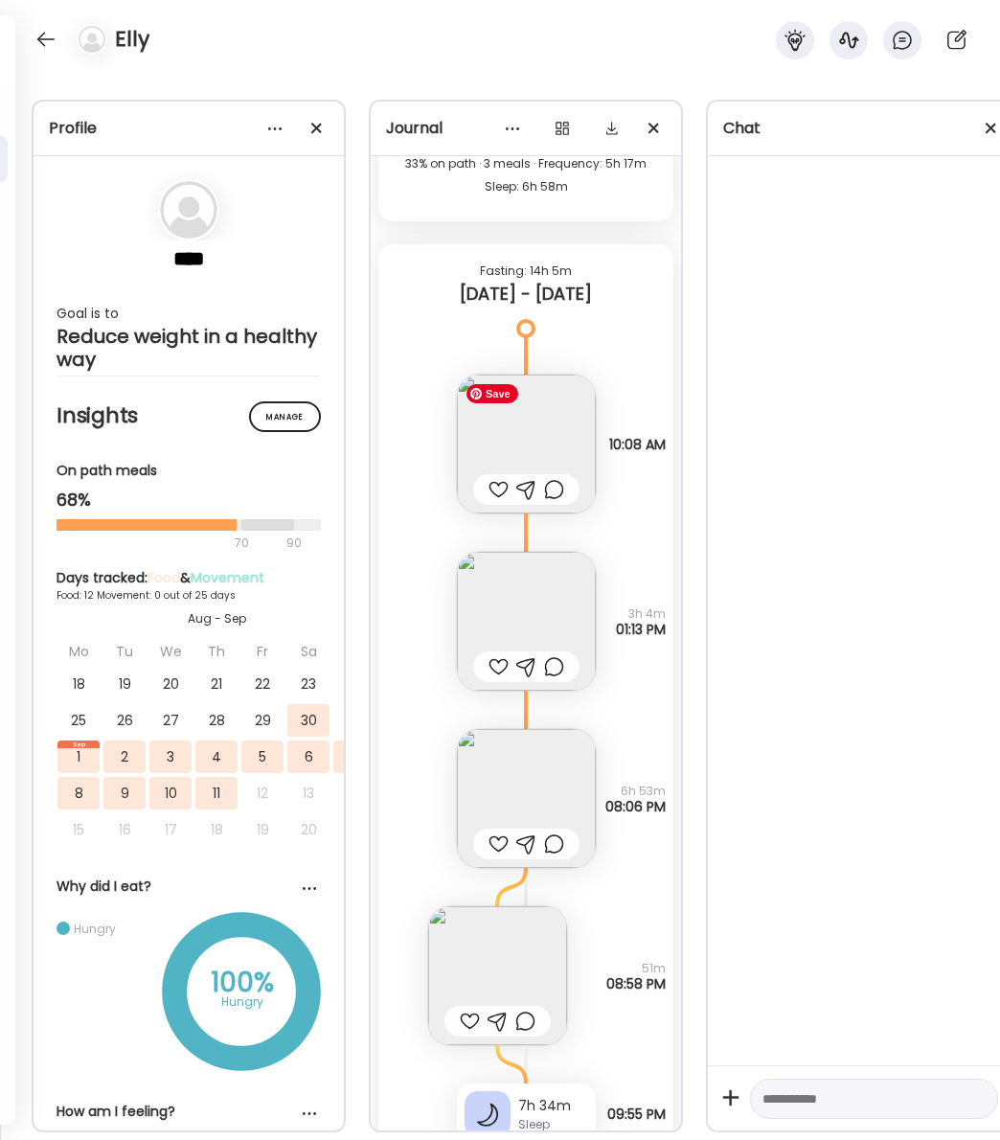
click at [551, 429] on img at bounding box center [526, 443] width 139 height 139
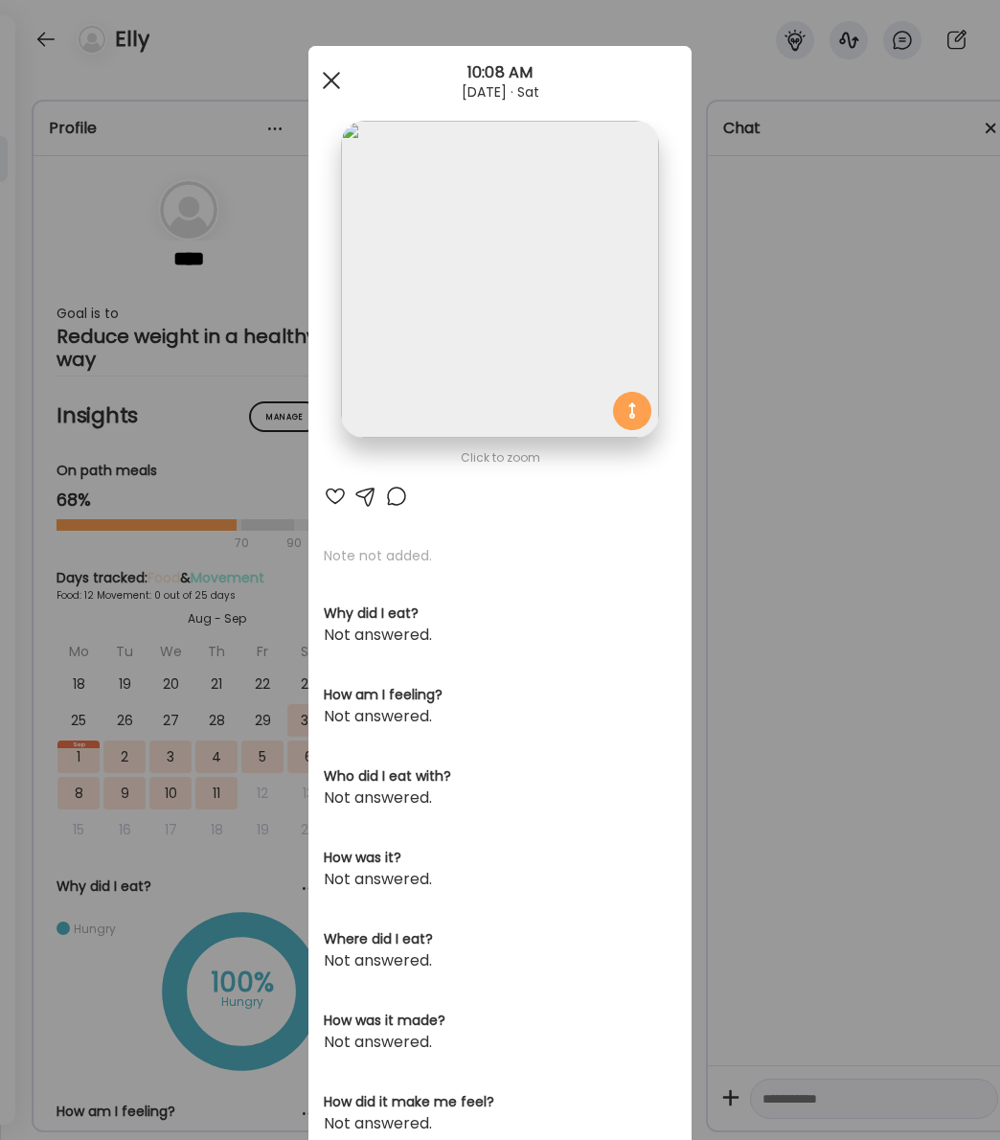
click at [333, 80] on div at bounding box center [331, 80] width 38 height 38
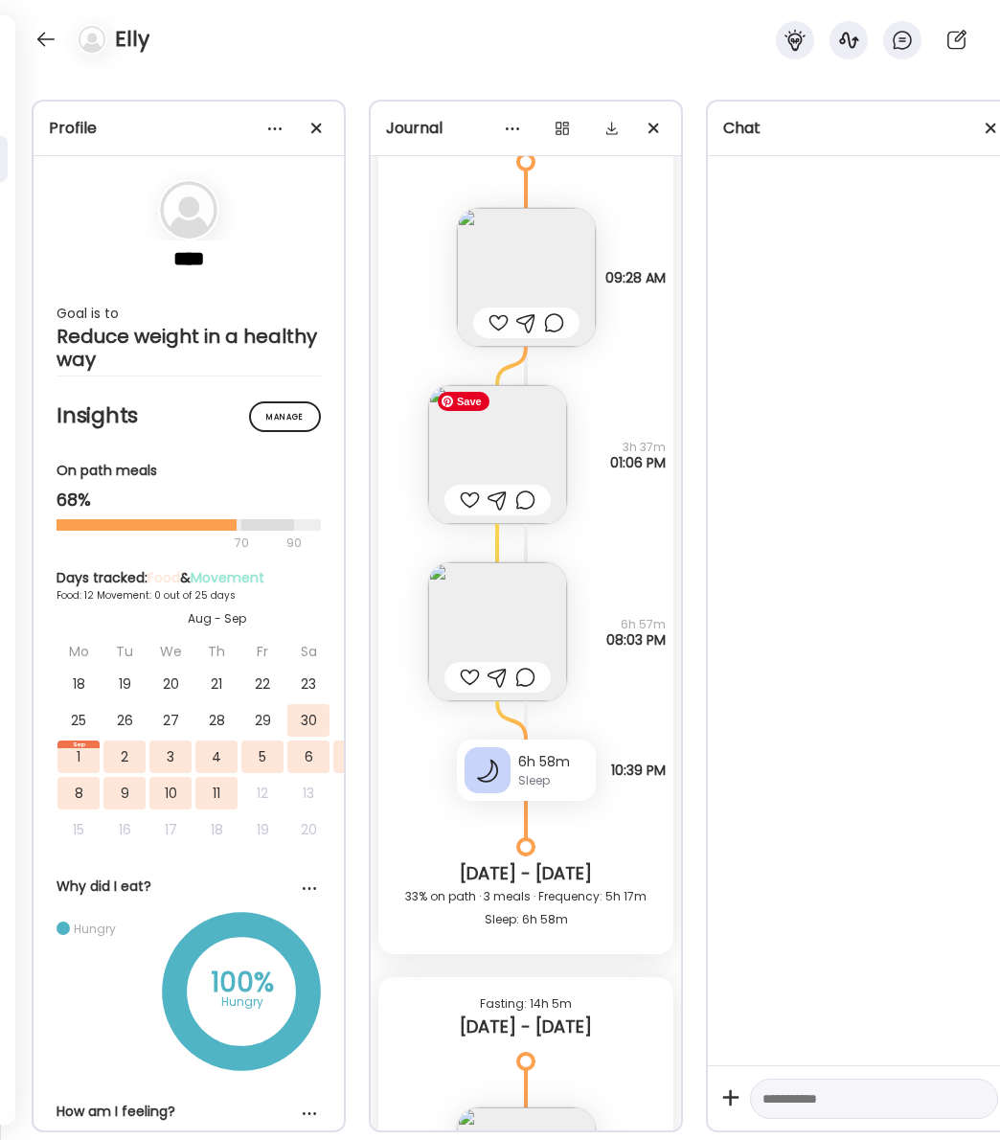
scroll to position [7534, 0]
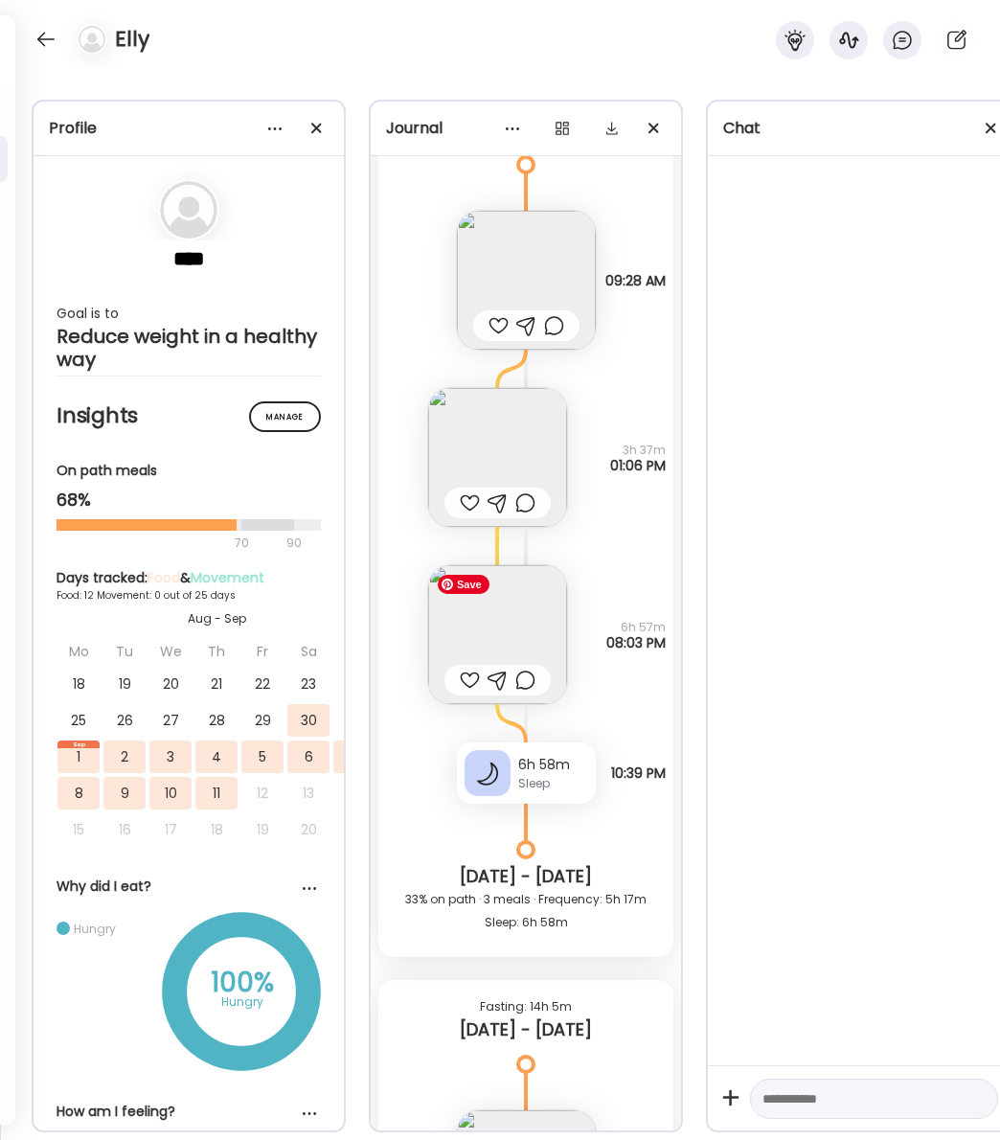
click at [504, 638] on img at bounding box center [497, 634] width 139 height 139
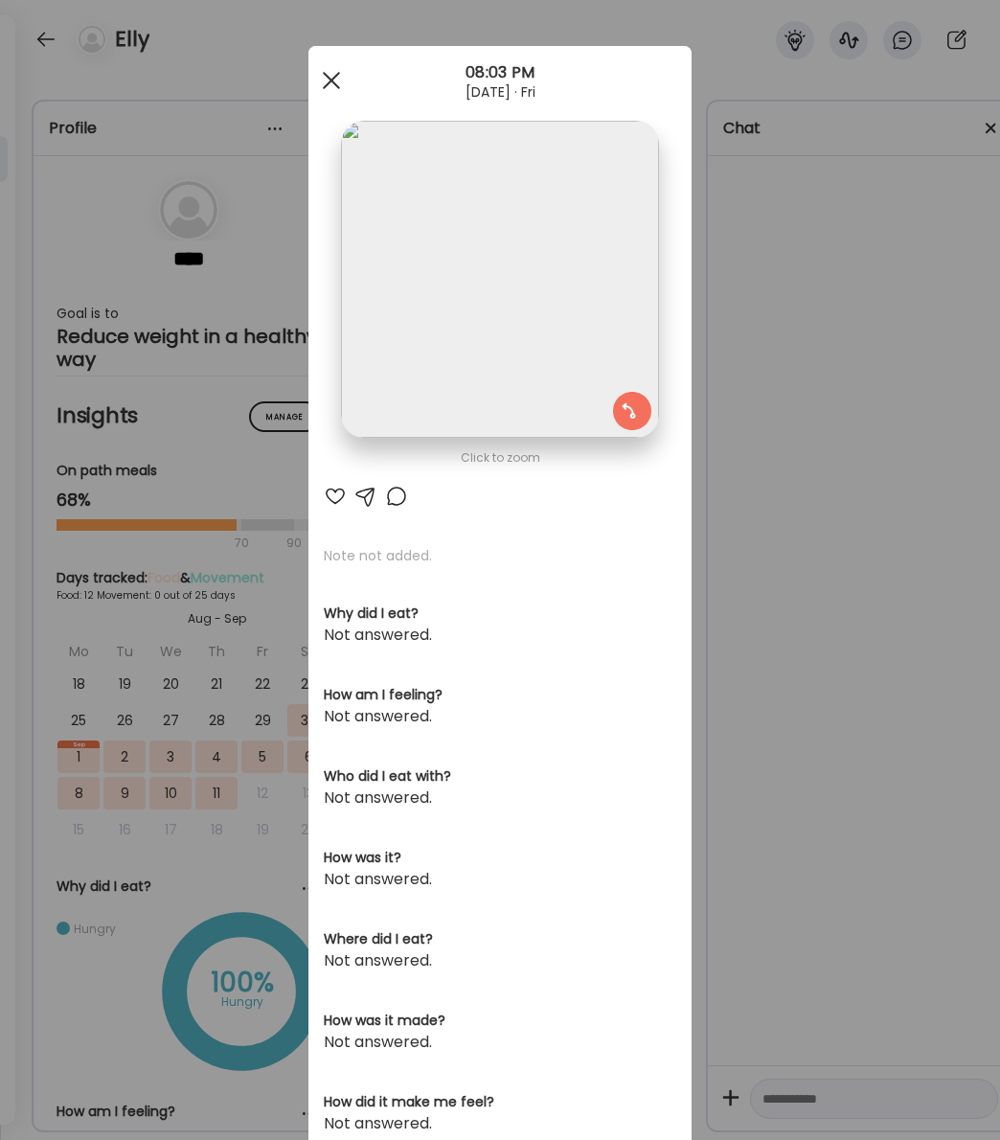
click at [326, 76] on span at bounding box center [331, 80] width 17 height 17
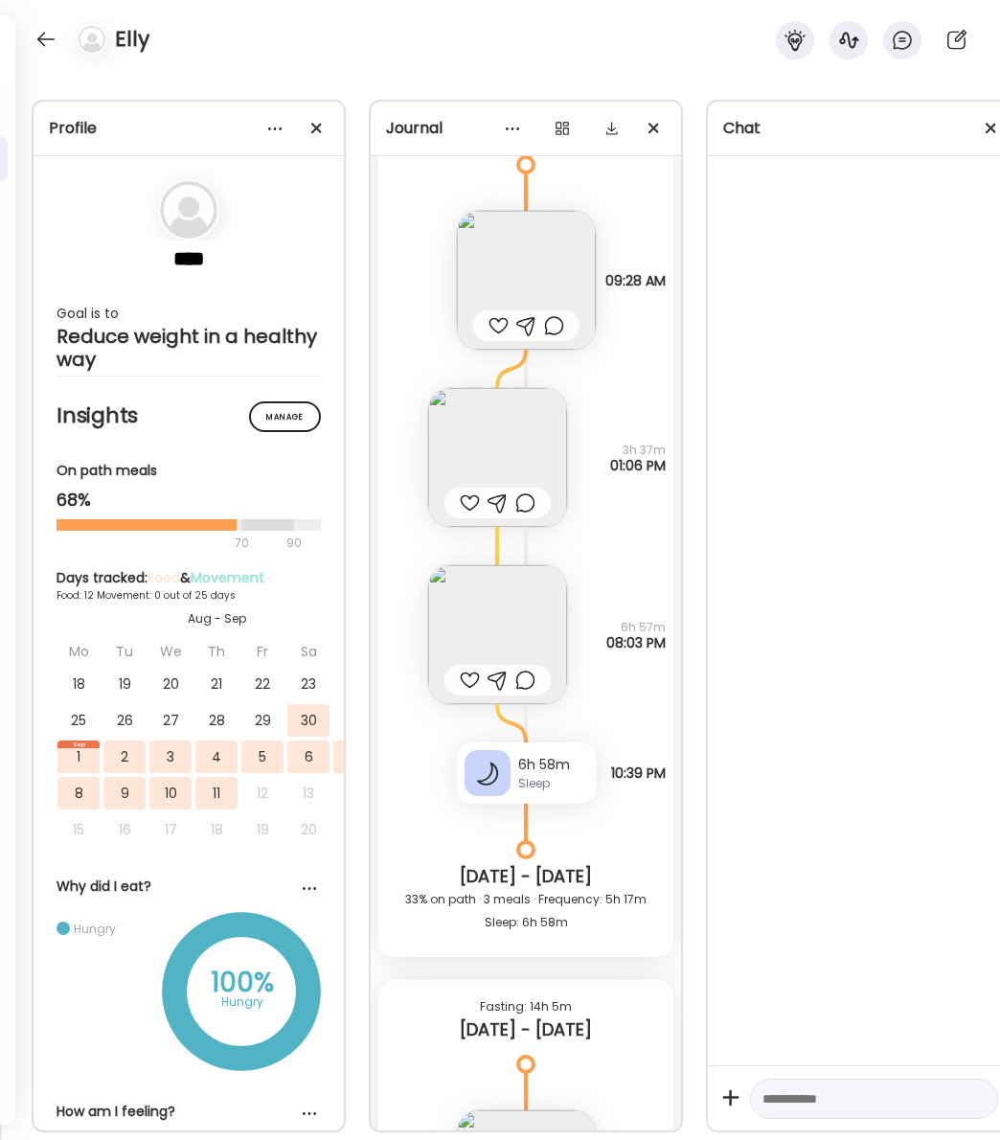
scroll to position [7289, 0]
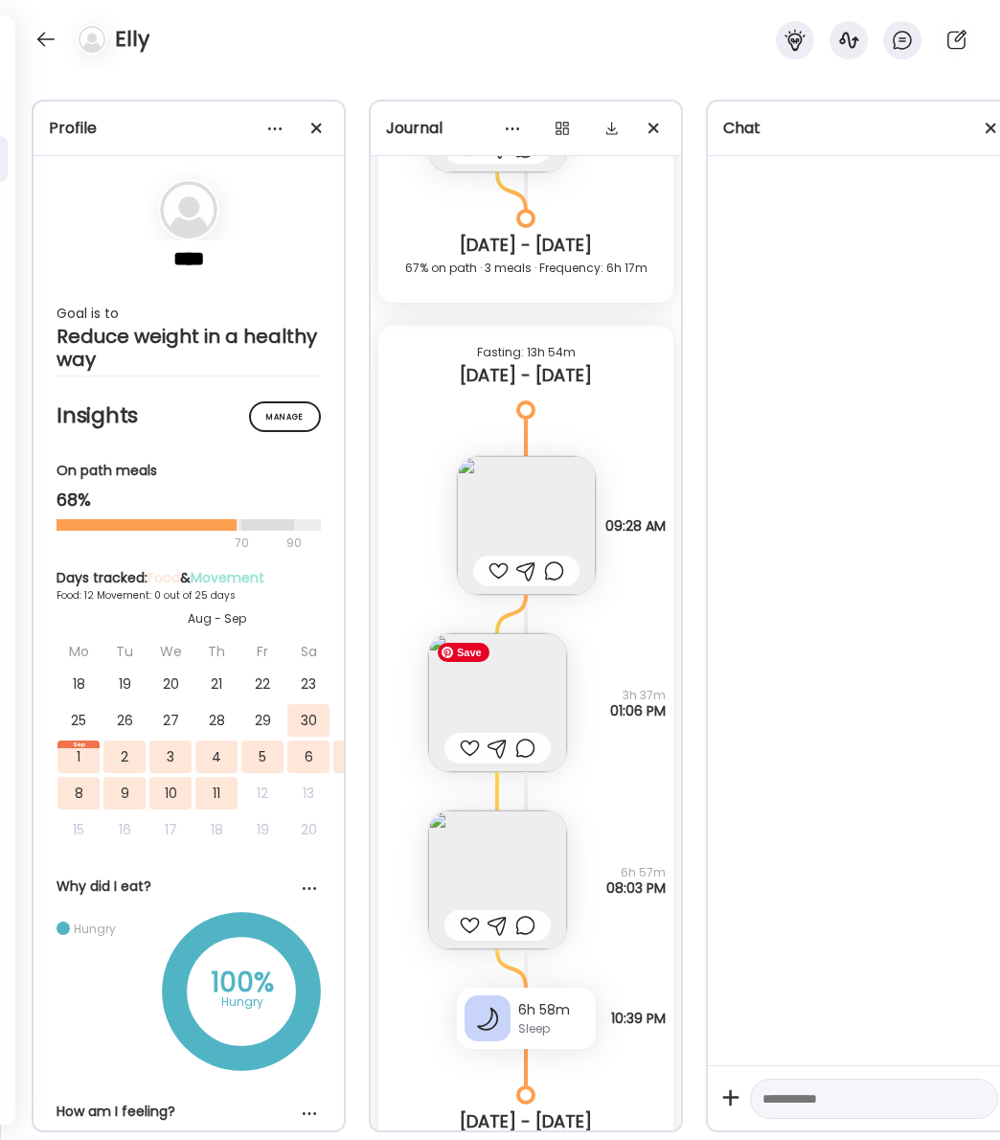
click at [509, 686] on img at bounding box center [497, 702] width 139 height 139
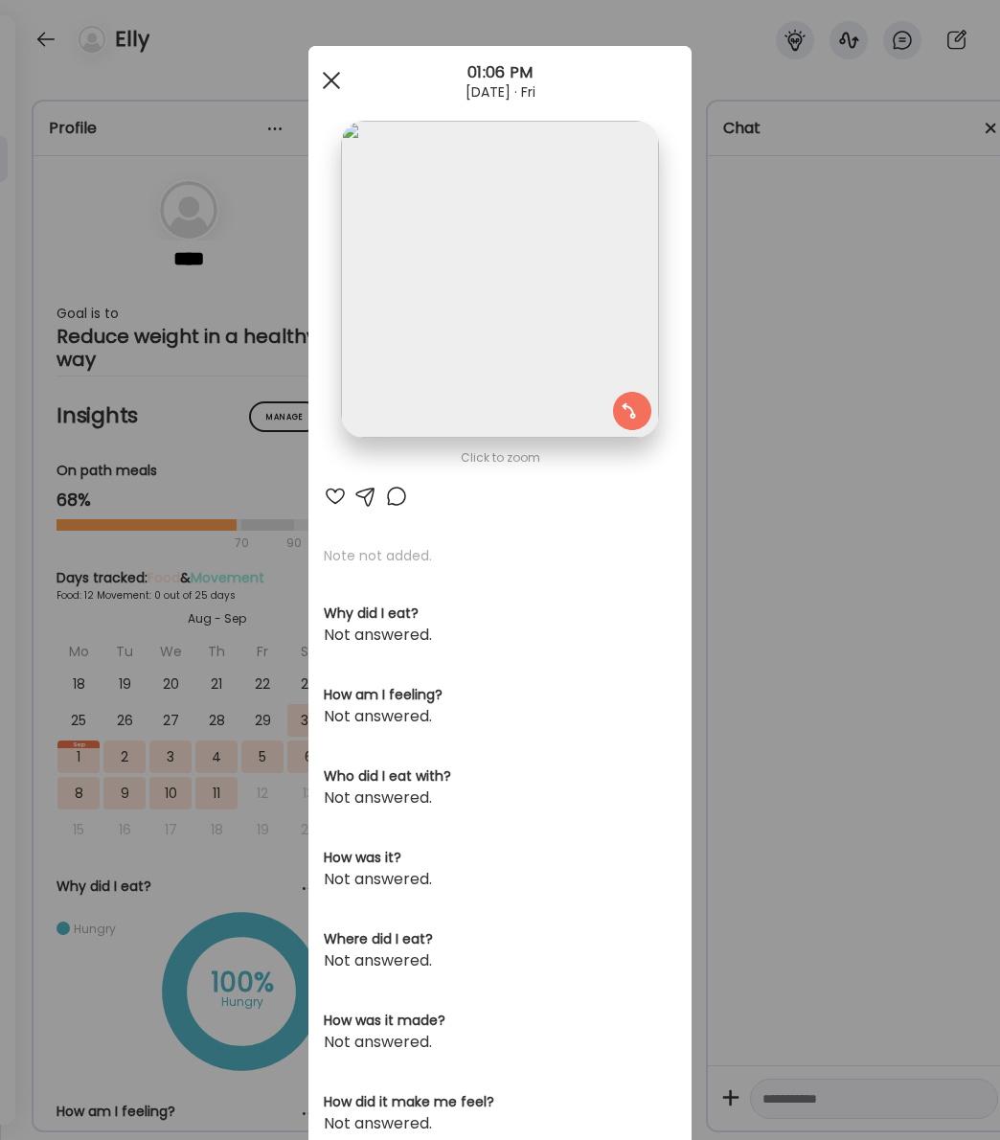
click at [332, 78] on span at bounding box center [331, 80] width 17 height 17
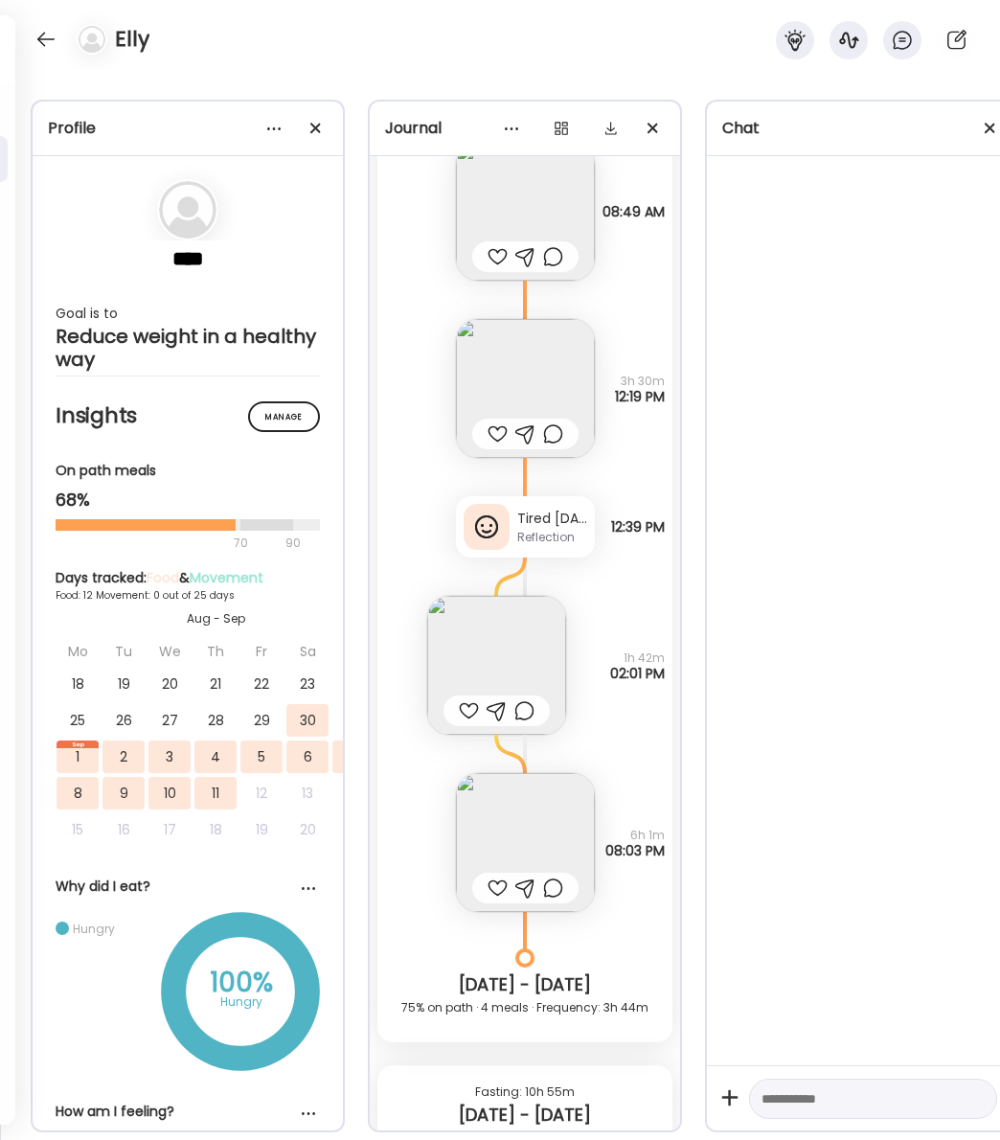
scroll to position [5772, 0]
click at [511, 832] on img at bounding box center [525, 843] width 139 height 139
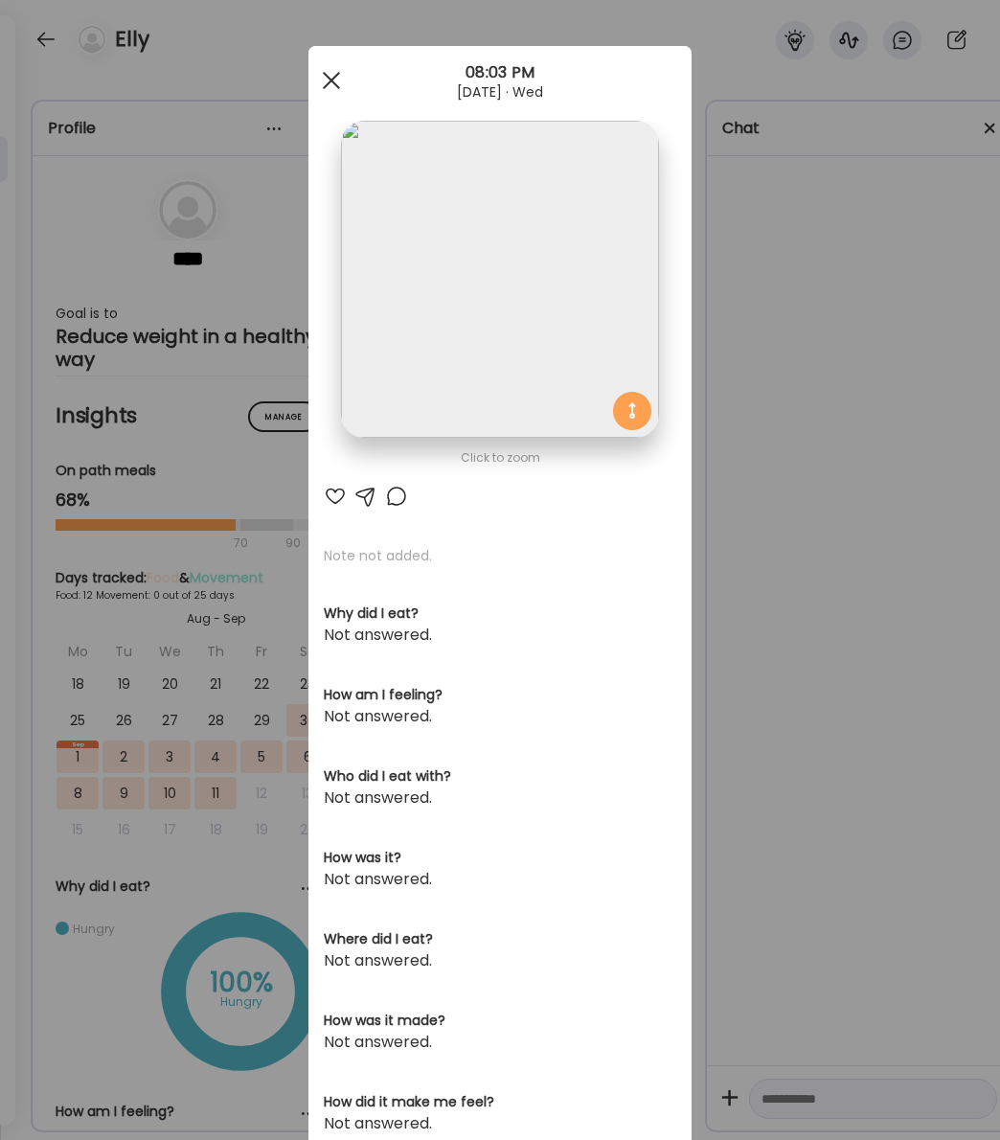
click at [333, 79] on span at bounding box center [331, 80] width 17 height 17
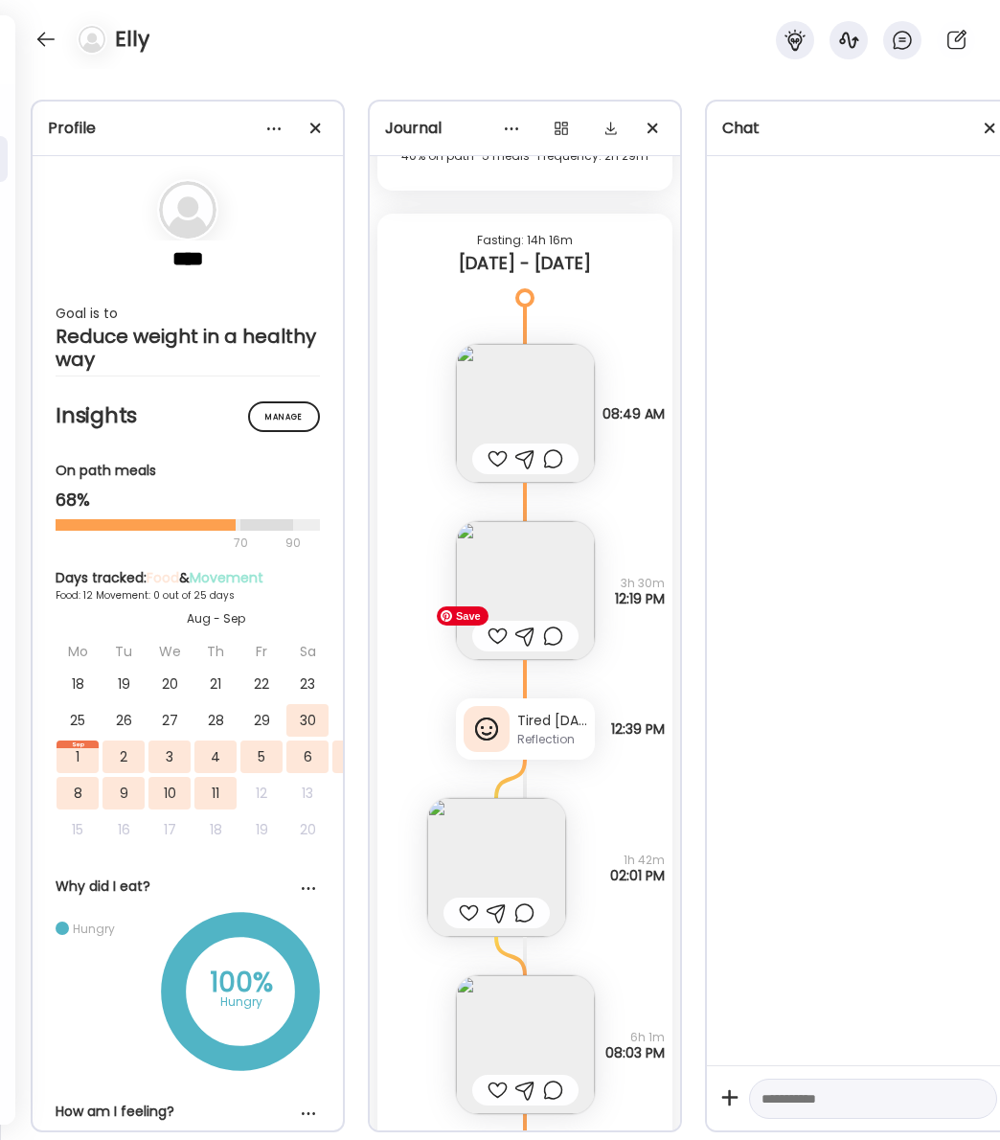
scroll to position [5520, 0]
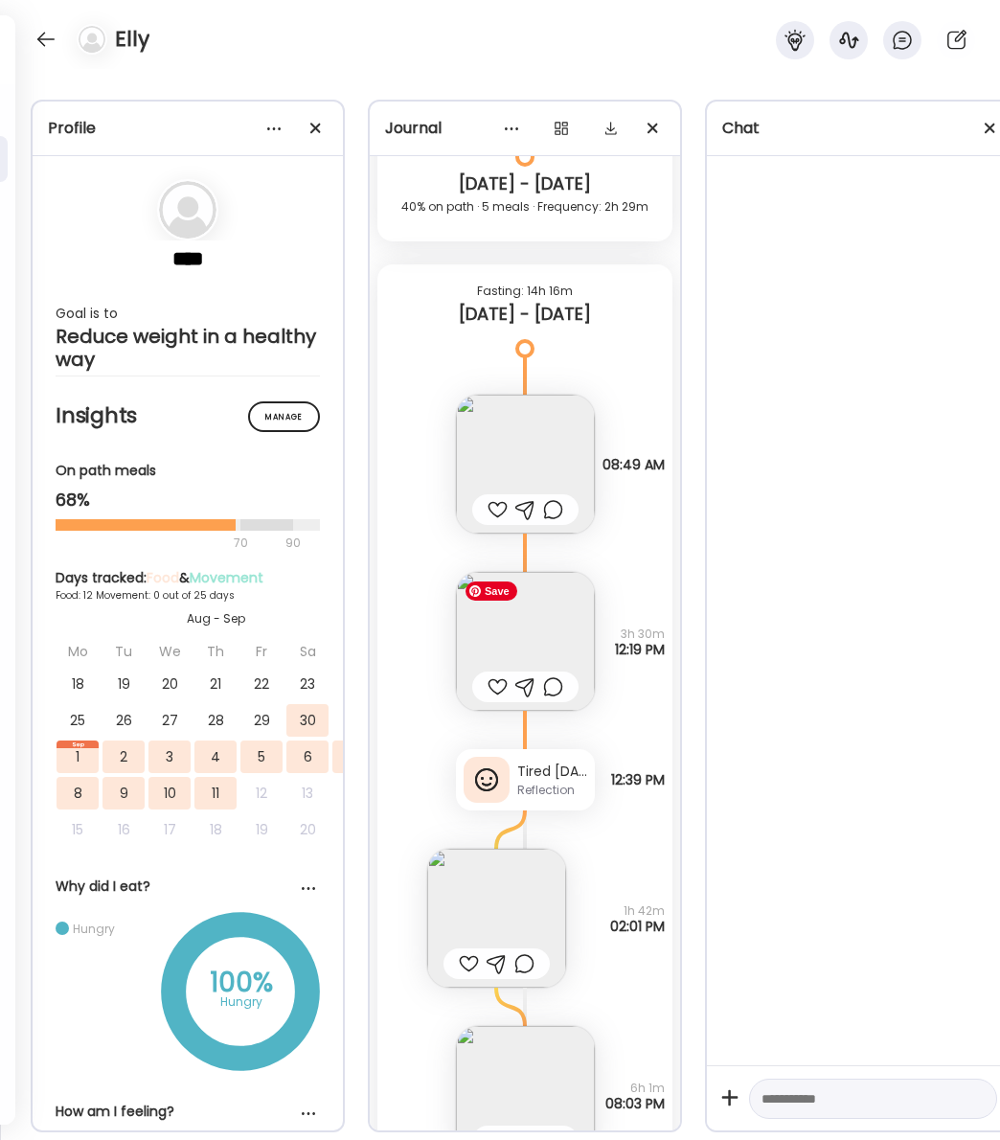
click at [527, 642] on img at bounding box center [525, 641] width 139 height 139
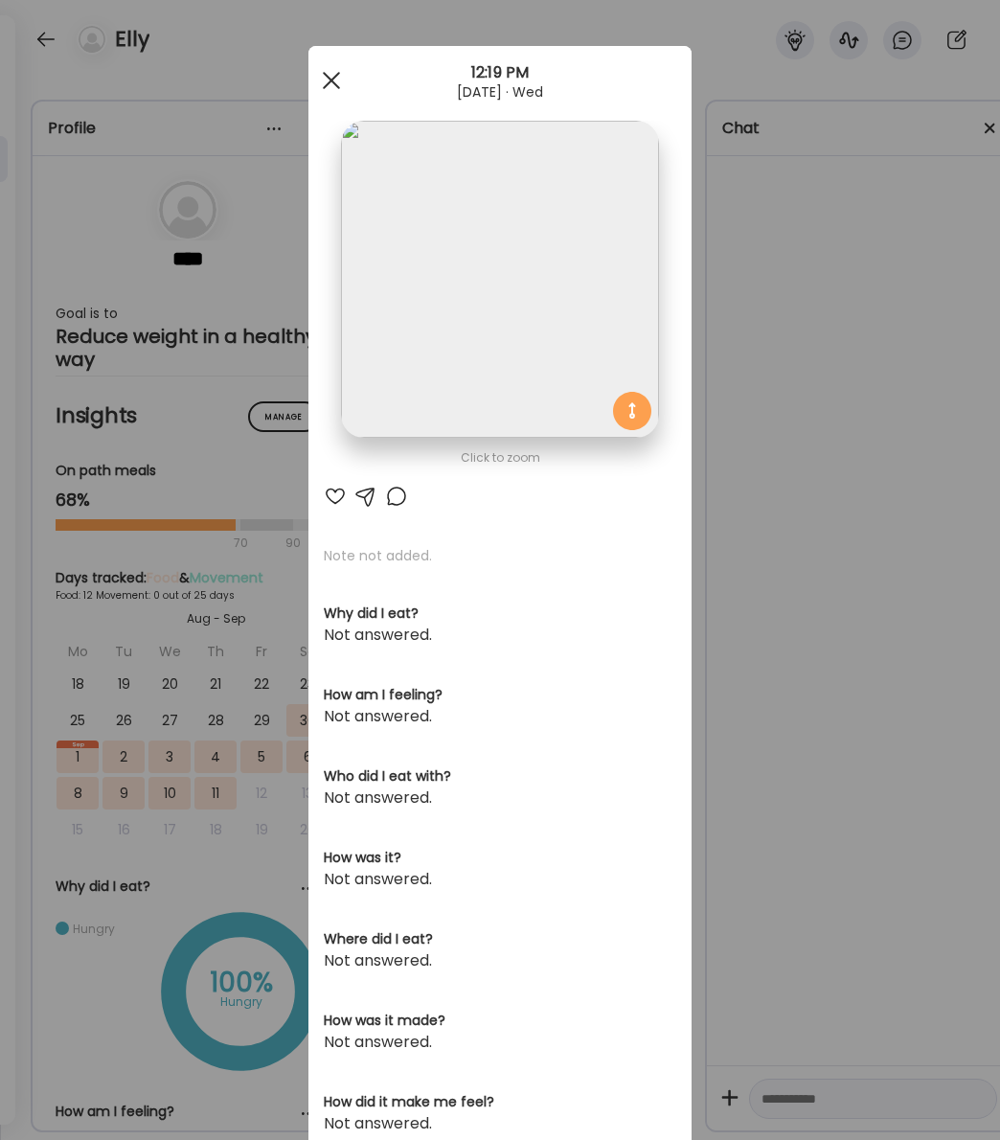
click at [339, 93] on div at bounding box center [331, 80] width 38 height 38
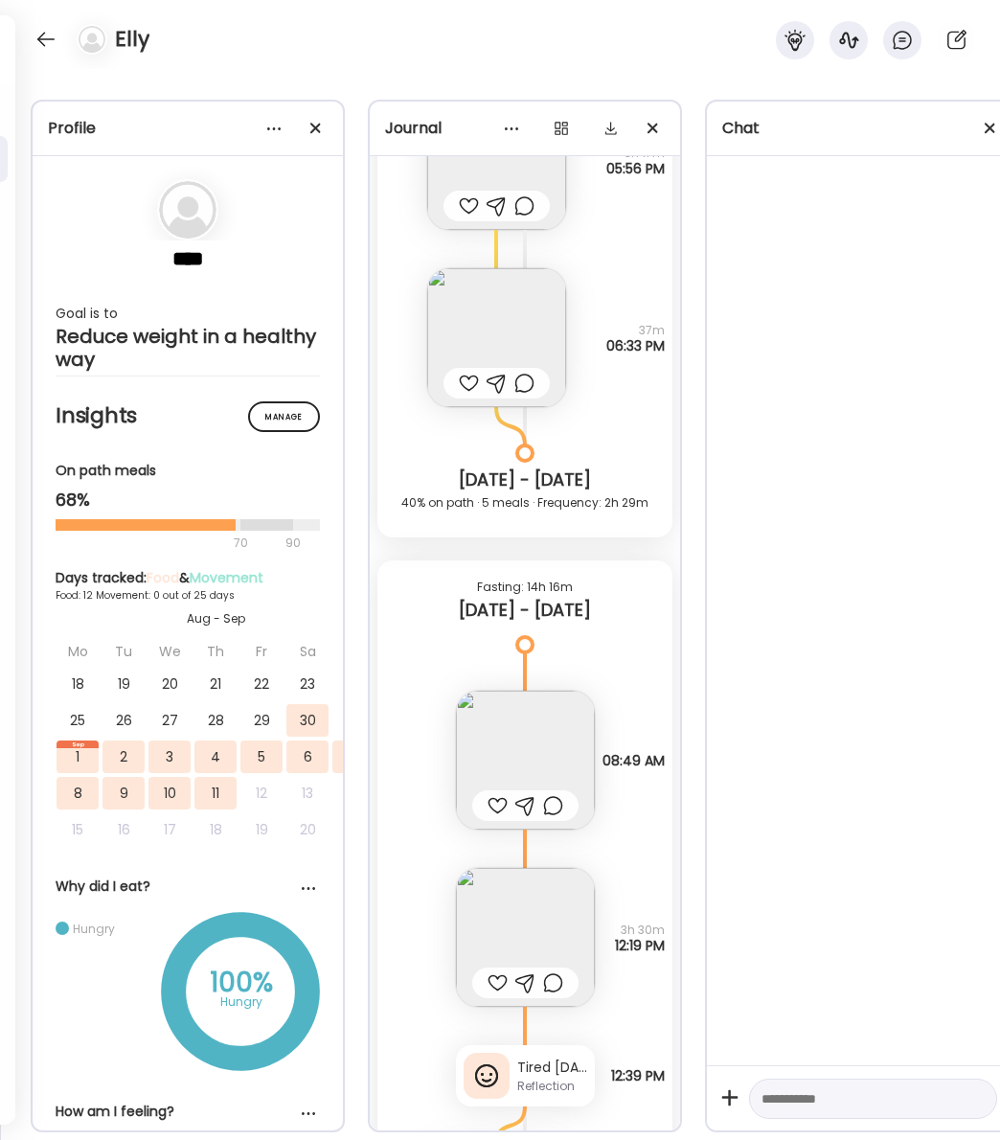
scroll to position [5222, 0]
click at [526, 728] on img at bounding box center [525, 761] width 139 height 139
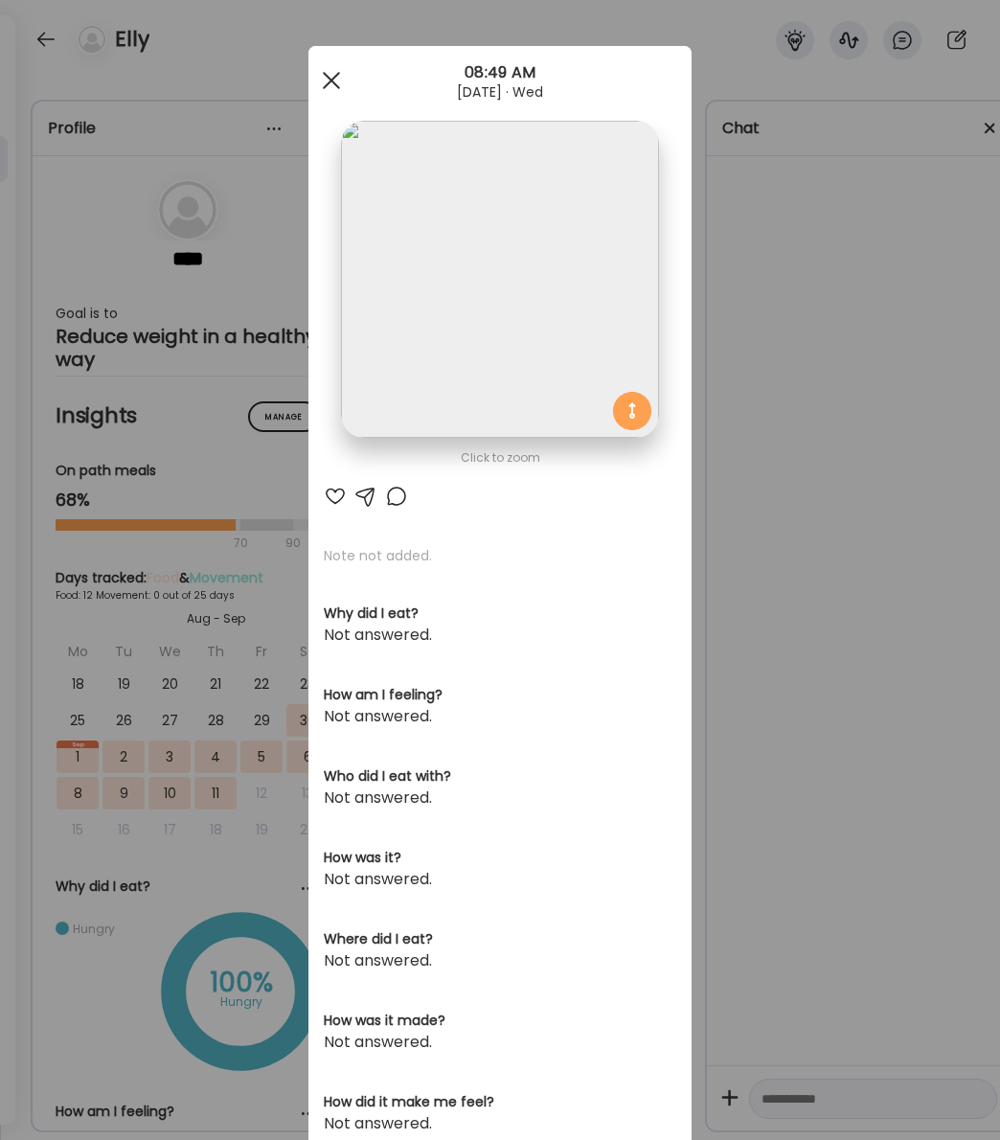
click at [335, 79] on div at bounding box center [331, 80] width 38 height 38
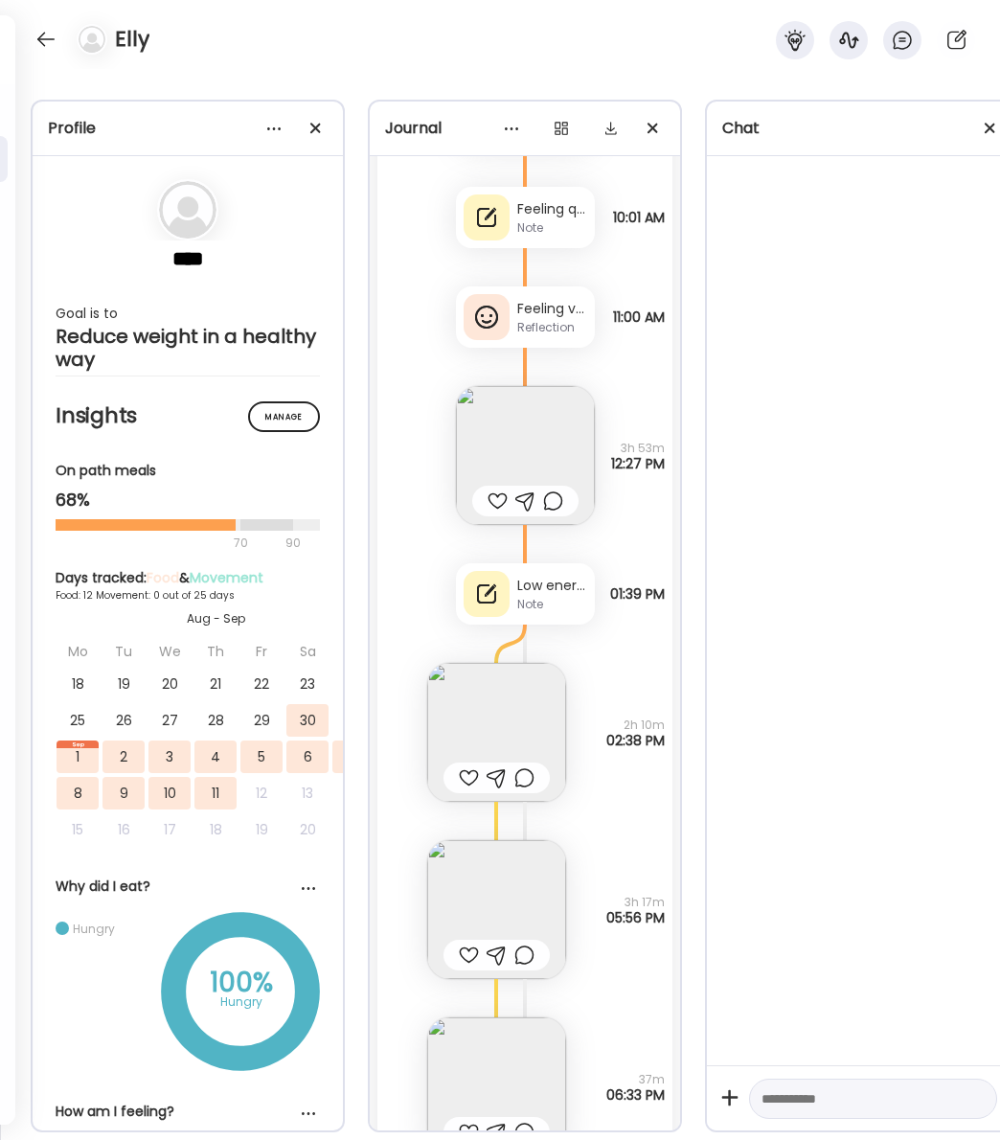
scroll to position [4473, 0]
click at [540, 599] on div "Note" at bounding box center [552, 606] width 70 height 17
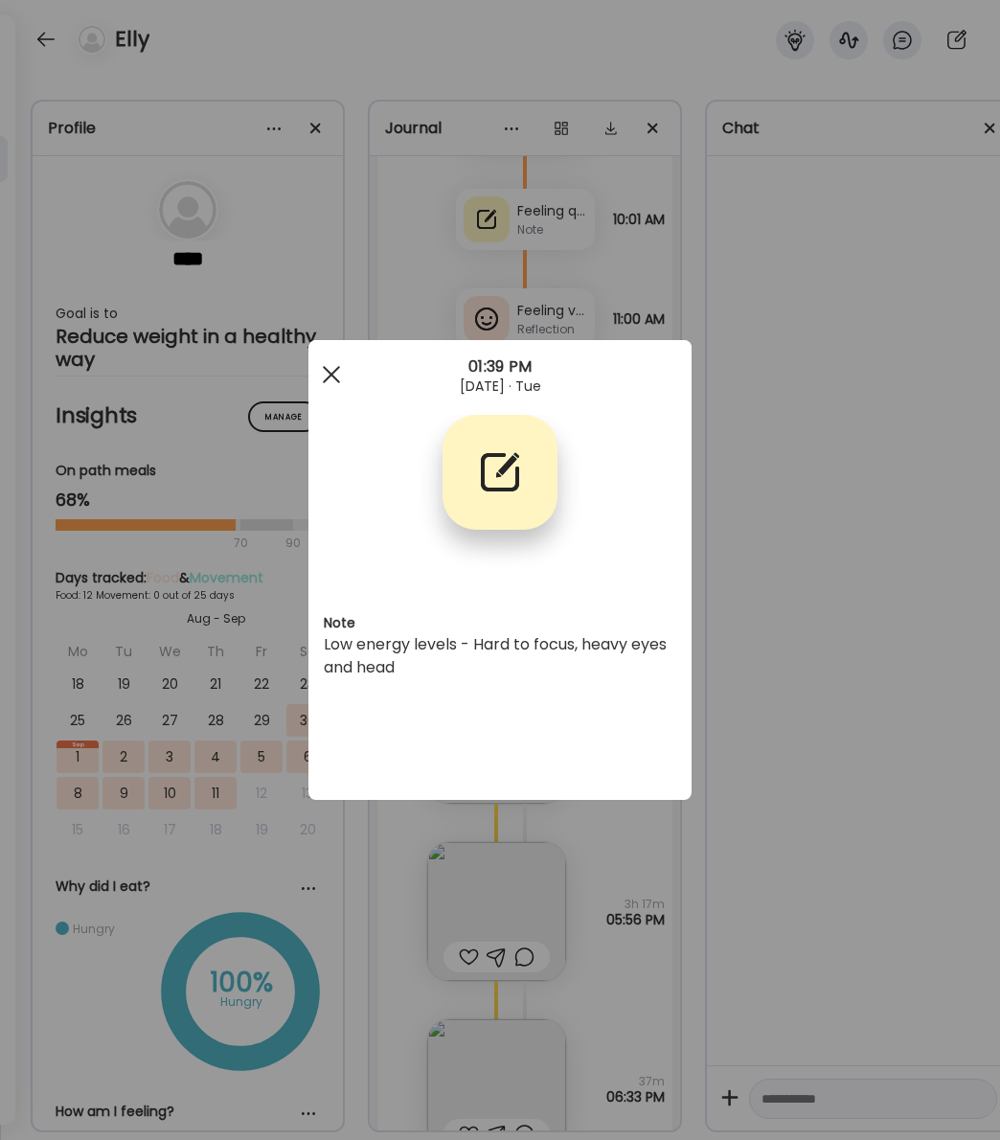
click at [328, 378] on span at bounding box center [331, 374] width 17 height 17
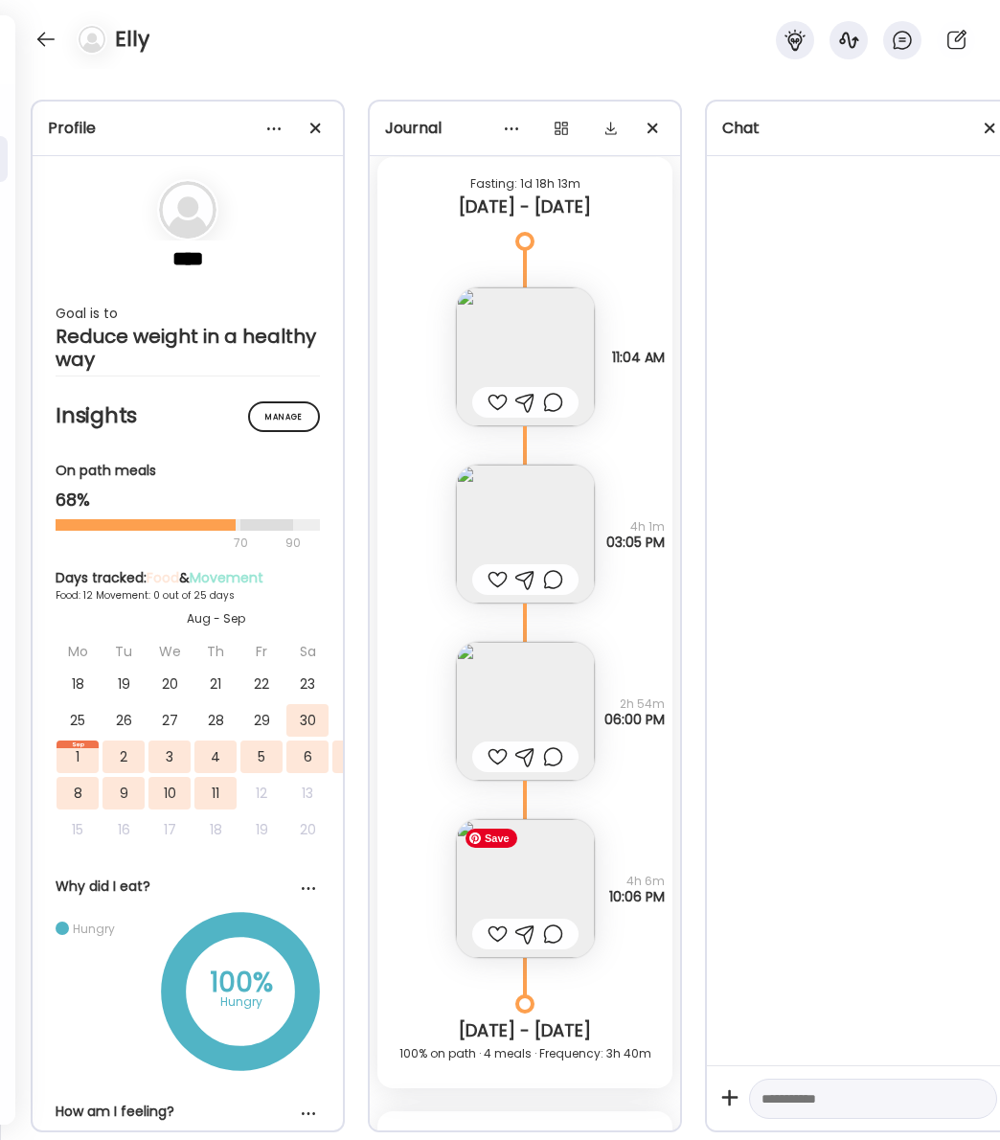
scroll to position [3166, 0]
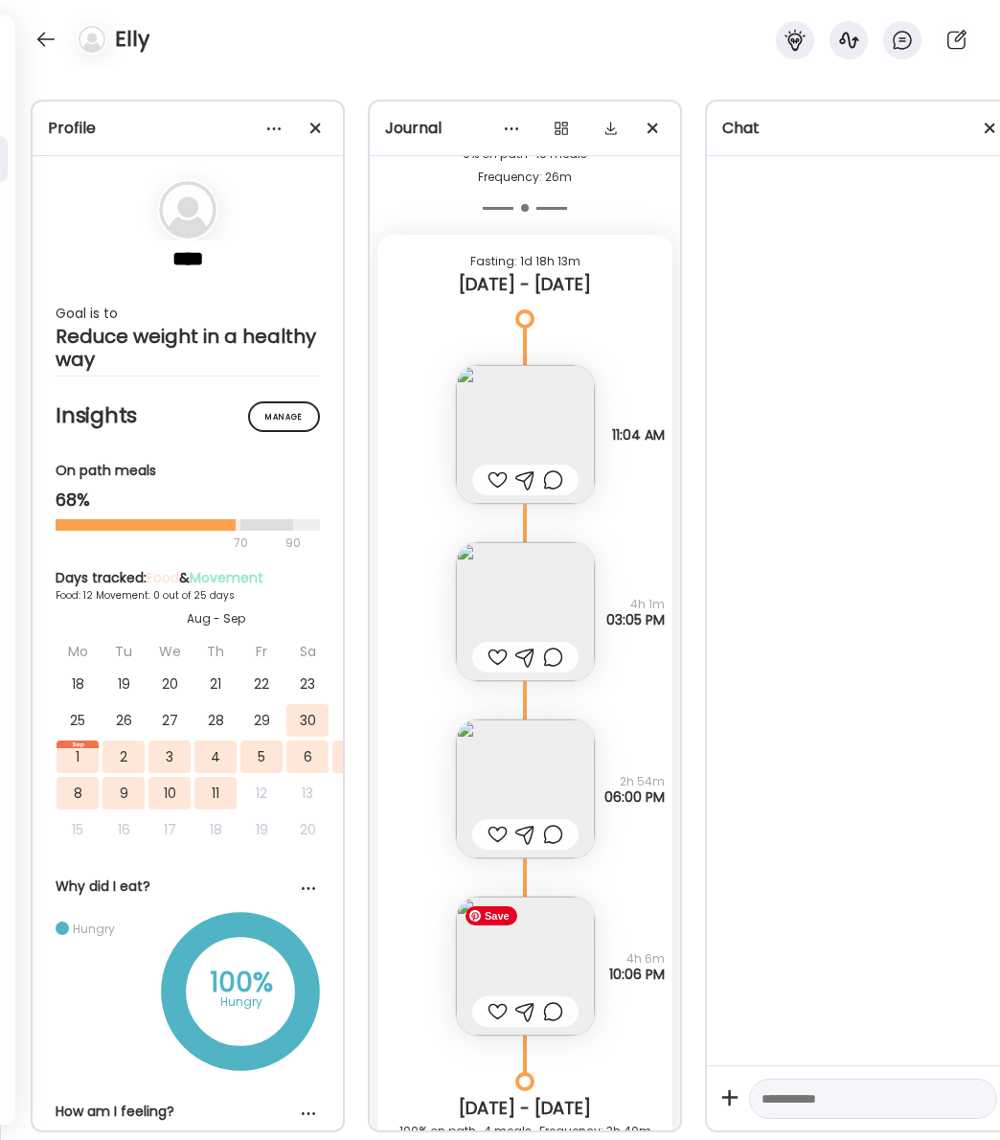
click at [537, 938] on img at bounding box center [525, 965] width 139 height 139
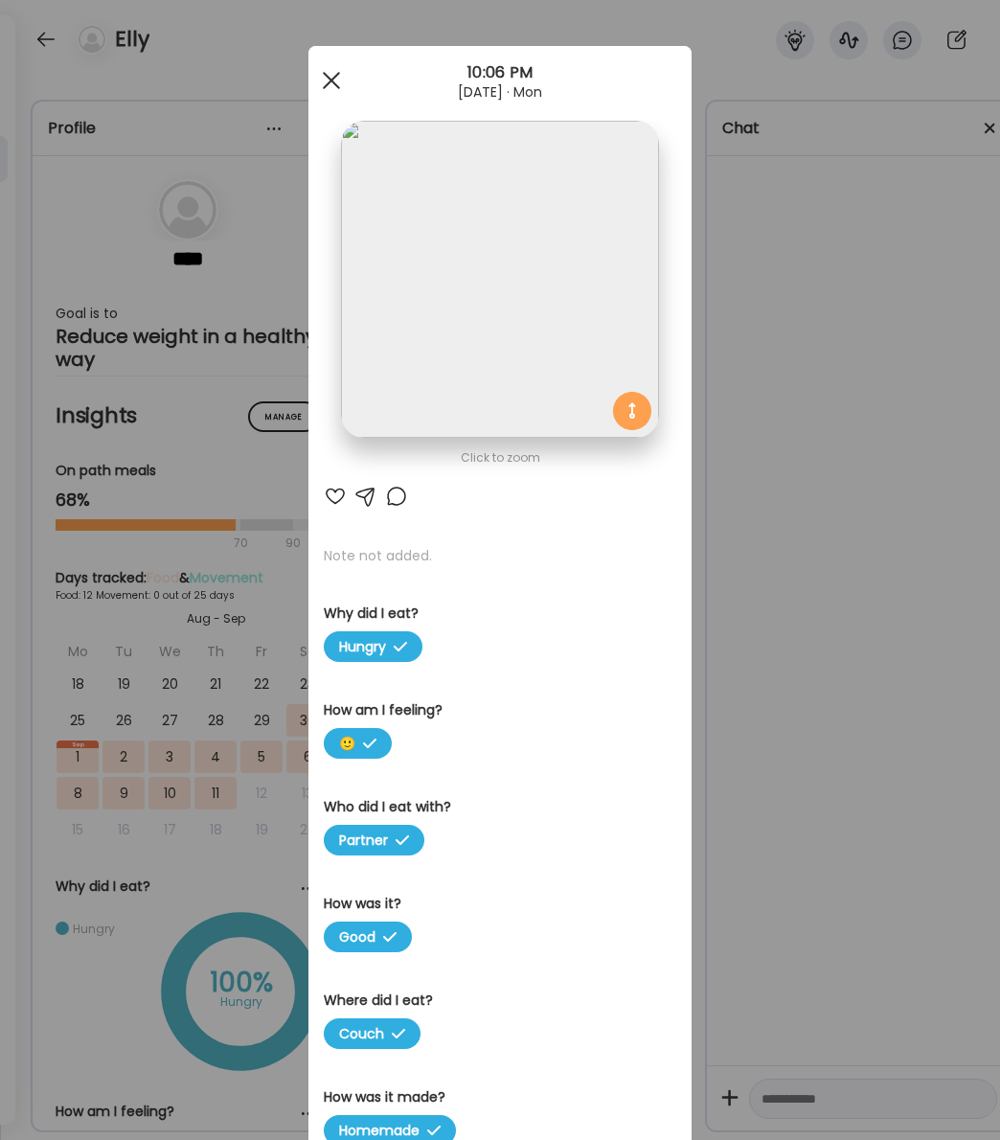
click at [321, 85] on div at bounding box center [331, 80] width 38 height 38
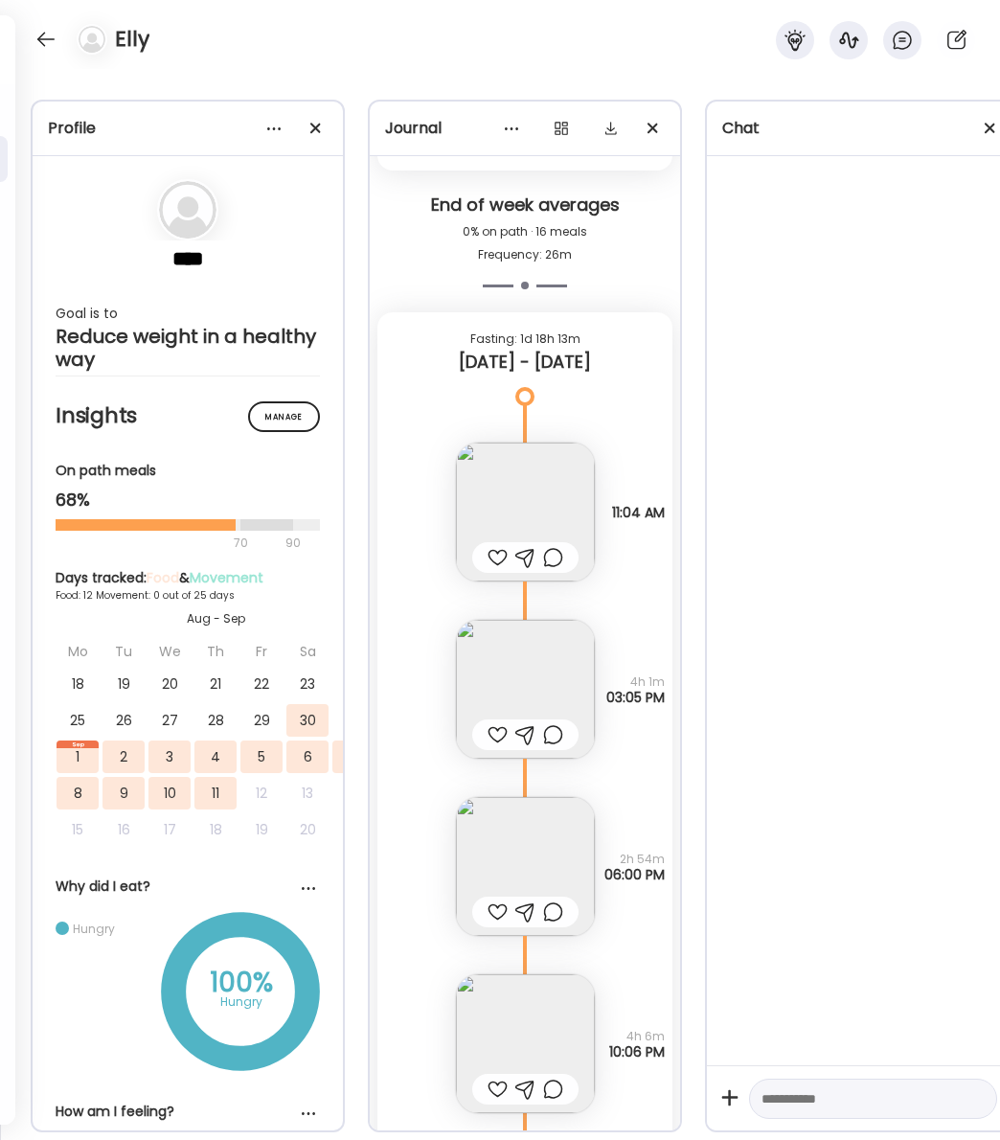
scroll to position [3083, 0]
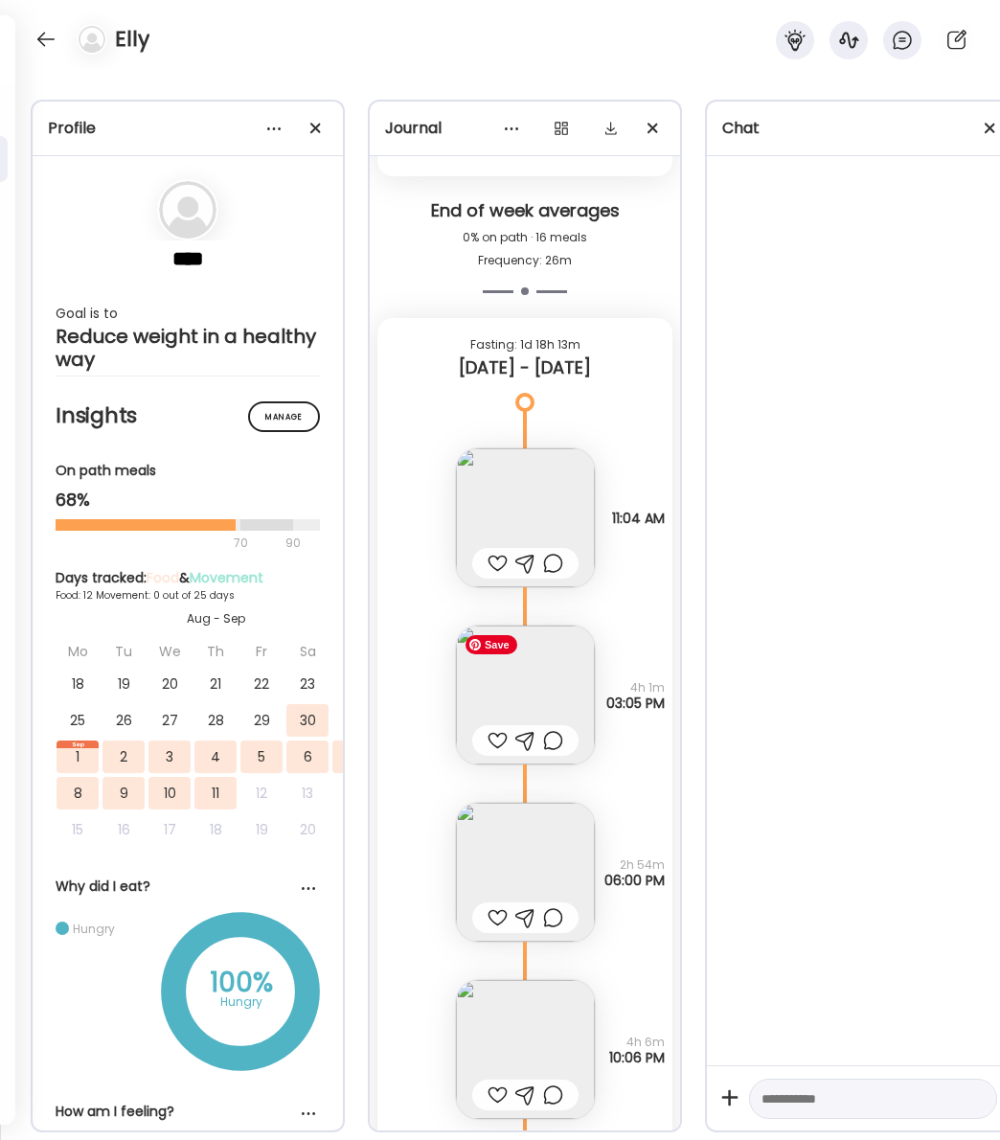
click at [530, 682] on img at bounding box center [525, 694] width 139 height 139
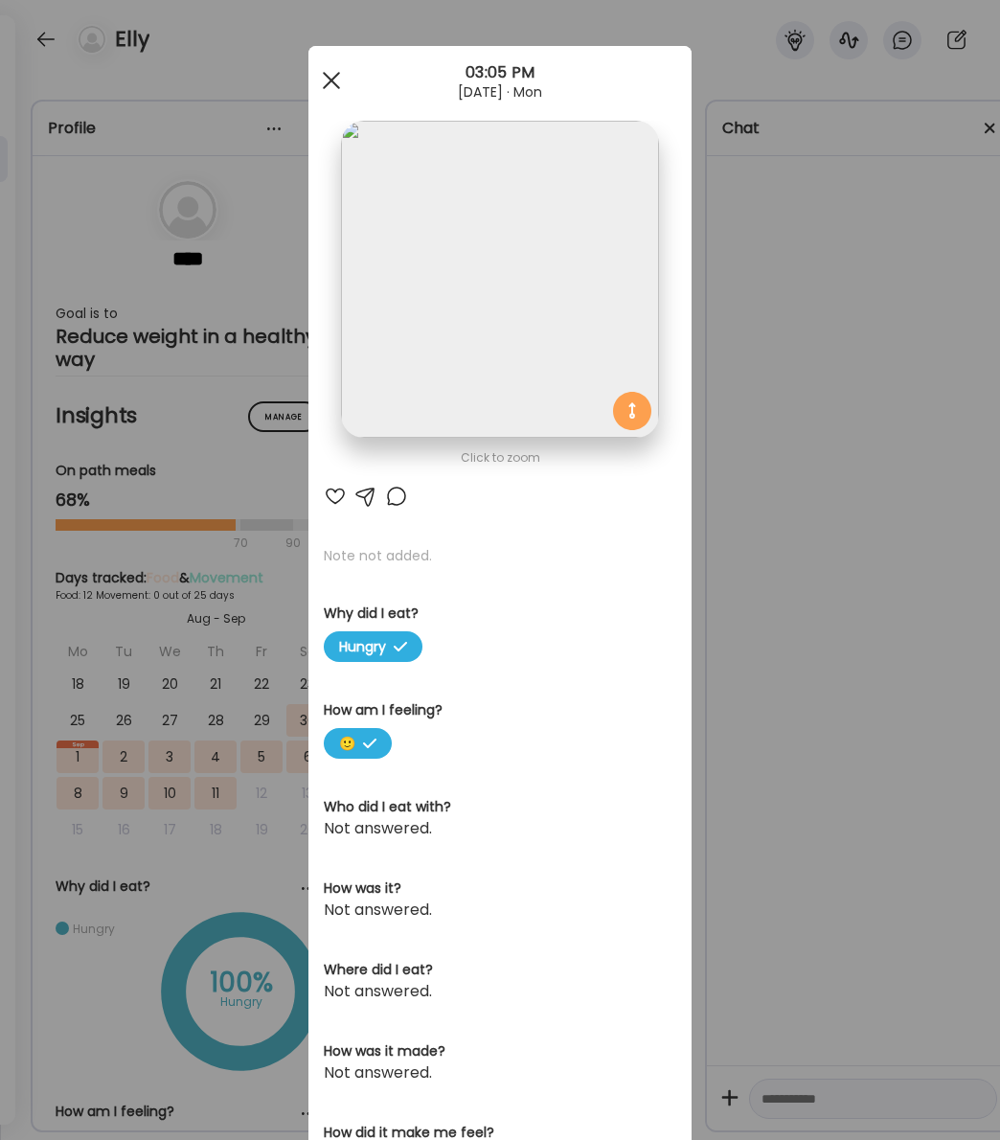
click at [322, 79] on div at bounding box center [331, 80] width 38 height 38
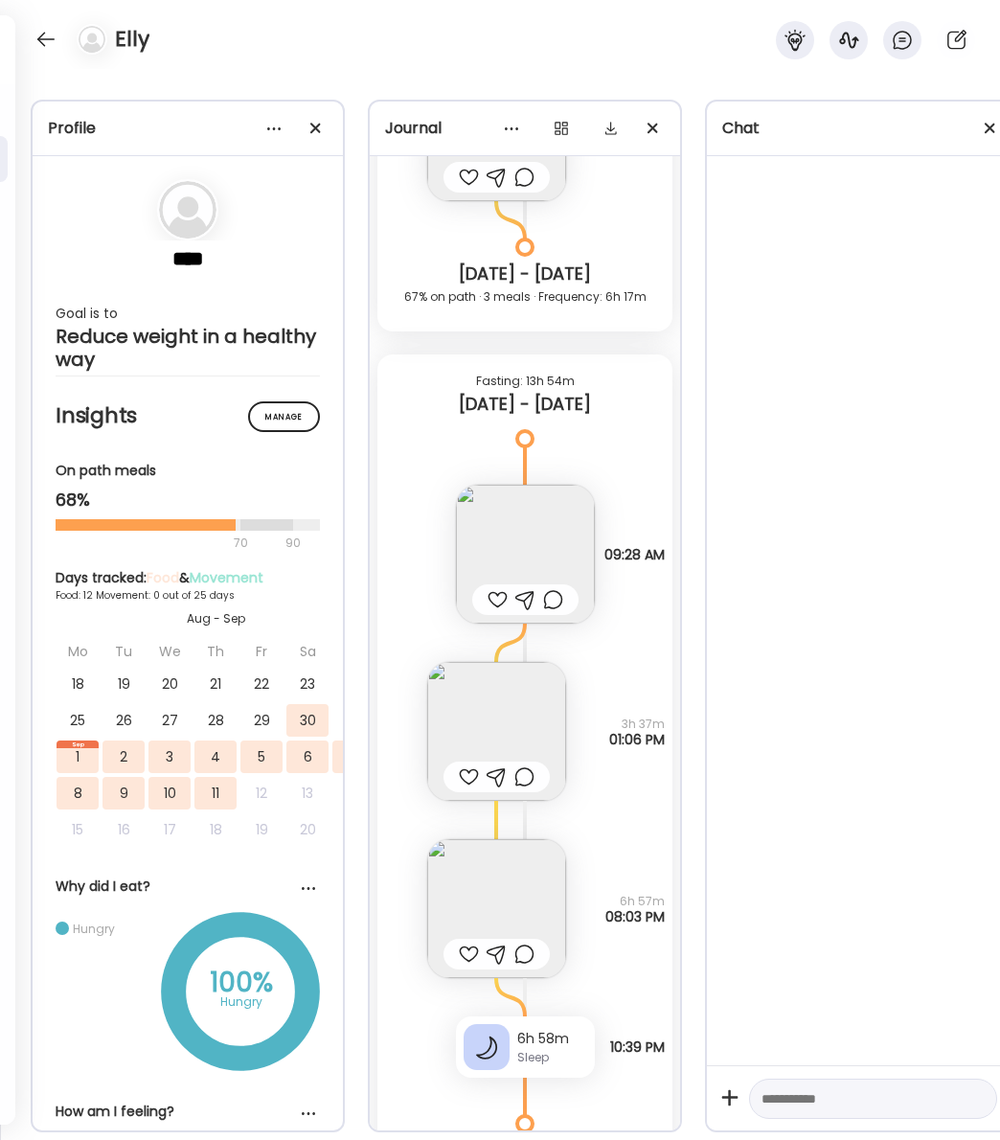
scroll to position [7196, 0]
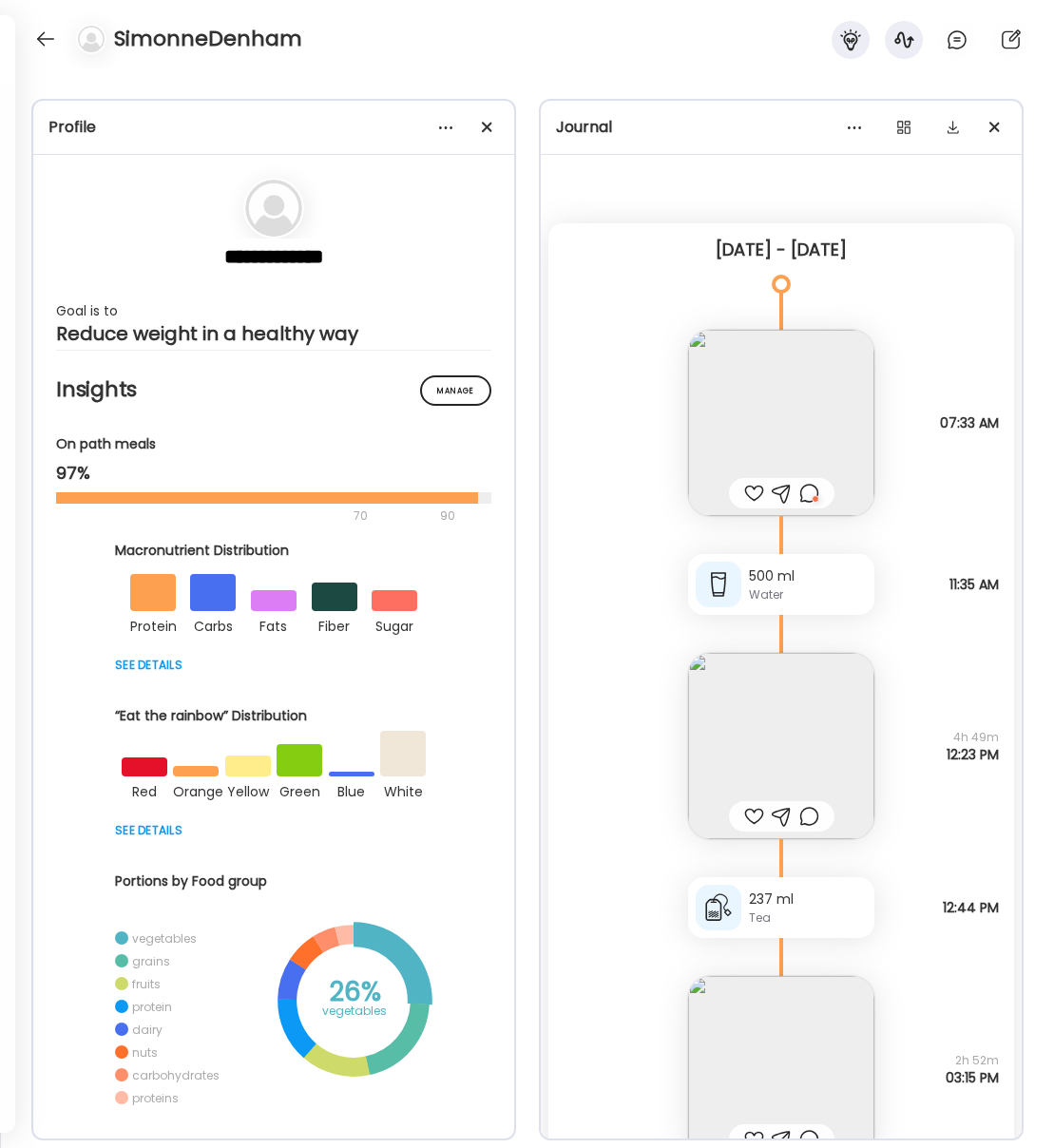
scroll to position [2622, 0]
click at [36, 45] on div at bounding box center [46, 39] width 31 height 31
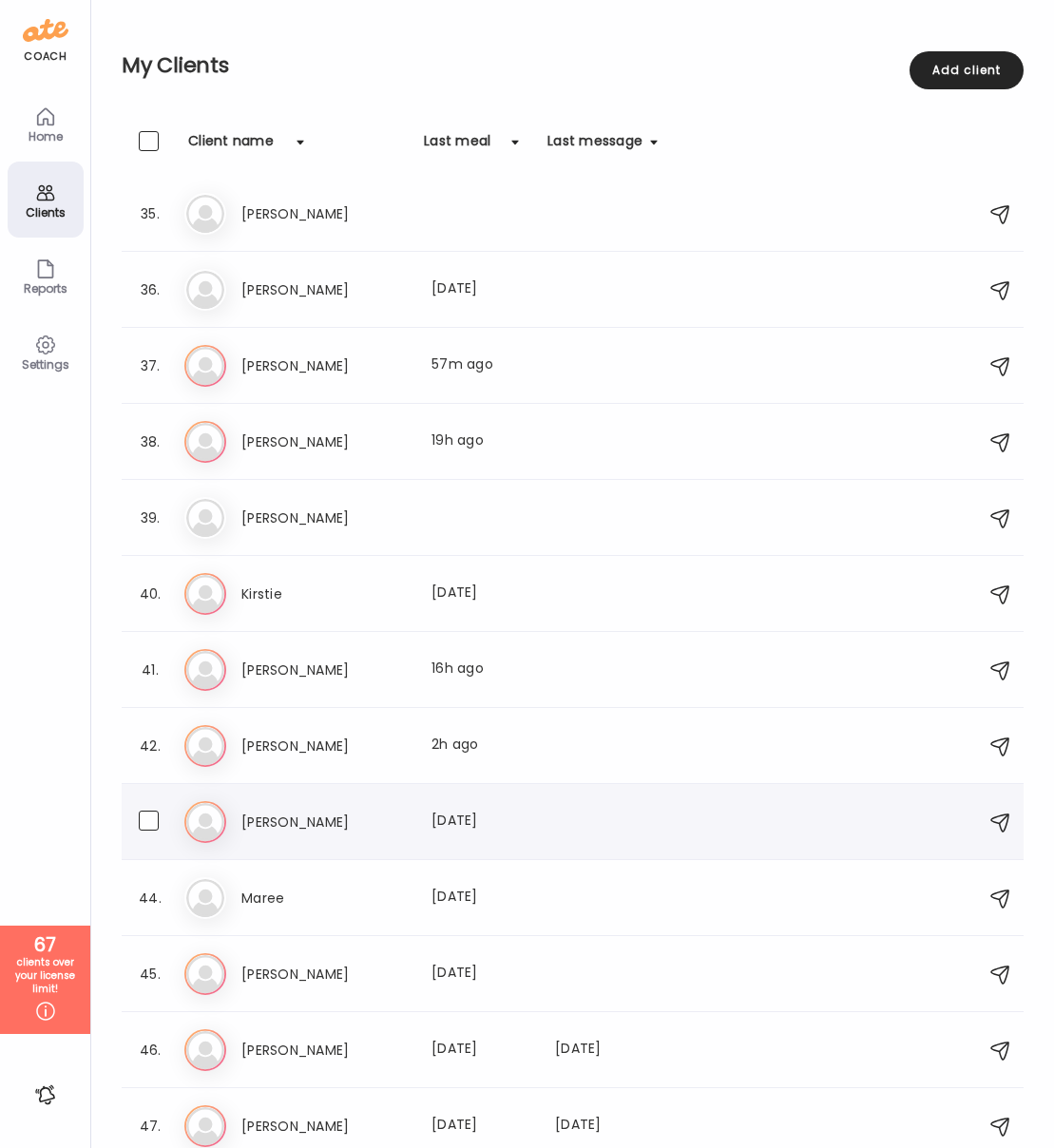
scroll to position [2603, 0]
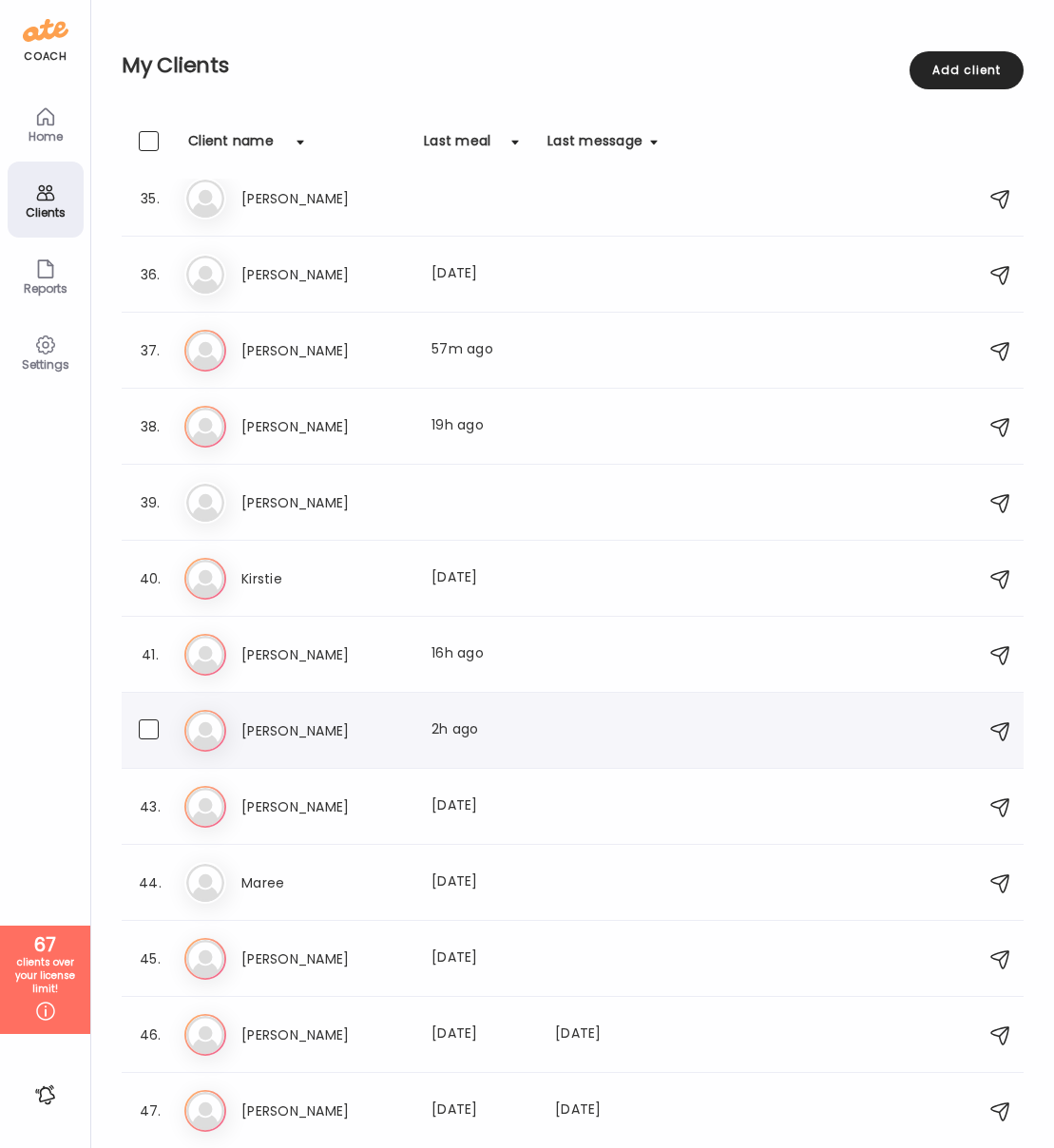
click at [257, 754] on div "42. Lo Louise Last meal: 2h ago" at bounding box center [573, 730] width 902 height 76
click at [262, 729] on h3 "[PERSON_NAME]" at bounding box center [325, 730] width 168 height 23
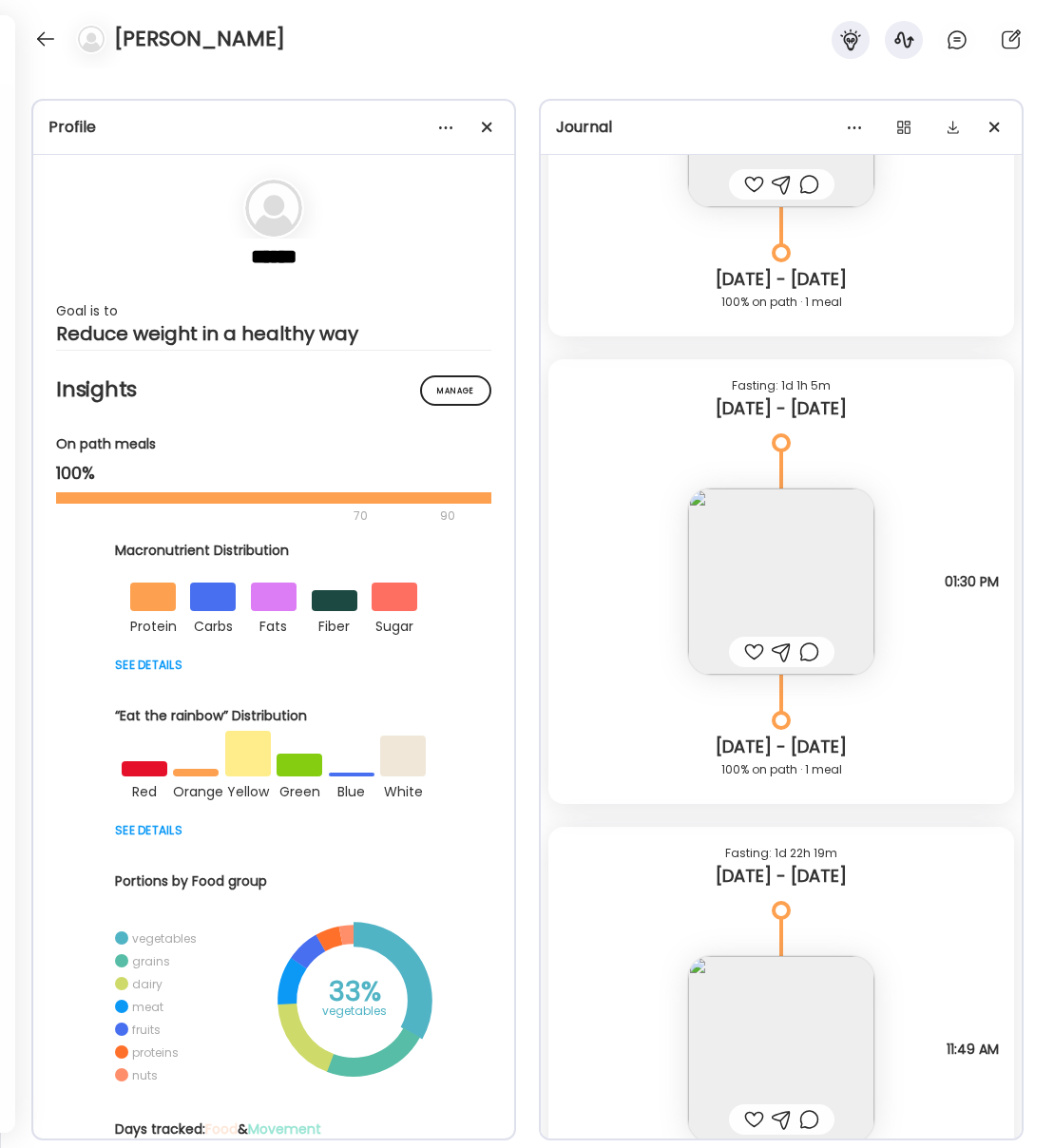
scroll to position [12953, 0]
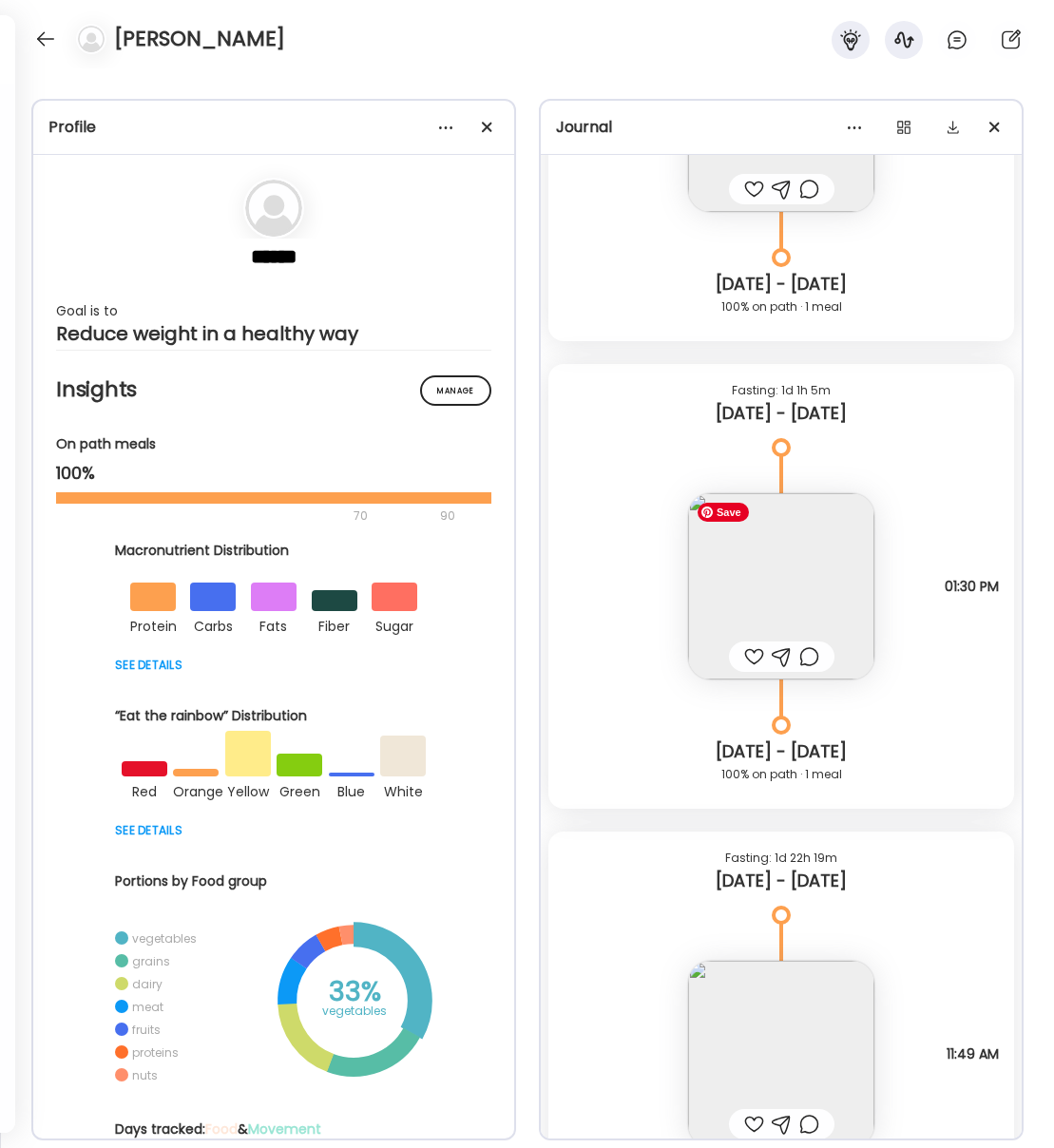
click at [741, 552] on img at bounding box center [781, 586] width 187 height 187
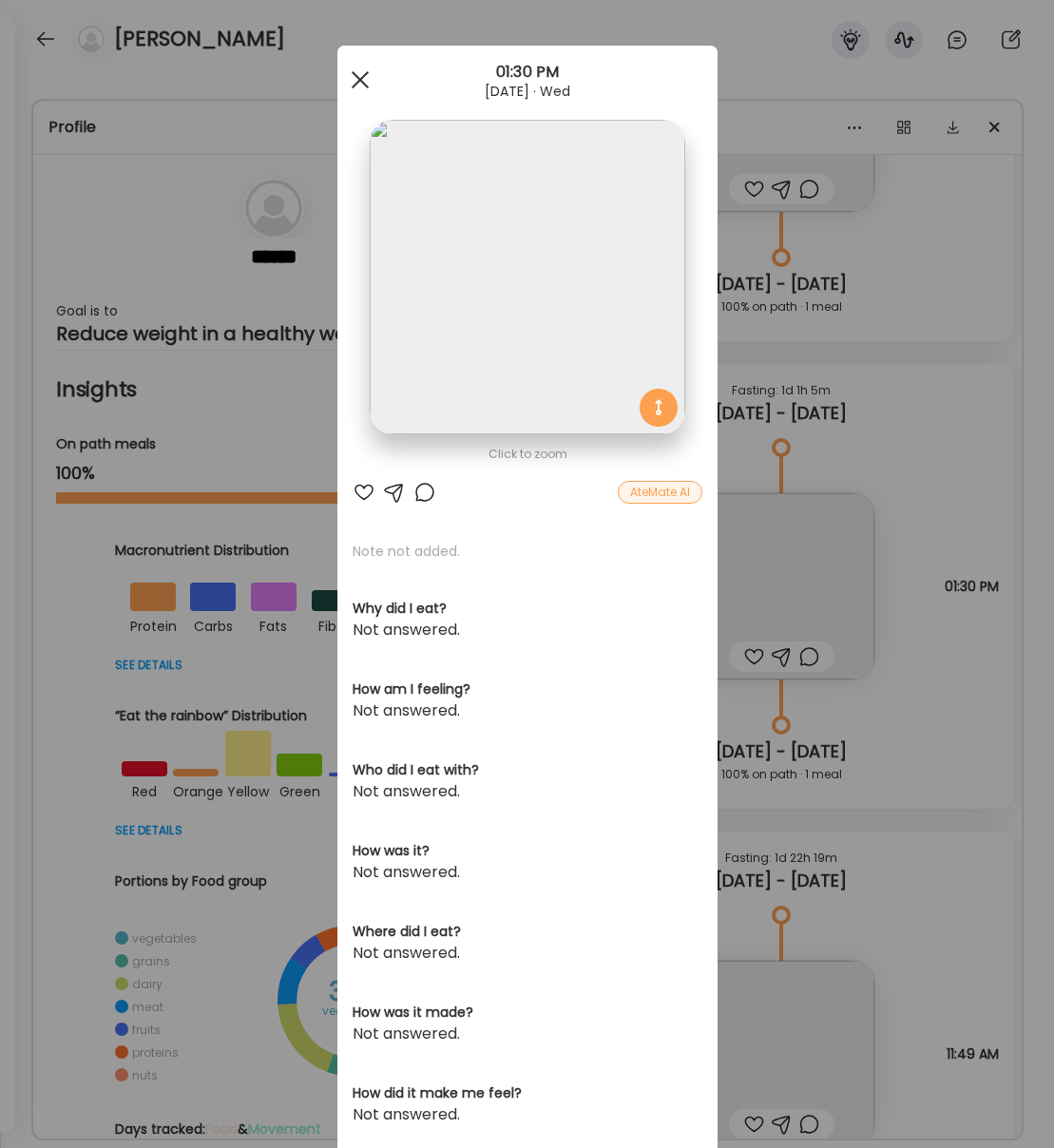
click at [364, 90] on div at bounding box center [360, 79] width 38 height 38
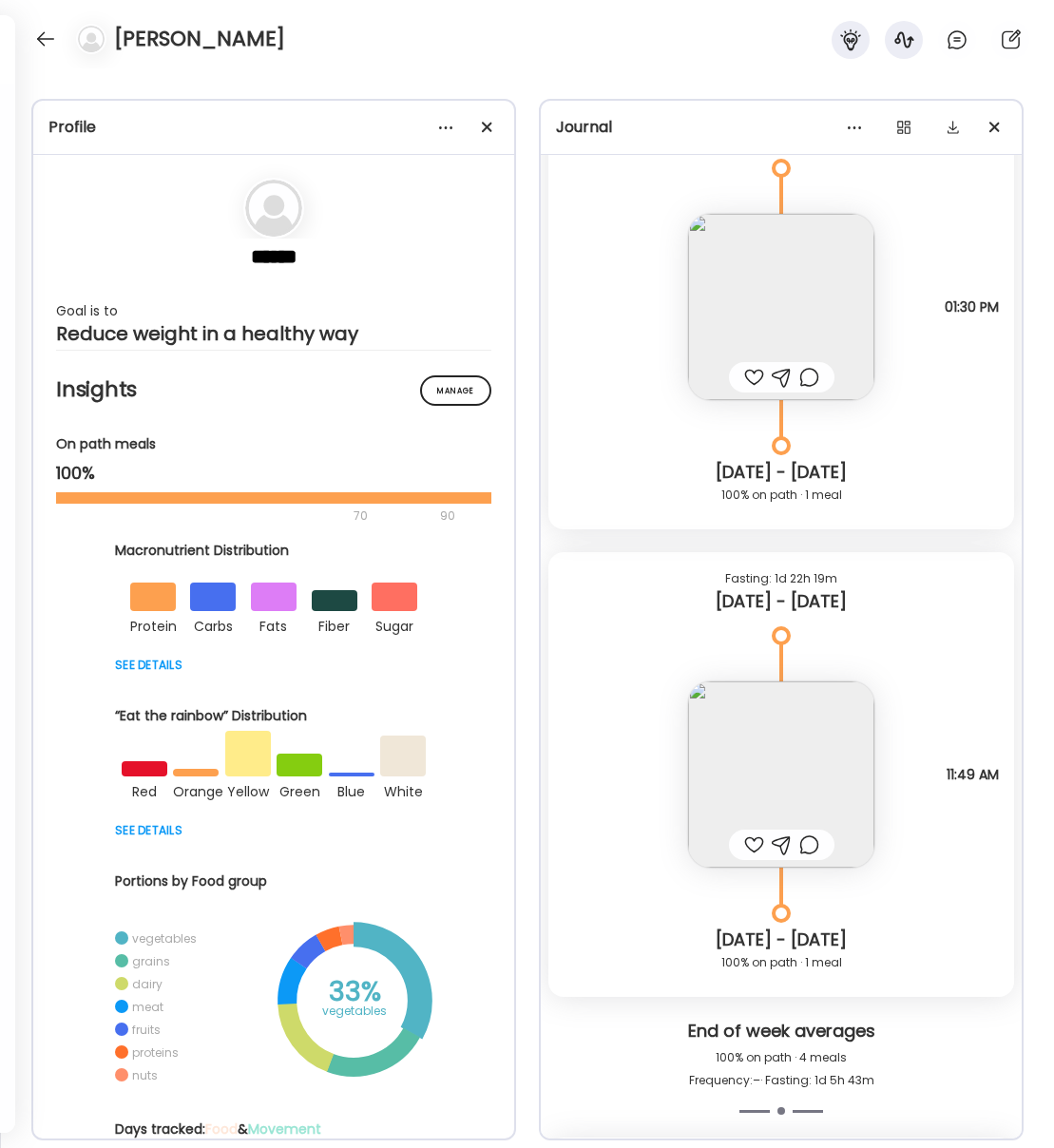
scroll to position [13233, 0]
click at [779, 768] on img at bounding box center [781, 774] width 187 height 187
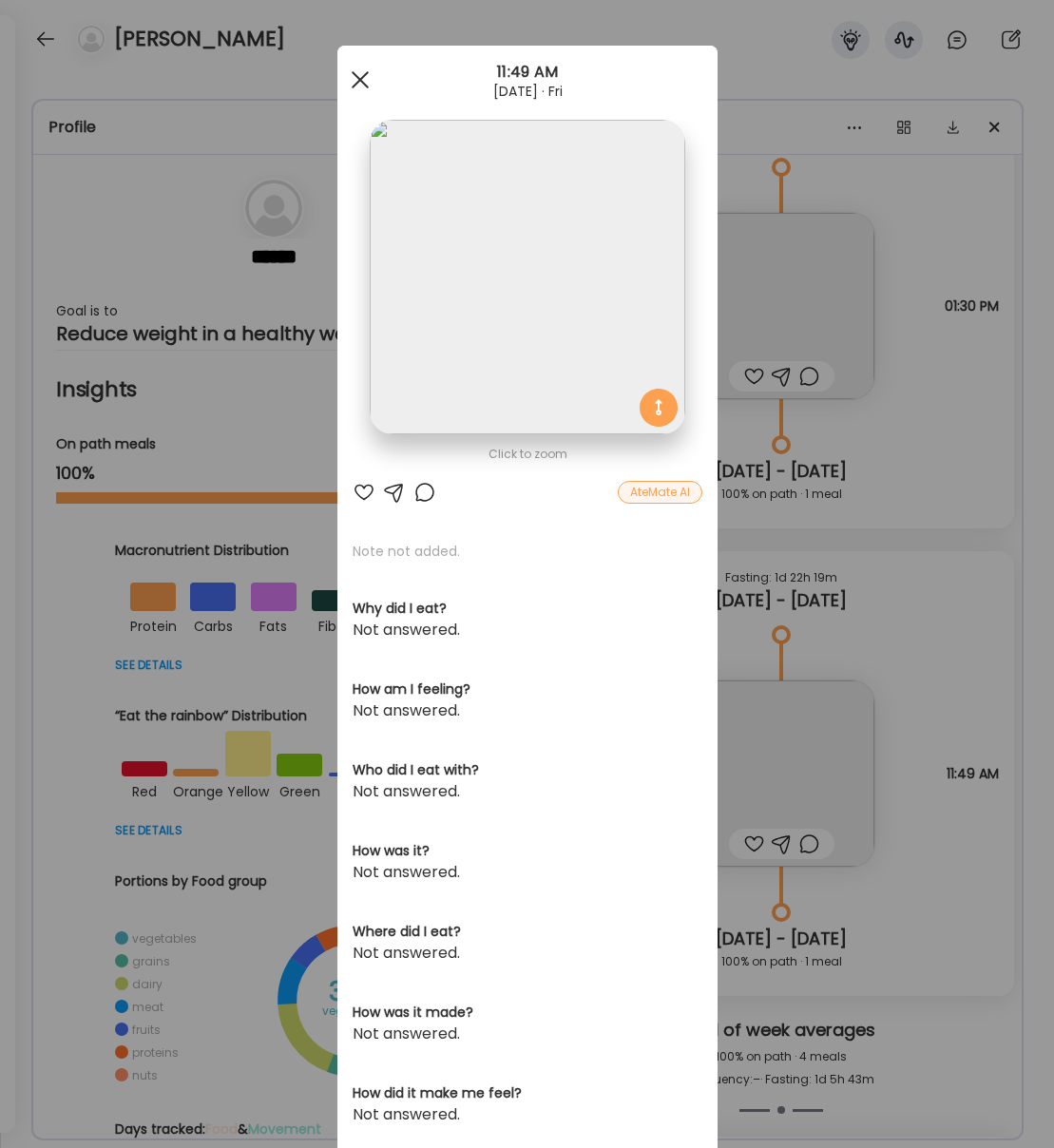
click at [364, 70] on div at bounding box center [360, 79] width 38 height 38
